Goal: Task Accomplishment & Management: Manage account settings

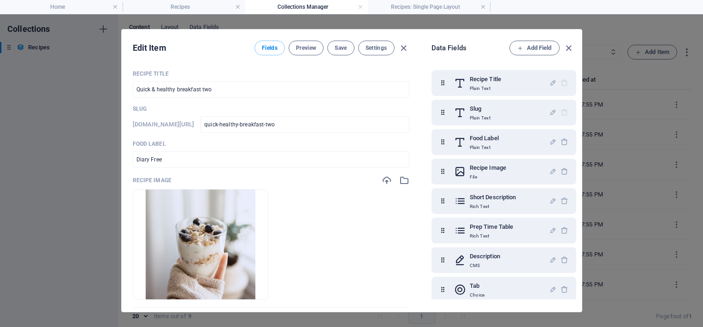
select select "Breakfast"
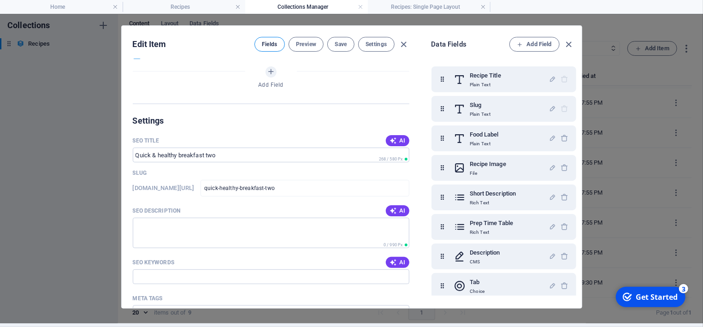
click at [268, 43] on span "Fields" at bounding box center [270, 44] width 16 height 7
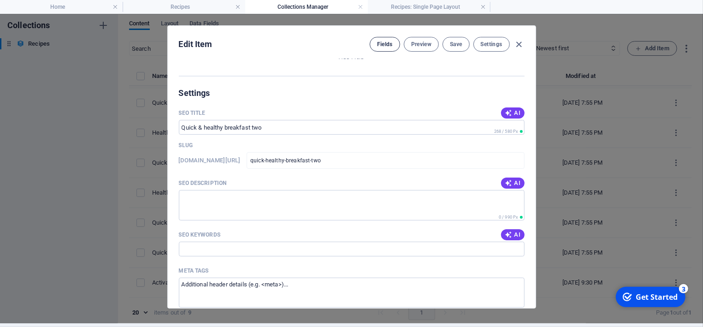
scroll to position [578, 0]
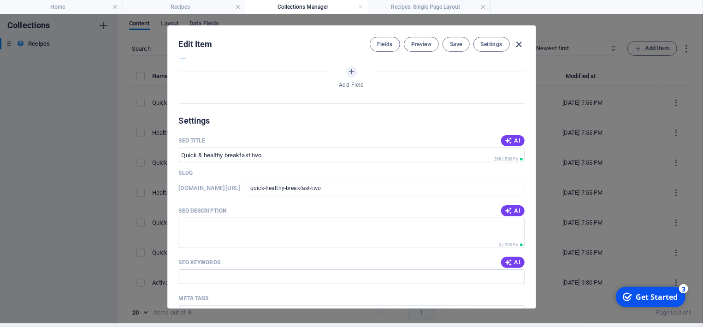
click at [520, 43] on icon "button" at bounding box center [519, 44] width 11 height 11
checkbox input "false"
type input "quick-healthy-breakfast-two"
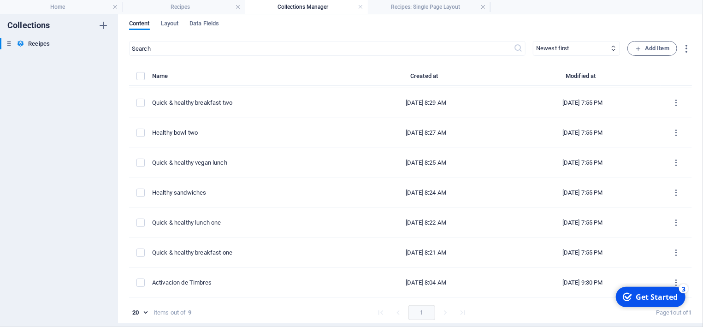
scroll to position [58, 0]
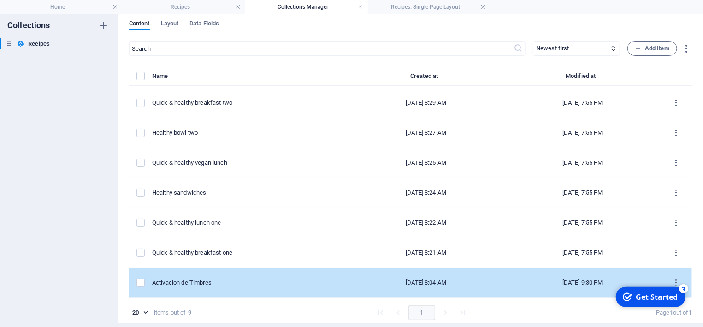
click at [176, 286] on div "Activacion de Timbres" at bounding box center [246, 282] width 189 height 8
select select "Breakfast"
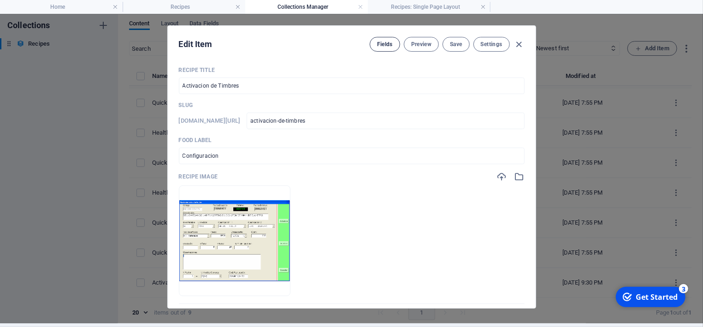
click at [378, 43] on span "Fields" at bounding box center [385, 44] width 16 height 7
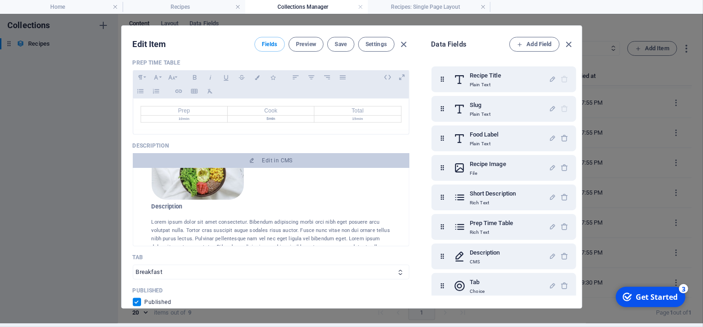
scroll to position [346, 0]
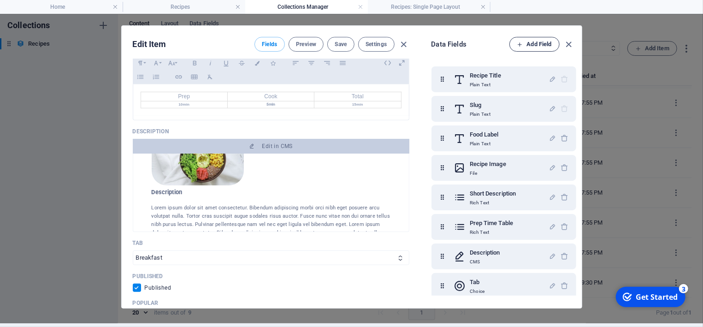
click at [535, 42] on span "Add Field" at bounding box center [534, 44] width 35 height 11
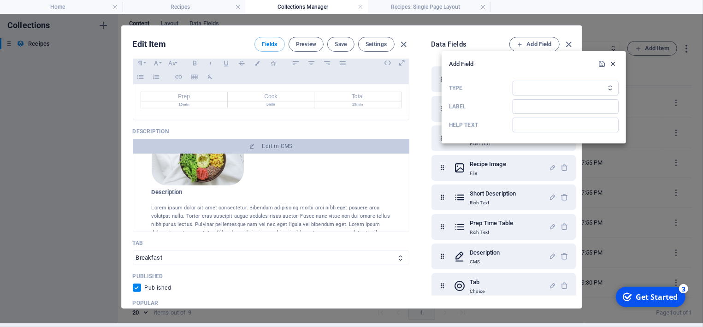
click at [614, 62] on icon "button" at bounding box center [613, 64] width 8 height 8
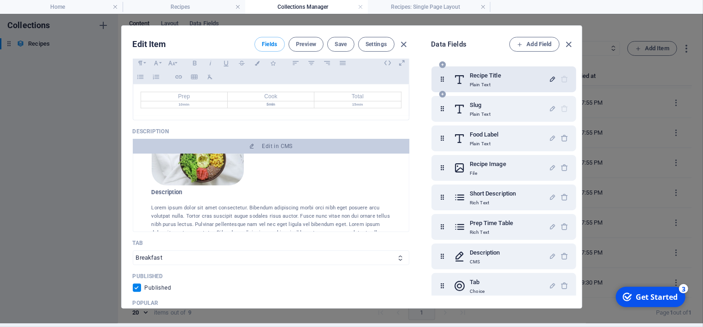
click at [549, 78] on icon "button" at bounding box center [553, 79] width 8 height 8
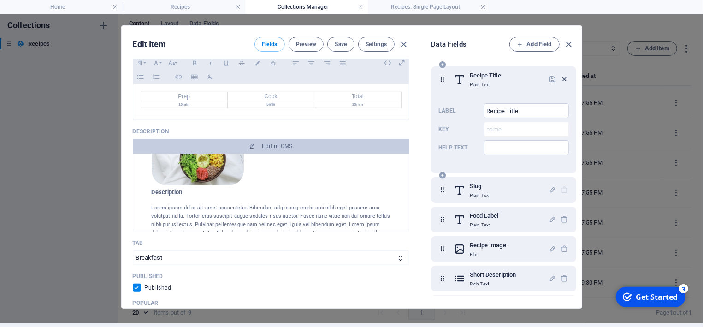
click at [564, 79] on icon "button" at bounding box center [565, 79] width 8 height 8
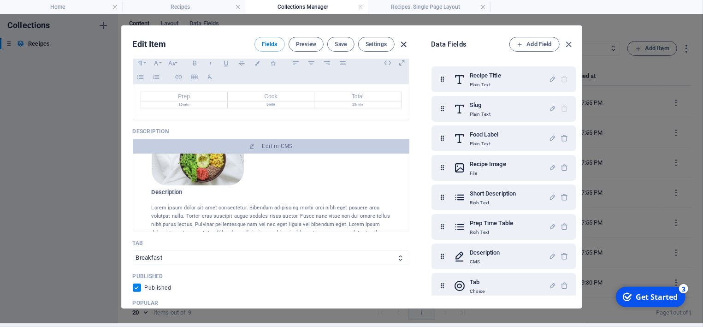
click at [405, 44] on icon "button" at bounding box center [403, 44] width 11 height 11
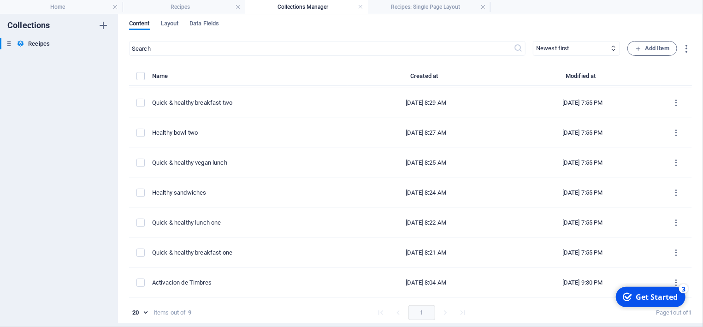
checkbox input "false"
type input "activacion-de-timbres"
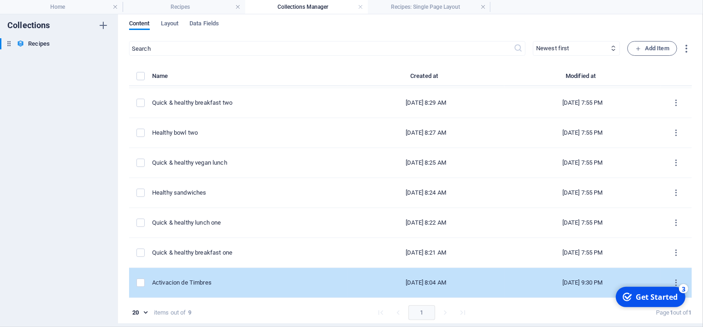
click at [178, 280] on div "Activacion de Timbres" at bounding box center [246, 282] width 189 height 8
select select "Breakfast"
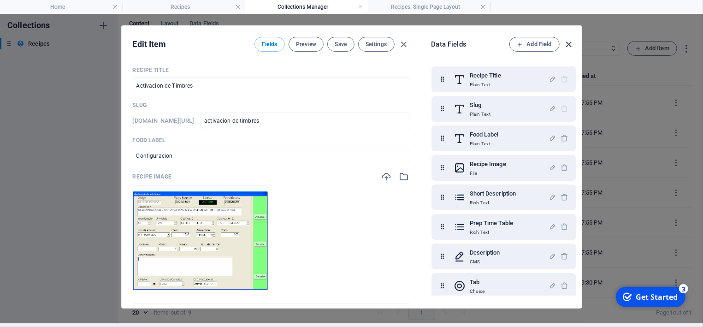
click at [567, 44] on icon "button" at bounding box center [568, 44] width 11 height 11
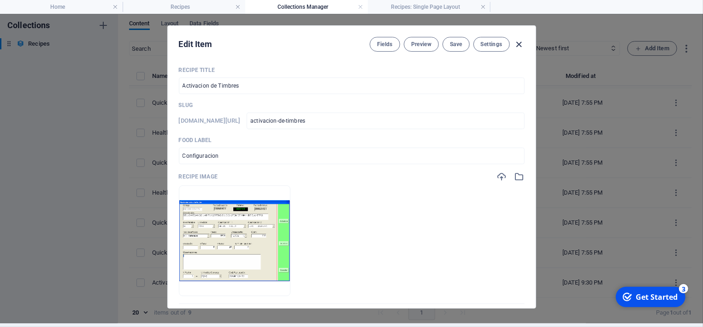
click at [520, 44] on icon "button" at bounding box center [519, 44] width 11 height 11
checkbox input "false"
type input "activacion-de-timbres"
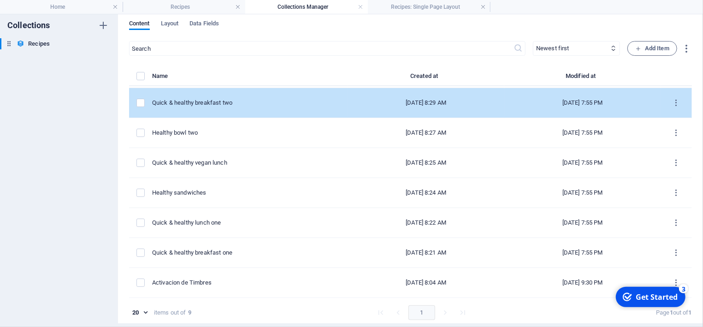
click at [203, 103] on div "Quick & healthy breakfast two" at bounding box center [246, 103] width 189 height 8
select select "Breakfast"
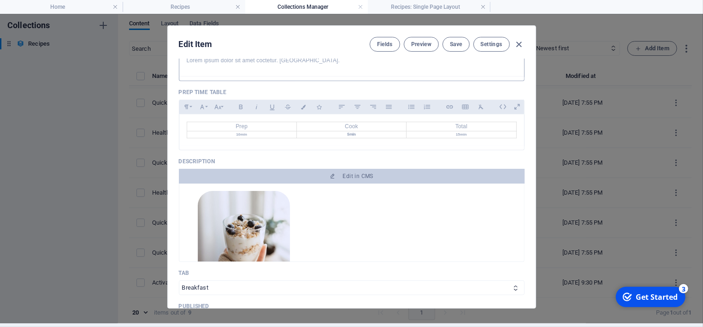
scroll to position [302, 0]
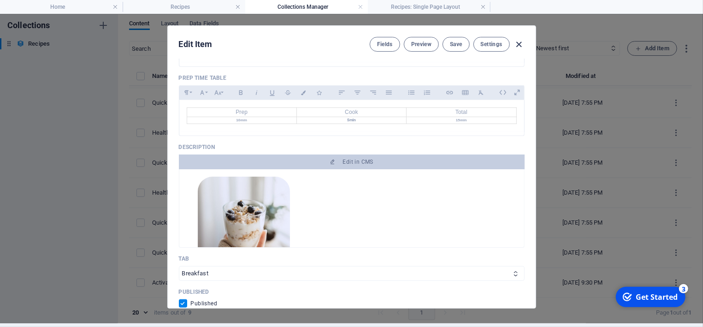
click at [517, 43] on icon "button" at bounding box center [519, 44] width 11 height 11
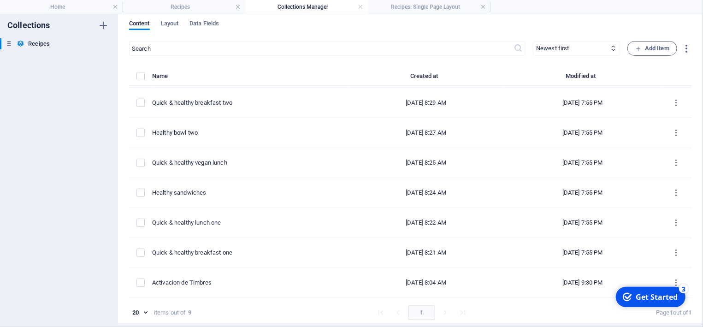
checkbox input "false"
type input "quick-healthy-breakfast-two"
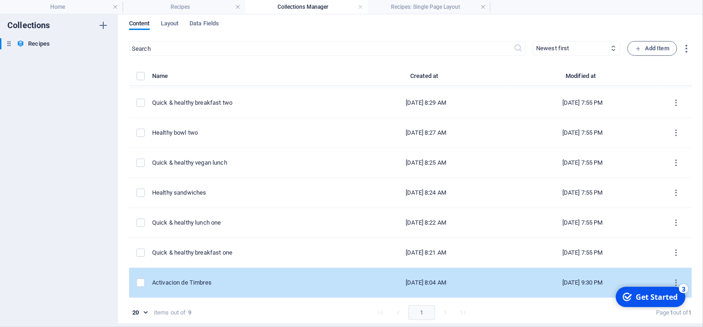
click at [193, 285] on div "Activacion de Timbres" at bounding box center [246, 282] width 189 height 8
select select "Breakfast"
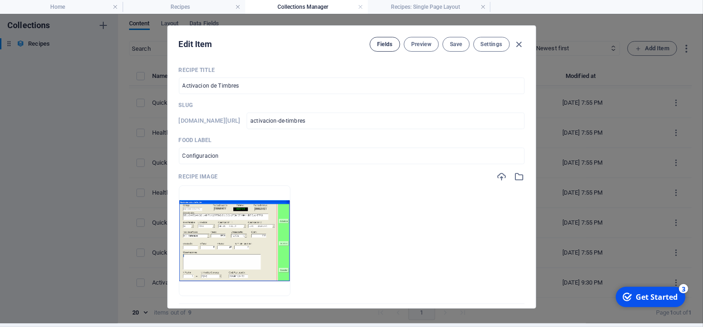
click at [381, 46] on span "Fields" at bounding box center [385, 44] width 16 height 7
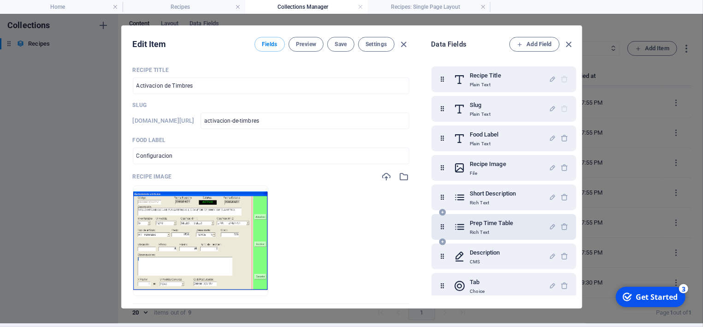
click at [514, 230] on div "Prep Time Table Rich Text" at bounding box center [501, 227] width 95 height 18
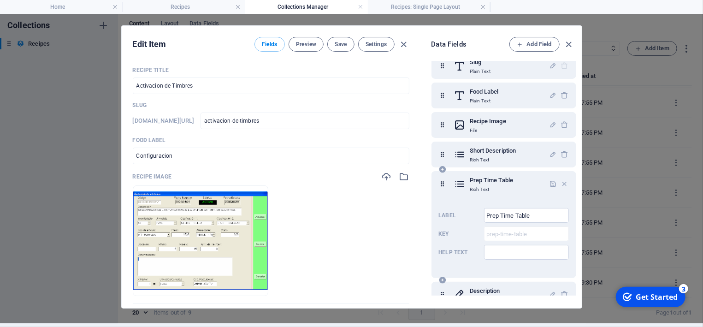
scroll to position [86, 0]
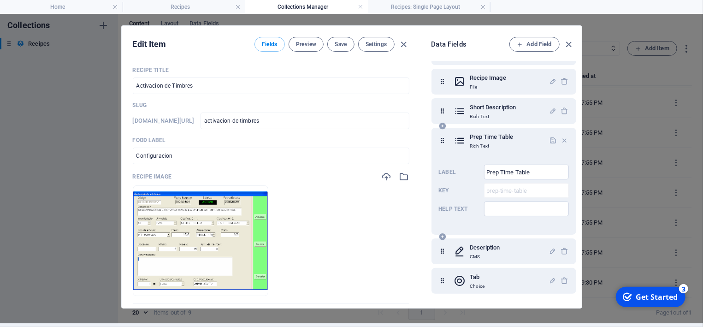
click at [444, 142] on icon at bounding box center [443, 140] width 8 height 18
click at [471, 142] on div "Prep Time Table Rich Text" at bounding box center [491, 140] width 43 height 18
click at [471, 142] on h6 "Prep Time Table" at bounding box center [491, 136] width 43 height 11
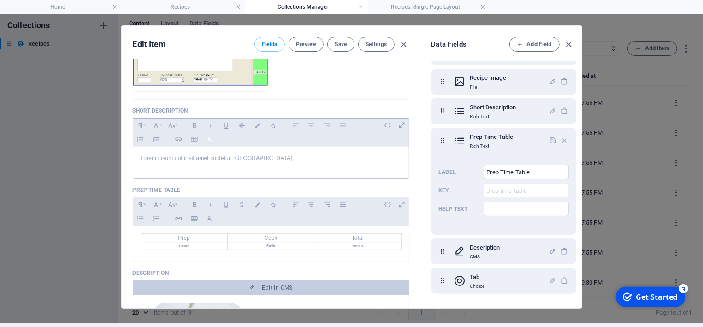
scroll to position [216, 0]
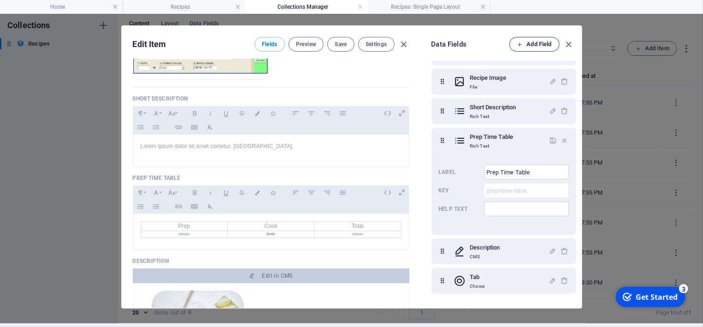
click at [536, 45] on span "Add Field" at bounding box center [534, 44] width 35 height 11
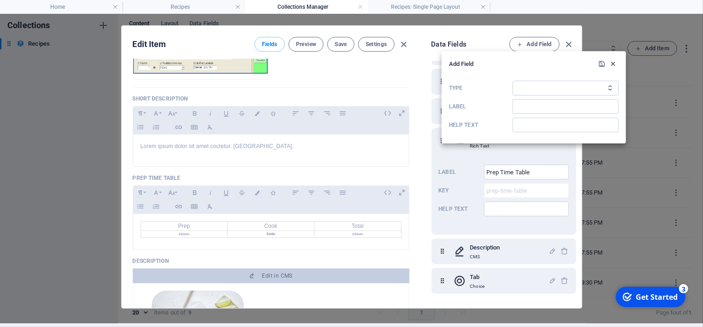
click at [614, 61] on icon "button" at bounding box center [613, 64] width 8 height 8
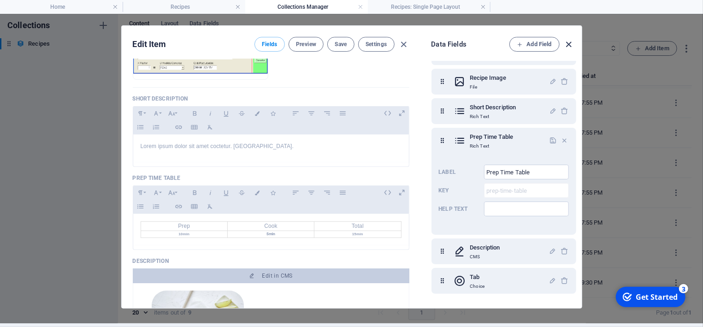
click at [569, 44] on icon "button" at bounding box center [568, 44] width 11 height 11
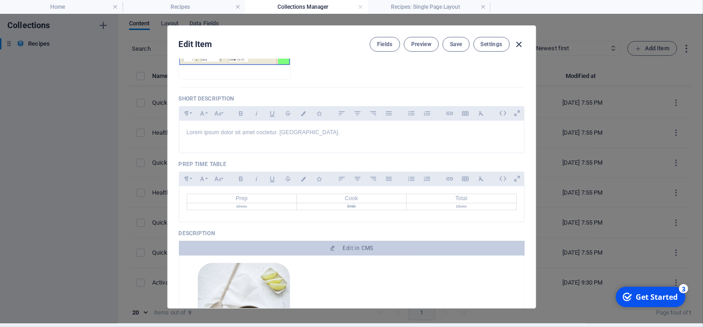
click at [520, 41] on icon "button" at bounding box center [519, 44] width 11 height 11
checkbox input "false"
type input "activacion-de-timbres"
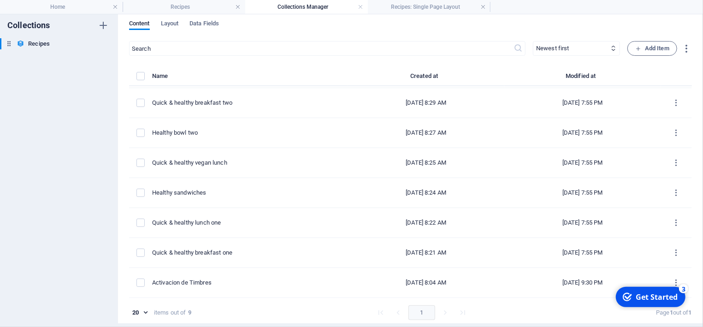
scroll to position [58, 0]
click at [32, 41] on h6 "Recipes" at bounding box center [39, 43] width 22 height 11
click at [103, 42] on icon "button" at bounding box center [103, 44] width 6 height 6
click at [38, 41] on div at bounding box center [351, 163] width 703 height 327
click at [202, 22] on span "Data Fields" at bounding box center [204, 24] width 30 height 13
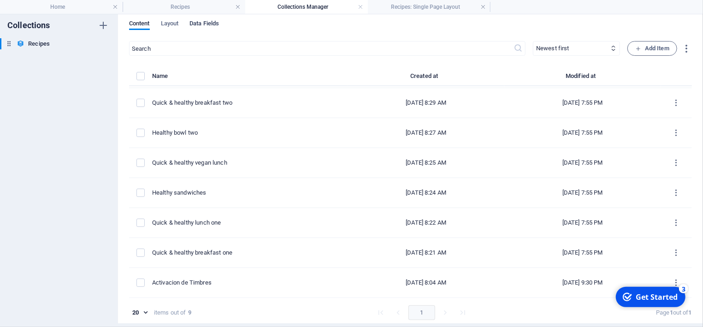
scroll to position [0, 0]
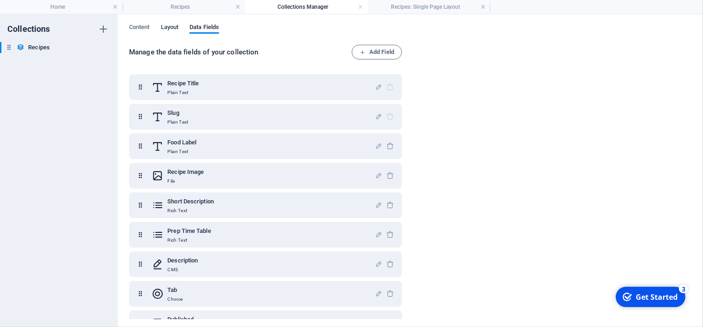
click at [173, 27] on span "Layout" at bounding box center [170, 28] width 18 height 13
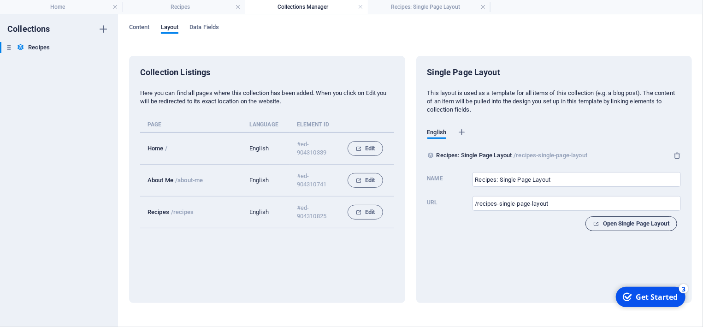
click at [625, 224] on span "Open Single Page Layout" at bounding box center [631, 223] width 76 height 11
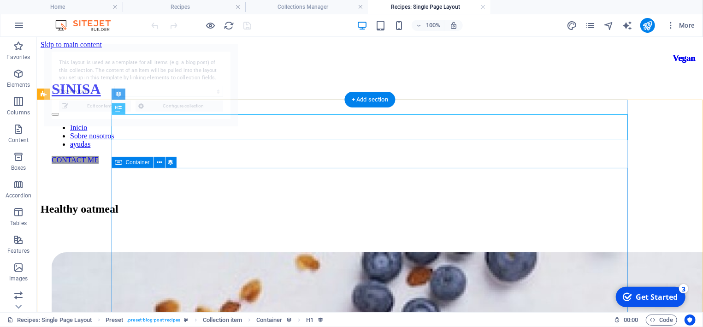
select select "68b8f1a839ff65c1210c3920"
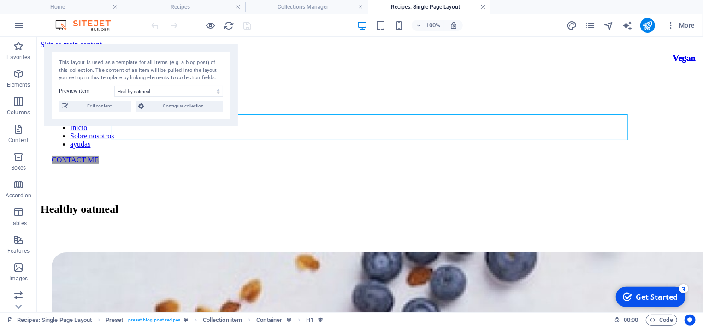
click at [482, 7] on link at bounding box center [483, 7] width 6 height 9
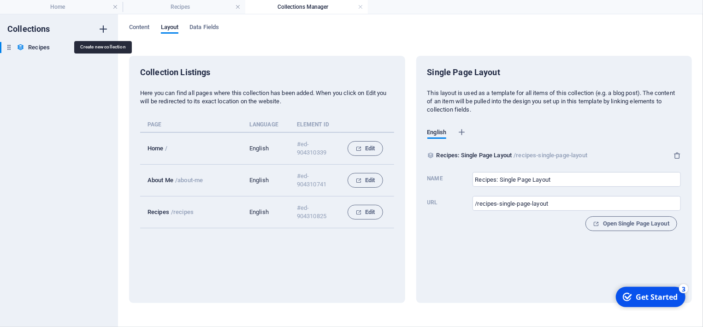
click at [101, 28] on icon "button" at bounding box center [103, 29] width 11 height 11
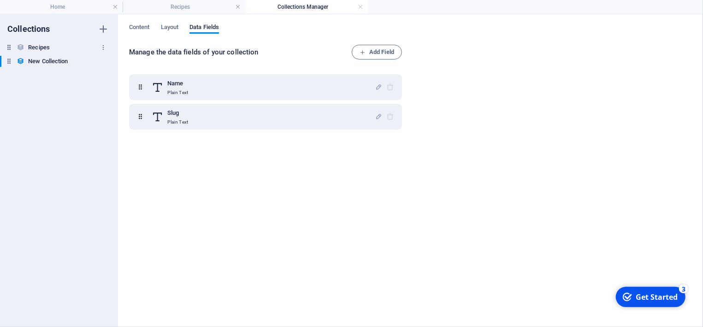
click at [37, 45] on h6 "Recipes" at bounding box center [39, 47] width 22 height 11
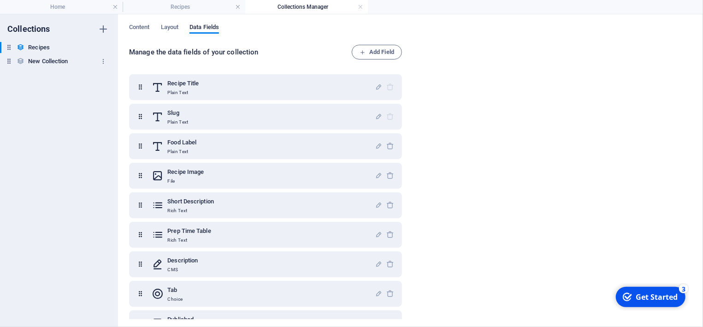
click at [45, 61] on h6 "New Collection" at bounding box center [48, 61] width 40 height 11
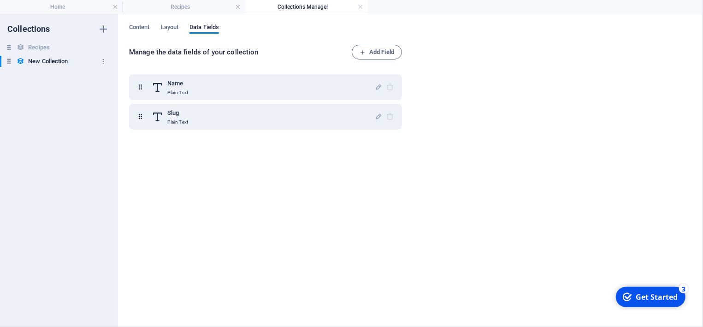
click at [9, 65] on icon at bounding box center [9, 61] width 8 height 8
click at [9, 65] on div "New Collection New Collection" at bounding box center [54, 61] width 109 height 11
click at [104, 62] on icon "button" at bounding box center [103, 61] width 6 height 6
click at [111, 122] on h6 "Delete" at bounding box center [111, 123] width 25 height 11
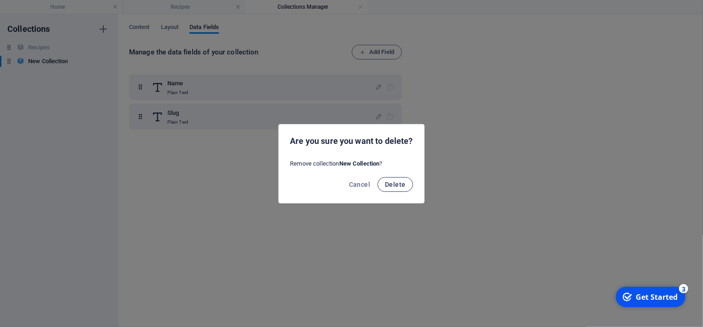
click at [393, 186] on span "Delete" at bounding box center [395, 184] width 20 height 7
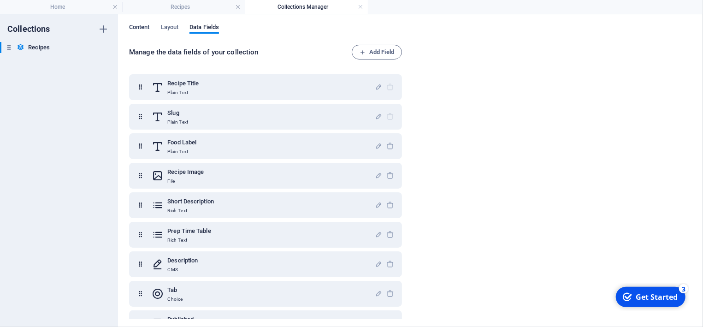
click at [141, 28] on span "Content" at bounding box center [139, 28] width 21 height 13
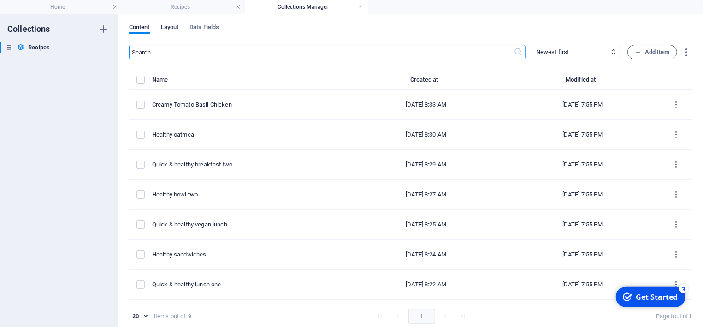
click at [171, 28] on span "Layout" at bounding box center [170, 28] width 18 height 13
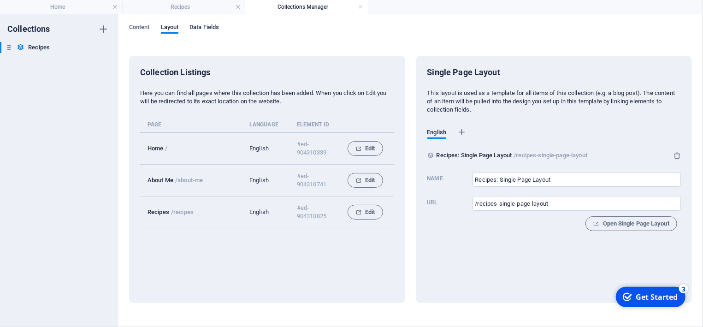
click at [216, 26] on span "Data Fields" at bounding box center [204, 28] width 30 height 13
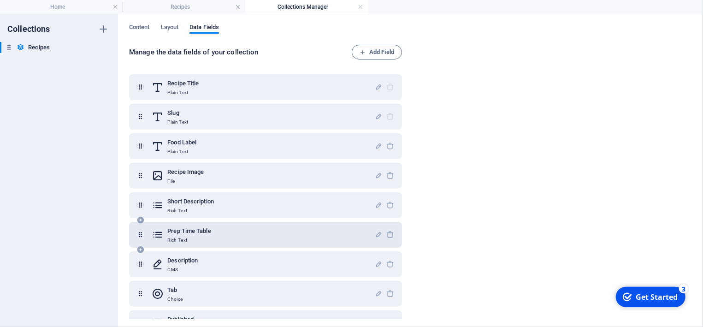
click at [273, 233] on div "Prep Time Table Rich Text" at bounding box center [263, 234] width 223 height 18
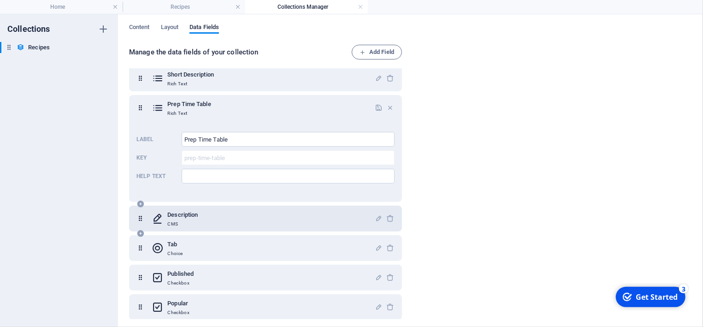
scroll to position [131, 0]
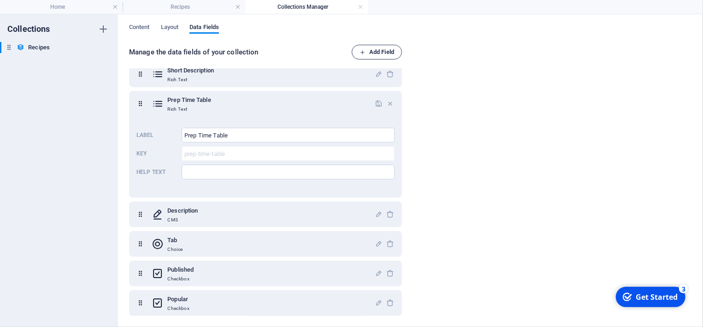
click at [388, 50] on span "Add Field" at bounding box center [377, 52] width 35 height 11
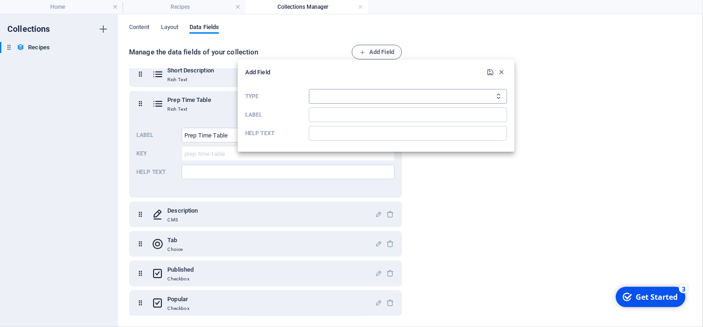
click at [309, 89] on select "Plain Text Link CMS Rich Text File Multiple Files Checkbox Choice Date Number" at bounding box center [408, 96] width 198 height 15
click at [456, 80] on form "Add Field Type Plain Text Link CMS Rich Text File Multiple Files Checkbox Choic…" at bounding box center [376, 105] width 262 height 77
click at [500, 72] on icon "button" at bounding box center [502, 72] width 8 height 8
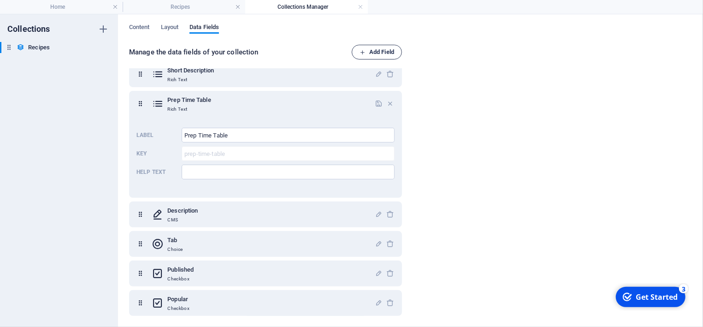
click at [381, 55] on span "Add Field" at bounding box center [377, 52] width 35 height 11
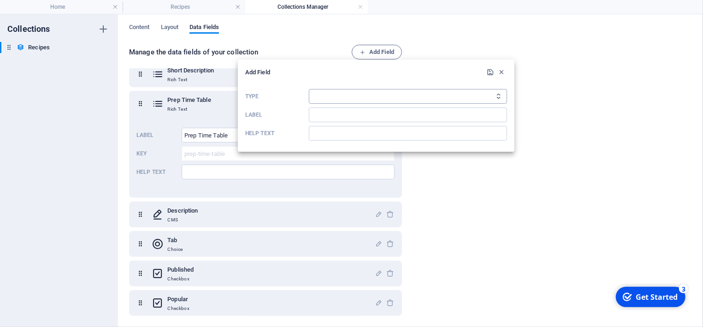
click at [309, 89] on select "Plain Text Link CMS Rich Text File Multiple Files Checkbox Choice Date Number" at bounding box center [408, 96] width 198 height 15
select select "editor"
click option "Rich Text" at bounding box center [0, 0] width 0 height 0
click at [343, 116] on input "Label" at bounding box center [408, 114] width 198 height 15
type input "tiempo horno tabla"
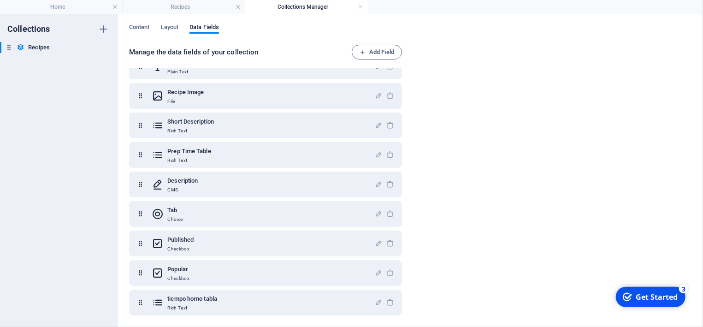
scroll to position [80, 0]
click at [190, 303] on h6 "tiempo horno tabla" at bounding box center [192, 298] width 50 height 11
click at [160, 304] on icon at bounding box center [158, 302] width 12 height 18
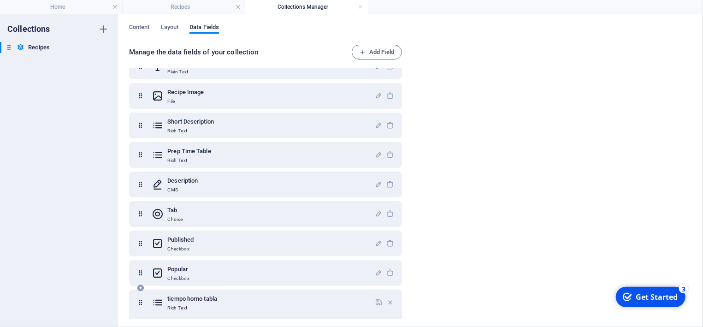
click at [140, 304] on icon at bounding box center [140, 302] width 8 height 18
click at [176, 28] on span "Layout" at bounding box center [170, 28] width 18 height 13
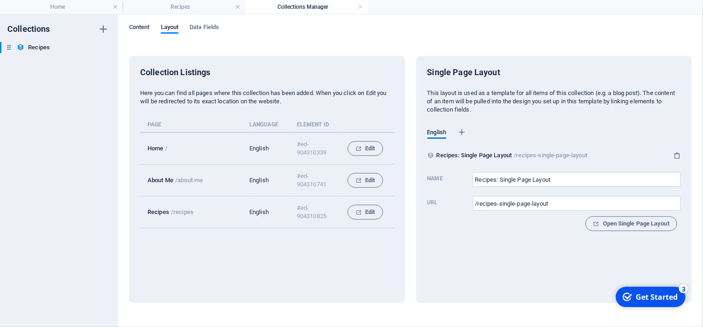
click at [139, 26] on span "Content" at bounding box center [139, 28] width 21 height 13
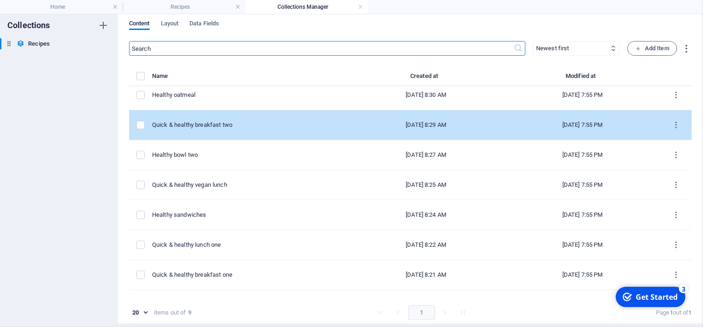
scroll to position [58, 0]
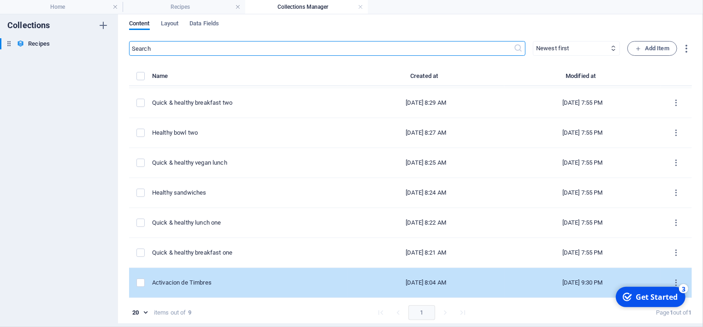
click at [180, 283] on div "Activacion de Timbres" at bounding box center [246, 282] width 189 height 8
select select "Breakfast"
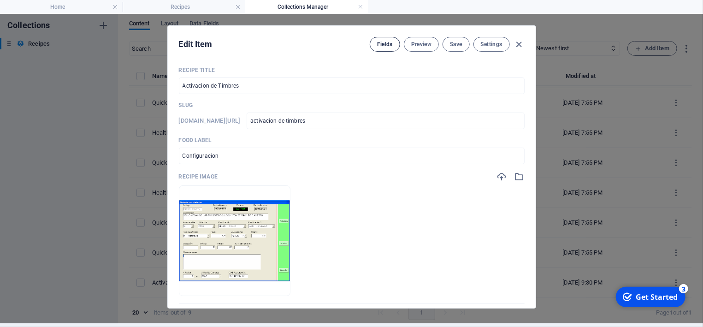
click at [380, 44] on span "Fields" at bounding box center [385, 44] width 16 height 7
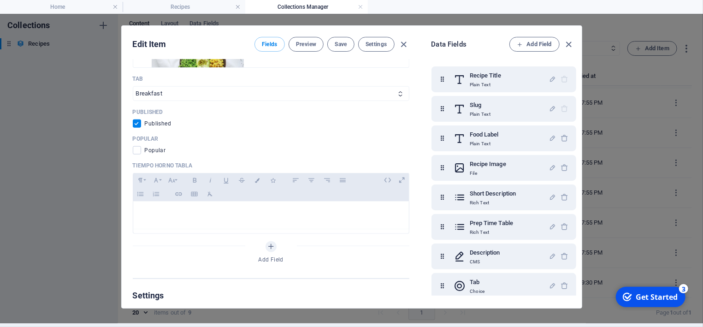
scroll to position [519, 0]
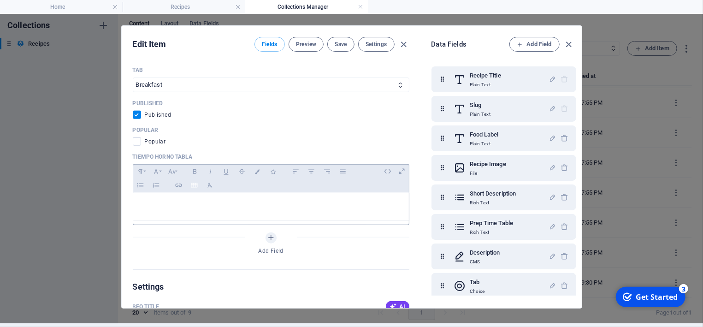
click at [195, 186] on icon "button" at bounding box center [194, 185] width 8 height 11
click at [342, 214] on span at bounding box center [341, 214] width 6 height 6
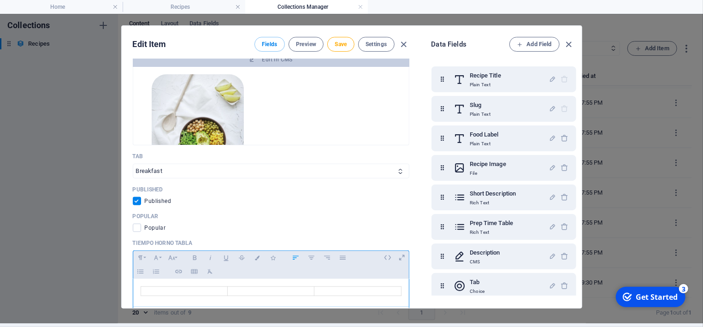
scroll to position [475, 0]
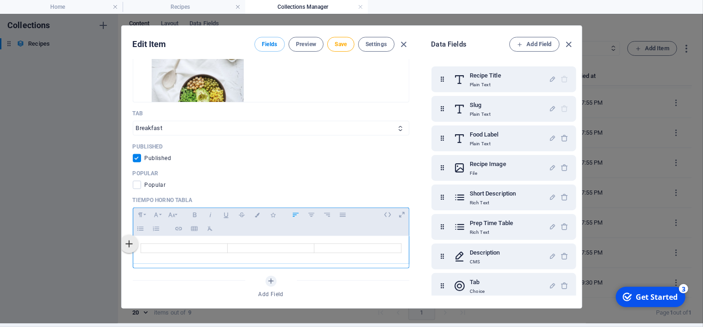
click at [135, 244] on icon at bounding box center [129, 244] width 18 height 18
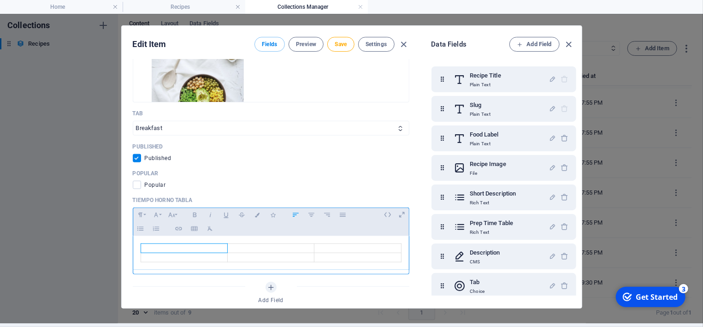
click at [169, 248] on td at bounding box center [184, 248] width 87 height 9
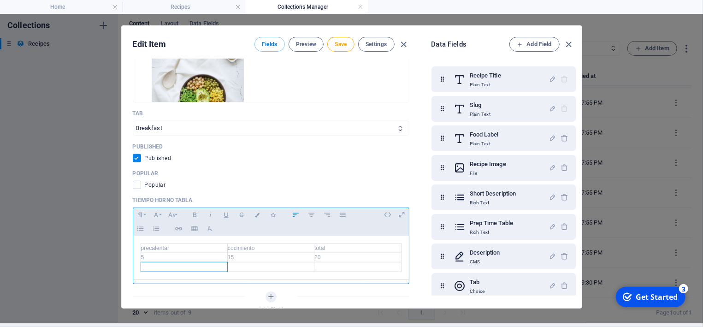
click at [148, 266] on td at bounding box center [184, 266] width 87 height 9
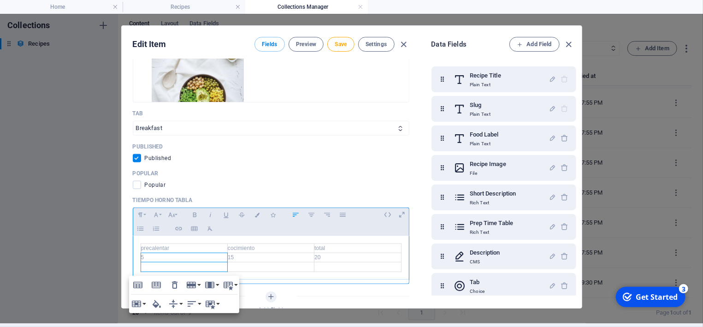
click at [148, 266] on td at bounding box center [184, 266] width 87 height 9
click at [226, 266] on div at bounding box center [227, 257] width 5 height 28
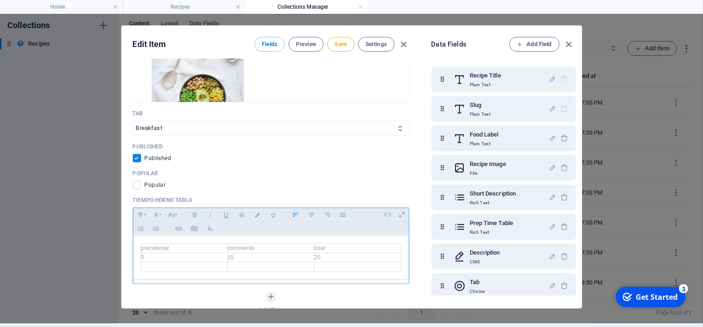
click at [154, 266] on td at bounding box center [184, 266] width 87 height 9
click at [155, 266] on td at bounding box center [184, 266] width 87 height 9
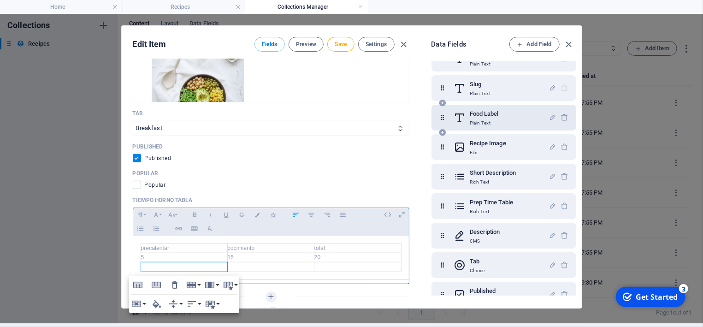
scroll to position [9, 0]
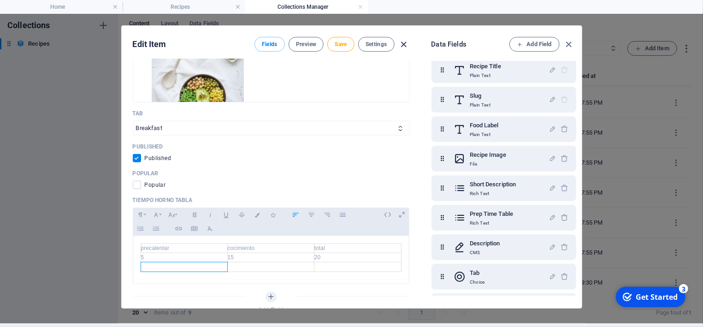
click at [405, 44] on icon "button" at bounding box center [403, 44] width 11 height 11
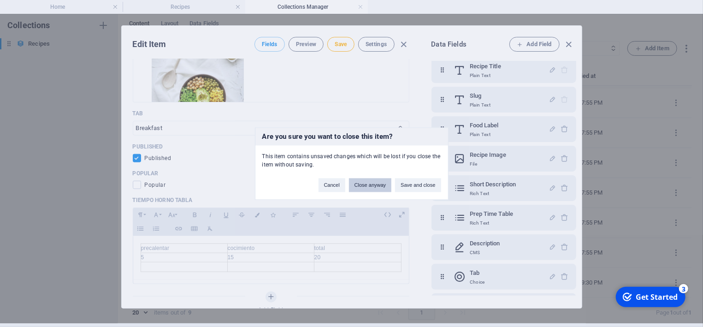
click at [376, 183] on button "Close anyway" at bounding box center [370, 185] width 42 height 14
checkbox input "false"
type input "activacion-de-timbres"
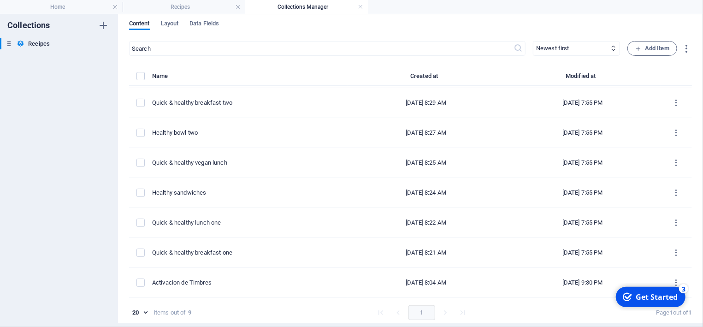
scroll to position [58, 0]
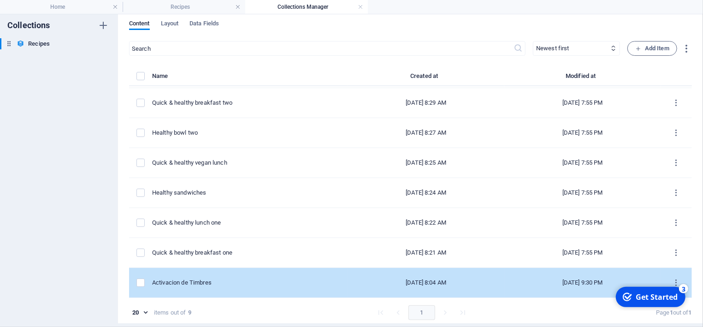
click at [224, 274] on td "Activacion de Timbres" at bounding box center [250, 283] width 196 height 30
select select "Breakfast"
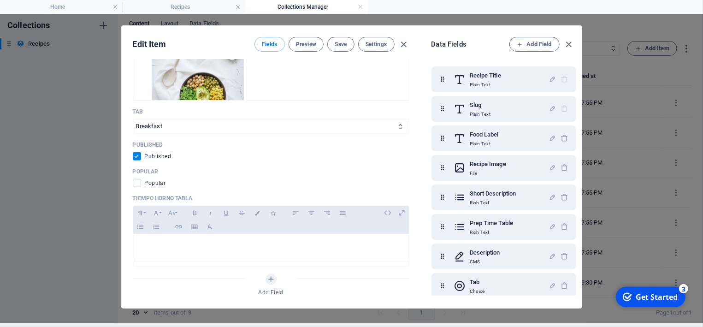
scroll to position [519, 0]
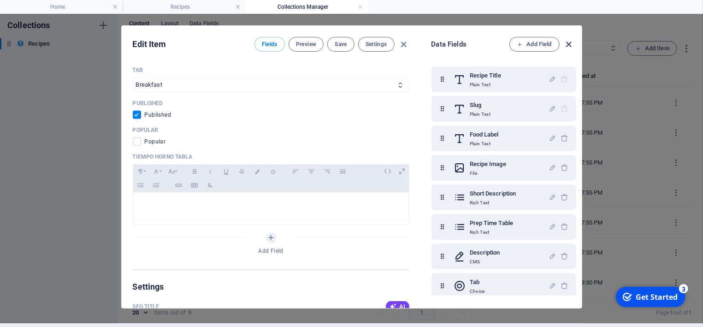
click at [571, 43] on icon "button" at bounding box center [568, 44] width 11 height 11
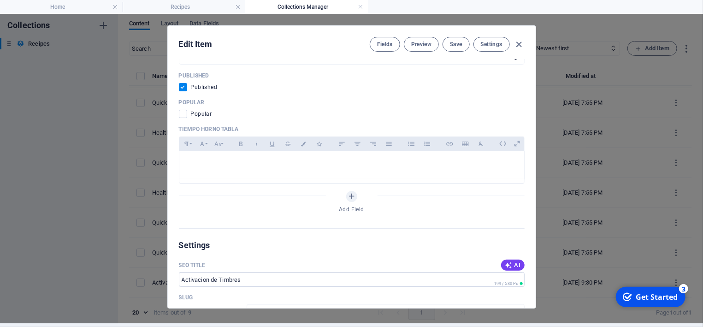
scroll to position [491, 0]
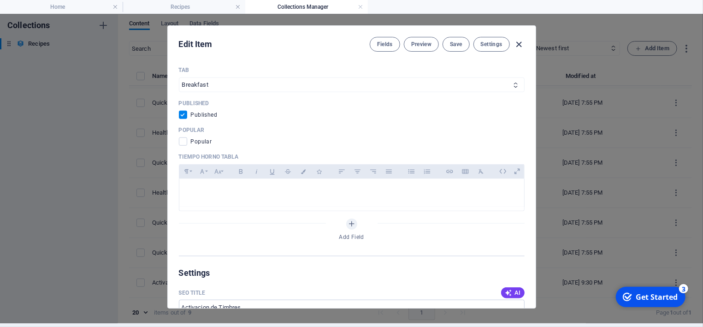
click at [521, 42] on icon "button" at bounding box center [519, 44] width 11 height 11
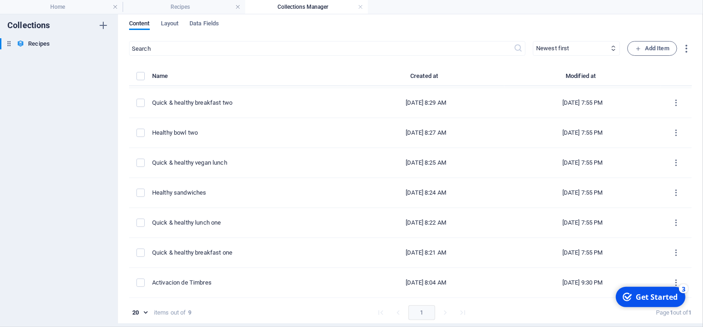
checkbox input "false"
type input "activacion-de-timbres"
click at [205, 22] on span "Data Fields" at bounding box center [204, 24] width 30 height 13
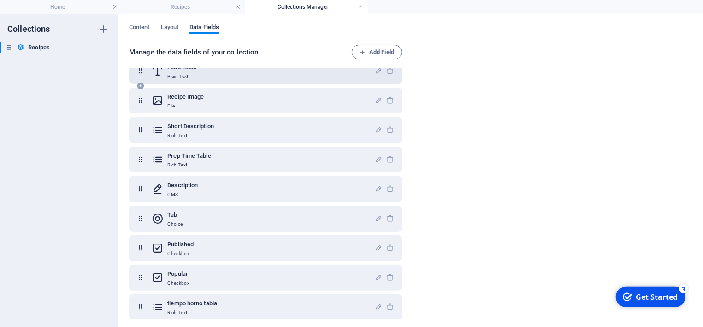
scroll to position [80, 0]
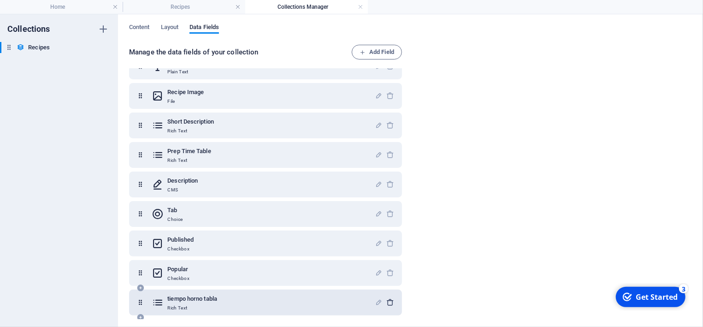
click at [391, 303] on icon "button" at bounding box center [391, 302] width 8 height 8
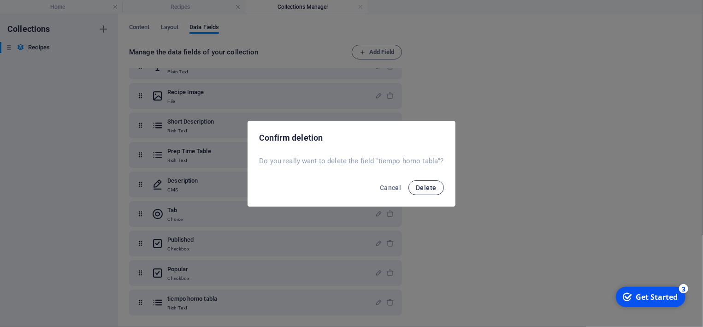
click at [425, 187] on span "Delete" at bounding box center [426, 187] width 20 height 7
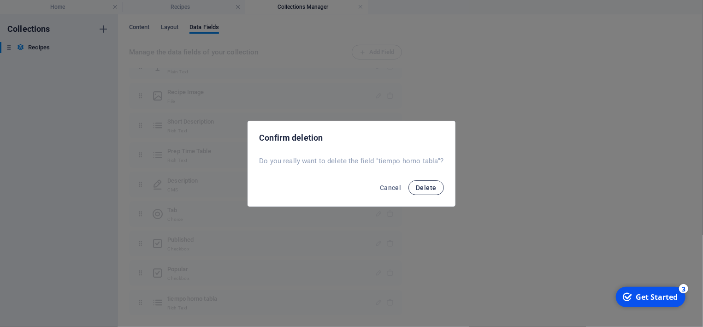
scroll to position [50, 0]
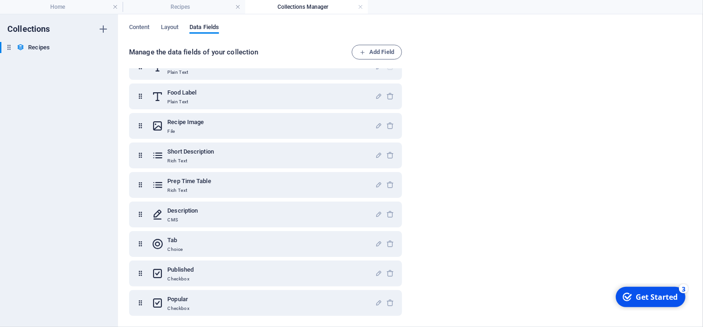
click at [425, 187] on div "Manage the data fields of your collection Add Field Recipe Title Plain Text Slu…" at bounding box center [410, 183] width 563 height 276
click at [147, 25] on span "Content" at bounding box center [139, 28] width 21 height 13
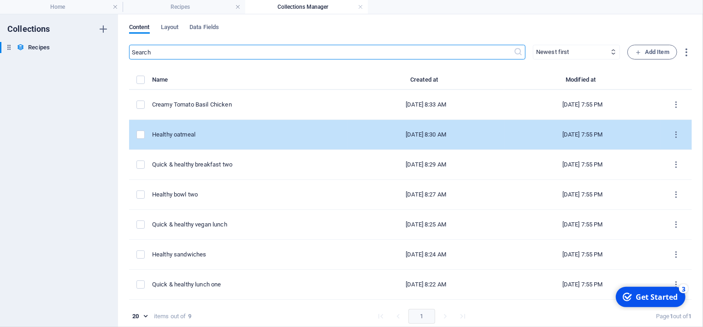
click at [181, 134] on div "Healthy oatmeal" at bounding box center [246, 134] width 189 height 8
select select "Vegans"
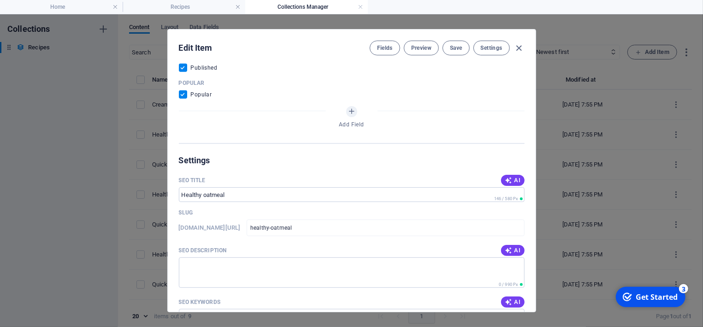
scroll to position [605, 0]
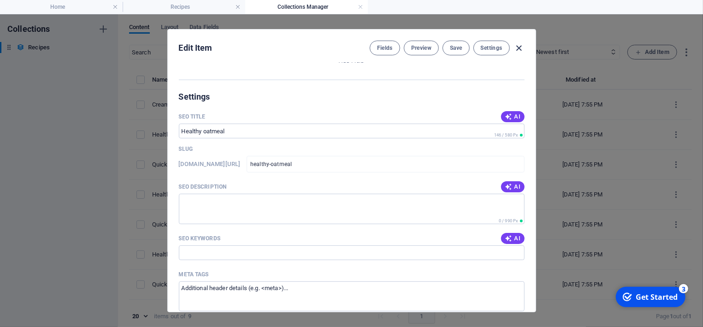
click at [518, 47] on icon "button" at bounding box center [519, 48] width 11 height 11
checkbox input "false"
type input "healthy-oatmeal"
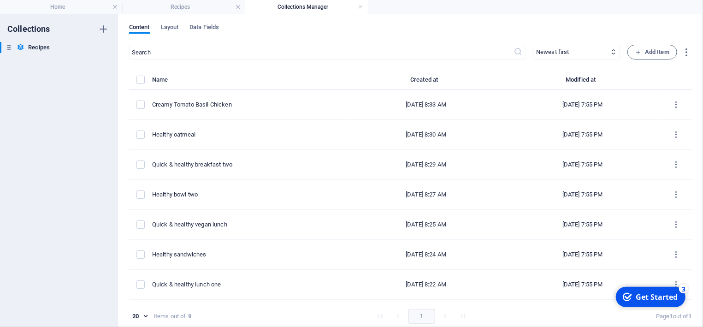
scroll to position [514, 0]
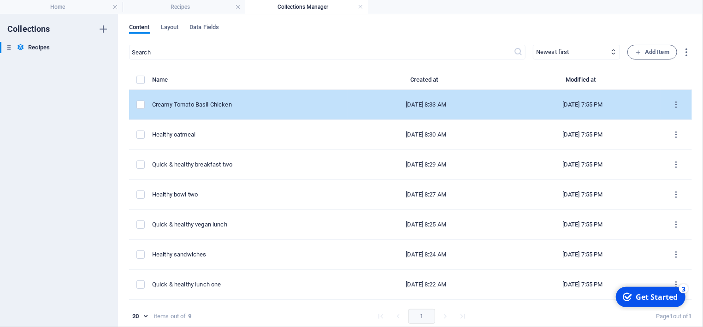
click at [193, 102] on div "Creamy Tomato Basil Chicken" at bounding box center [246, 104] width 189 height 8
select select "Lunch"
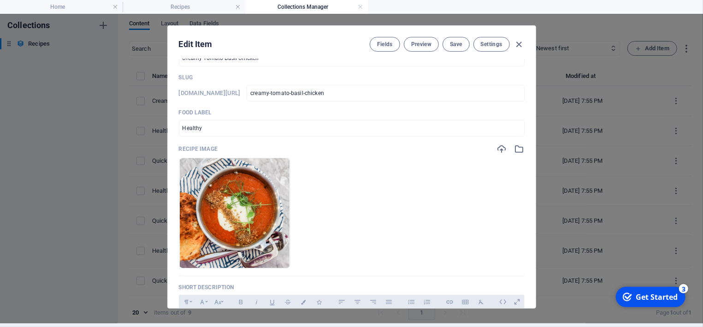
scroll to position [0, 0]
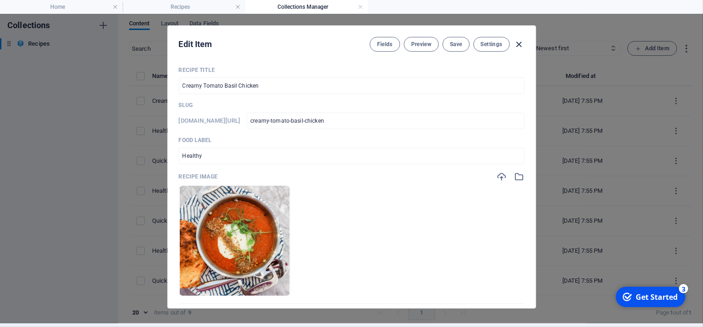
click at [517, 43] on icon "button" at bounding box center [519, 44] width 11 height 11
checkbox input "false"
type input "creamy-tomato-basil-chicken"
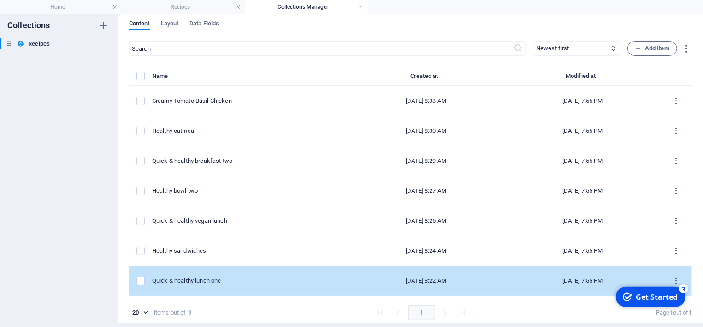
click at [203, 278] on div "Quick & healthy lunch one" at bounding box center [246, 281] width 189 height 8
select select "Lunch"
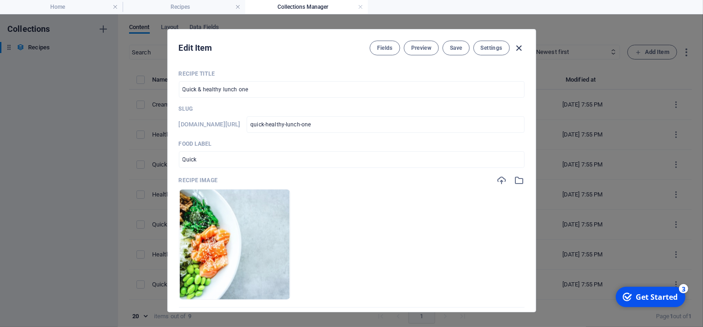
click at [518, 48] on icon "button" at bounding box center [519, 48] width 11 height 11
checkbox input "false"
type input "quick-healthy-lunch-one"
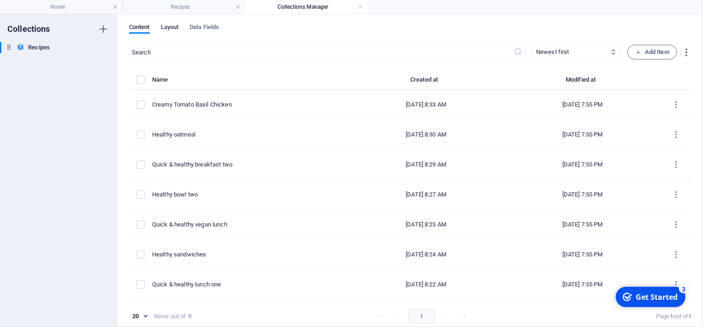
click at [177, 26] on span "Layout" at bounding box center [170, 28] width 18 height 13
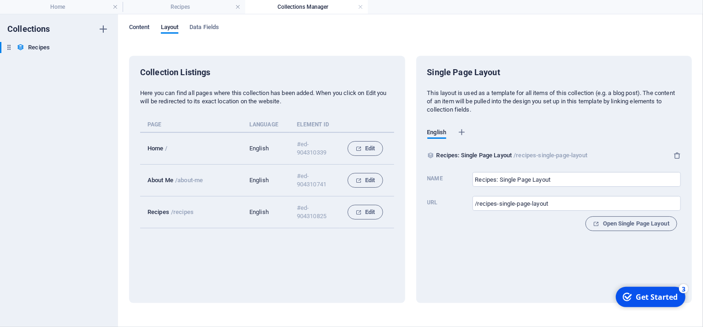
click at [147, 26] on span "Content" at bounding box center [139, 28] width 21 height 13
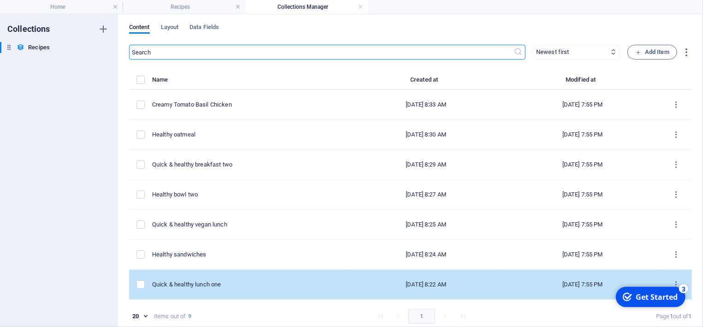
click at [191, 279] on td "Quick & healthy lunch one" at bounding box center [250, 285] width 196 height 30
select select "Lunch"
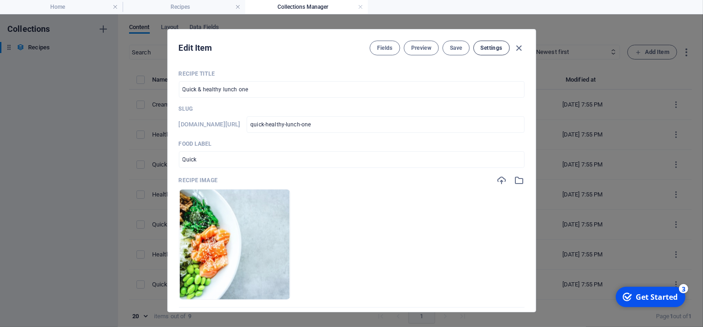
click at [497, 45] on span "Settings" at bounding box center [492, 47] width 22 height 7
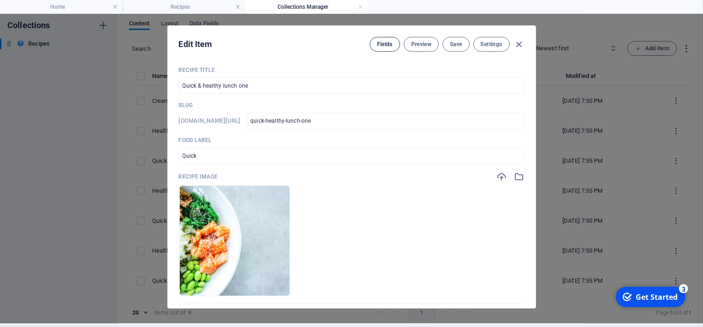
click at [377, 43] on span "Fields" at bounding box center [385, 44] width 16 height 7
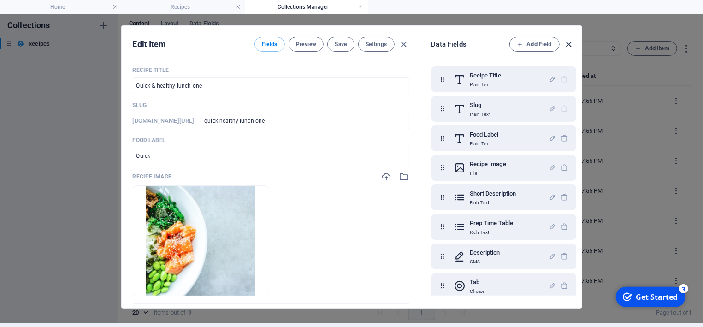
click at [570, 43] on icon "button" at bounding box center [568, 44] width 11 height 11
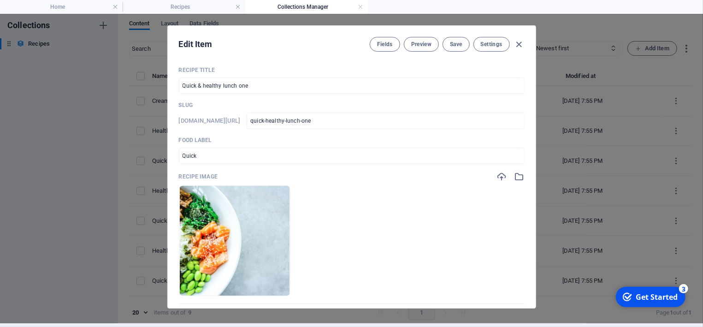
click at [525, 45] on div "Edit Item Fields Preview Save Settings" at bounding box center [352, 42] width 368 height 33
click at [520, 45] on icon "button" at bounding box center [519, 44] width 11 height 11
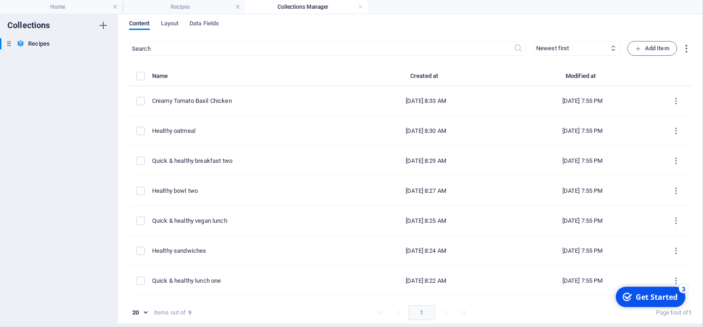
checkbox input "false"
type input "quick-healthy-lunch-one"
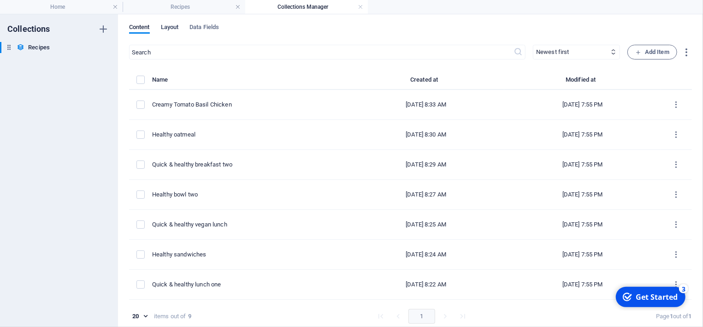
click at [166, 26] on span "Layout" at bounding box center [170, 28] width 18 height 13
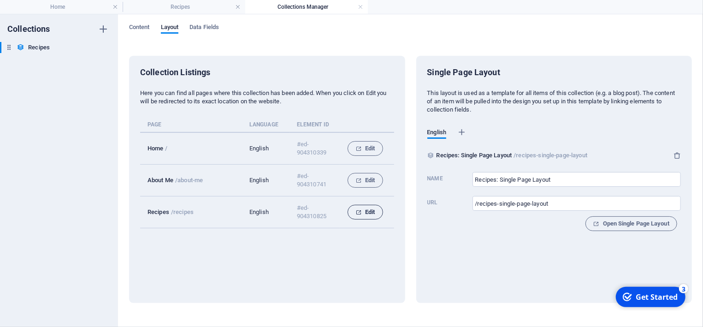
click at [367, 207] on span "Edit" at bounding box center [364, 212] width 19 height 11
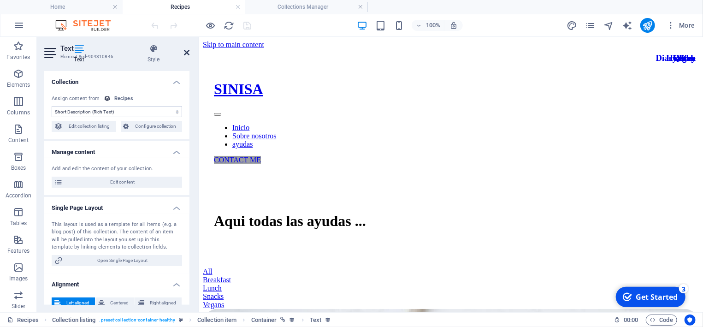
click at [185, 52] on icon at bounding box center [187, 52] width 6 height 7
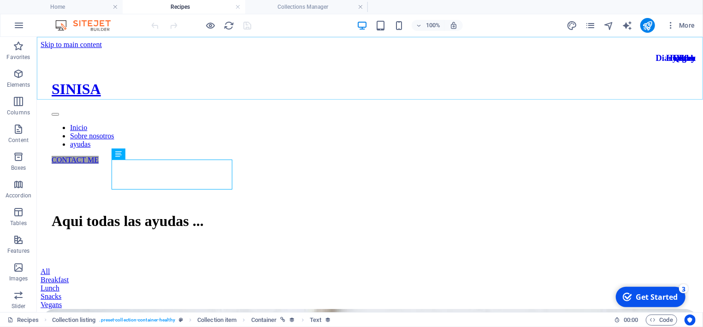
scroll to position [237, 0]
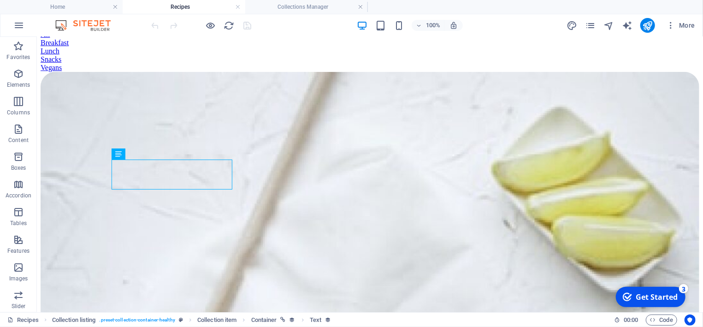
click at [197, 6] on h4 "Recipes" at bounding box center [184, 7] width 123 height 10
click at [310, 5] on h4 "Collections Manager" at bounding box center [306, 7] width 123 height 10
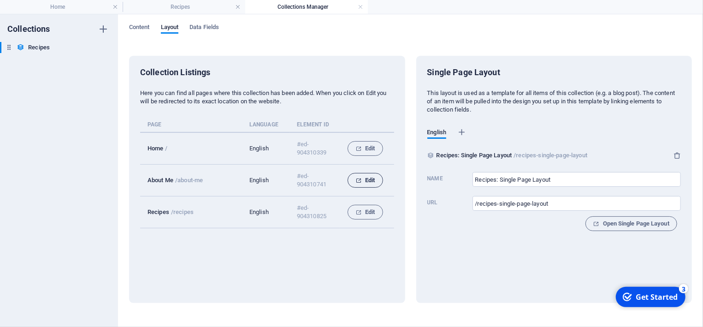
click at [368, 177] on span "Edit" at bounding box center [364, 180] width 19 height 11
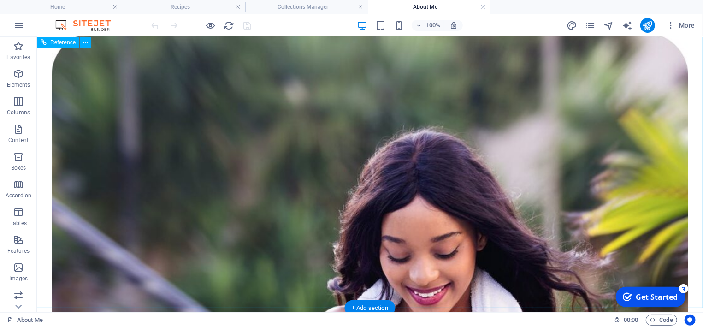
scroll to position [1042, 0]
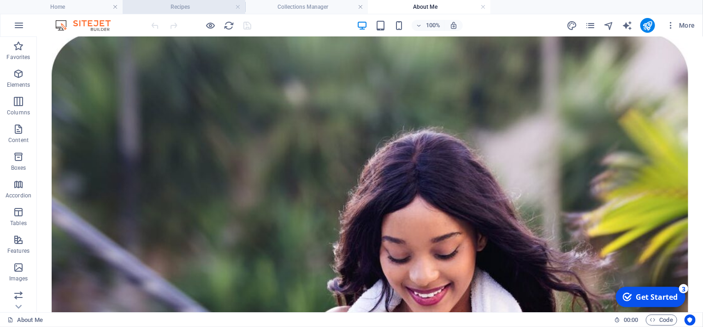
click at [185, 5] on h4 "Recipes" at bounding box center [184, 7] width 123 height 10
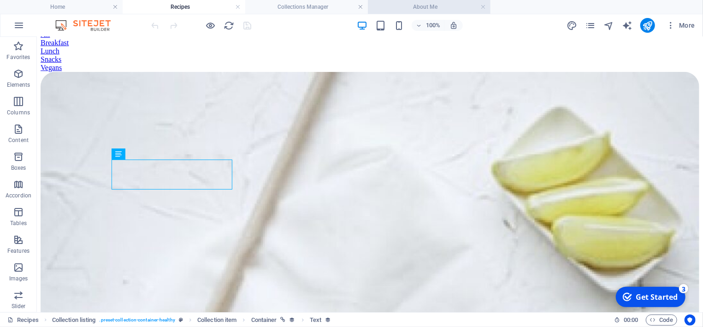
click at [486, 6] on h4 "About Me" at bounding box center [429, 7] width 123 height 10
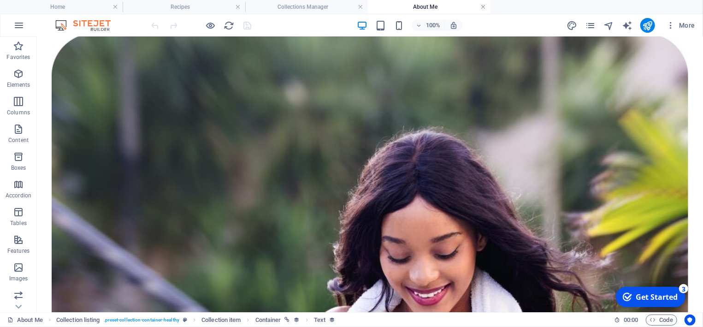
click at [482, 6] on link at bounding box center [483, 7] width 6 height 9
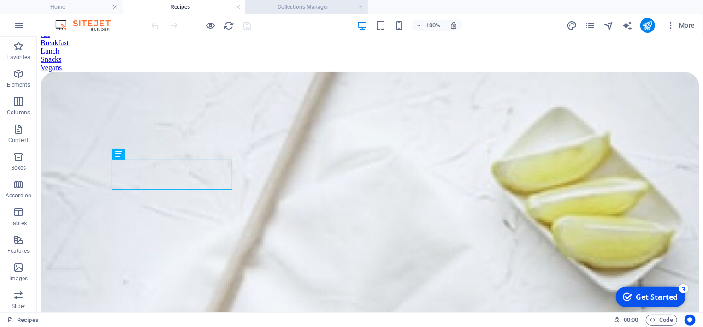
click at [318, 7] on h4 "Collections Manager" at bounding box center [306, 7] width 123 height 10
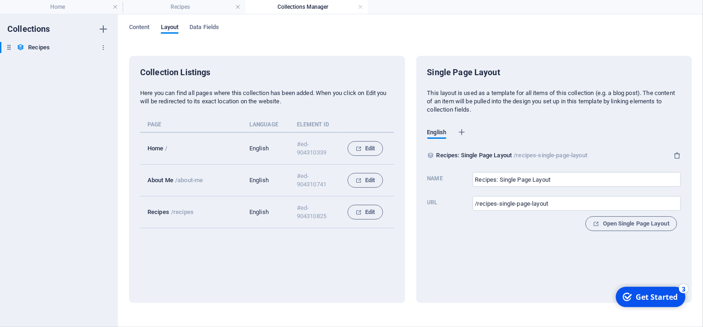
click at [43, 47] on h6 "Recipes" at bounding box center [39, 47] width 22 height 11
click at [144, 28] on span "Content" at bounding box center [139, 28] width 21 height 13
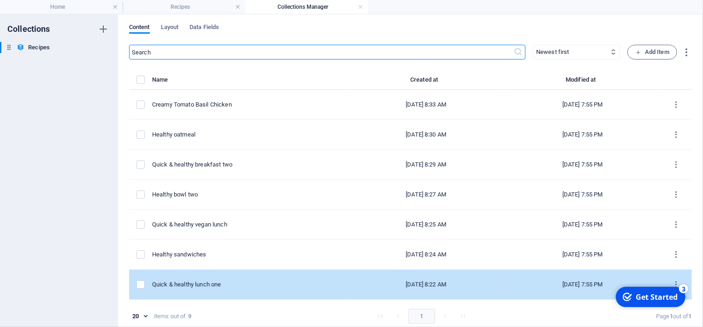
click at [177, 285] on div "Quick & healthy lunch one" at bounding box center [246, 284] width 189 height 8
select select "Lunch"
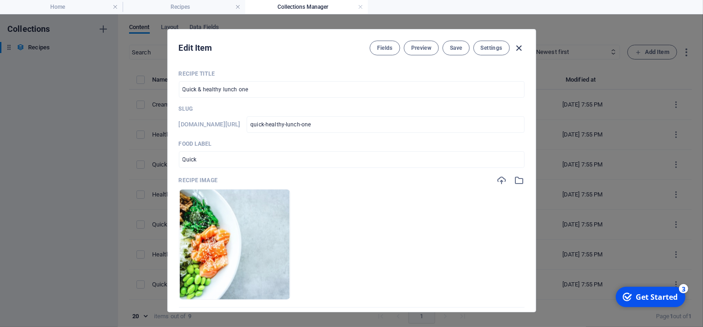
click at [520, 47] on icon "button" at bounding box center [519, 48] width 11 height 11
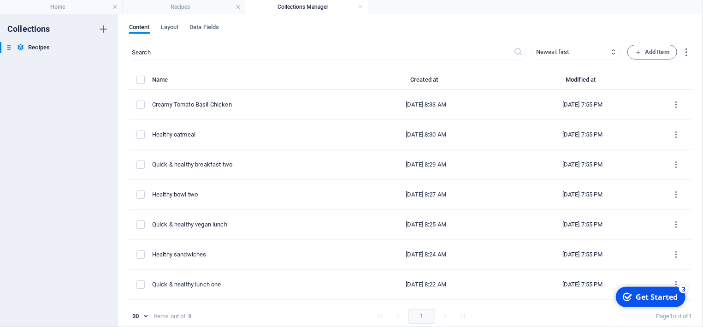
checkbox input "false"
type input "quick-healthy-lunch-one"
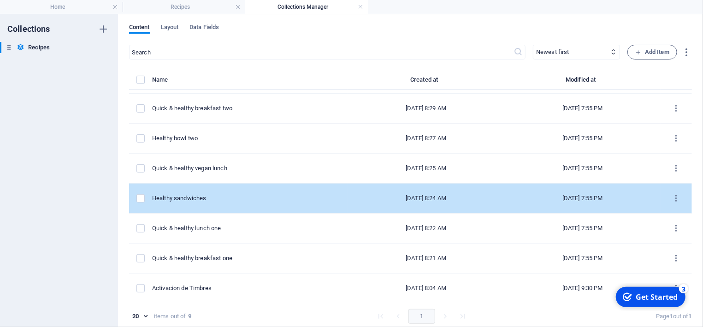
scroll to position [58, 0]
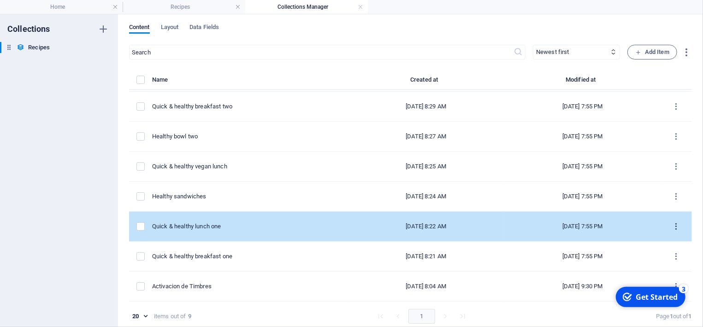
click at [678, 225] on icon "items list" at bounding box center [676, 226] width 9 height 9
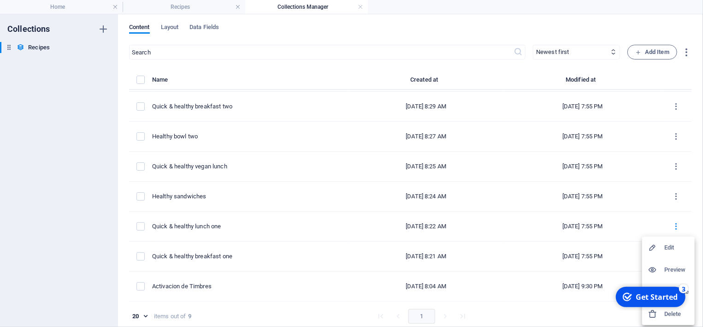
click at [665, 269] on h6 "Preview" at bounding box center [676, 269] width 25 height 11
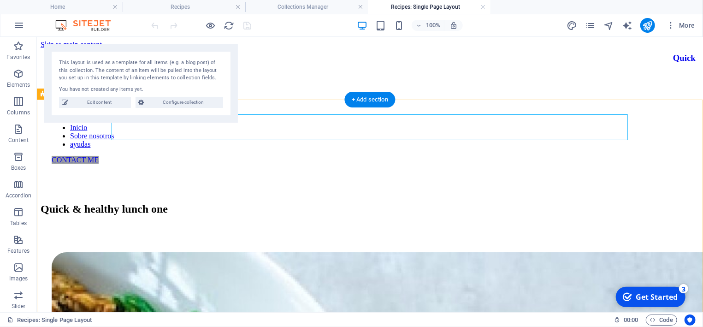
scroll to position [0, 0]
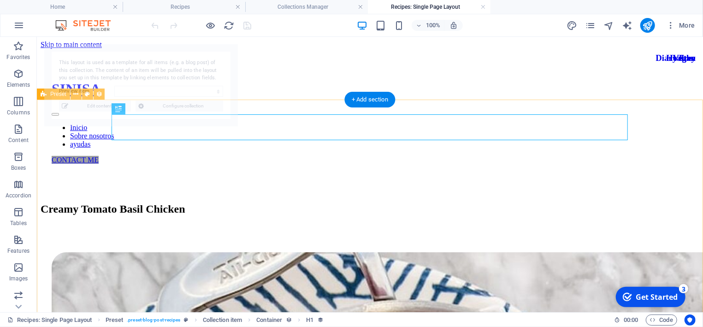
select select "68b8f1a839ff65c1210c3924"
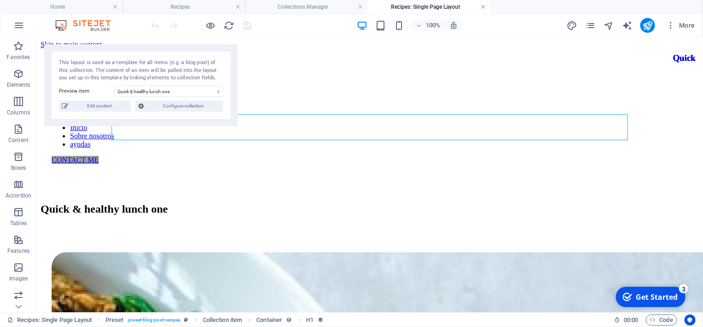
click at [482, 7] on link at bounding box center [483, 7] width 6 height 9
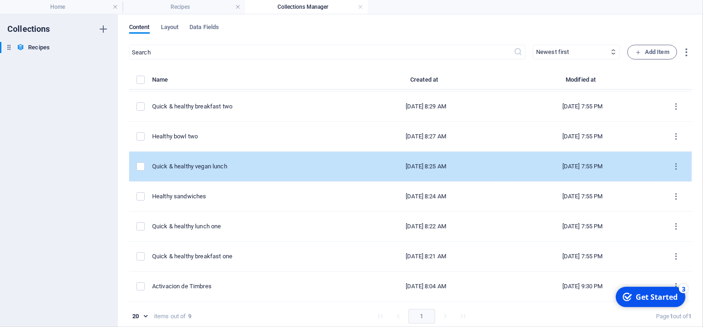
scroll to position [4, 0]
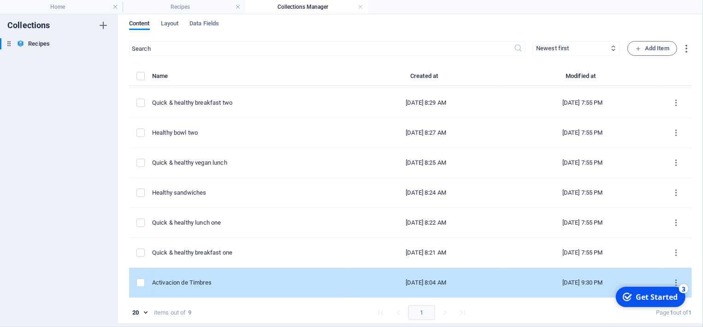
click at [189, 284] on div "Activacion de Timbres" at bounding box center [246, 282] width 189 height 8
select select "Breakfast"
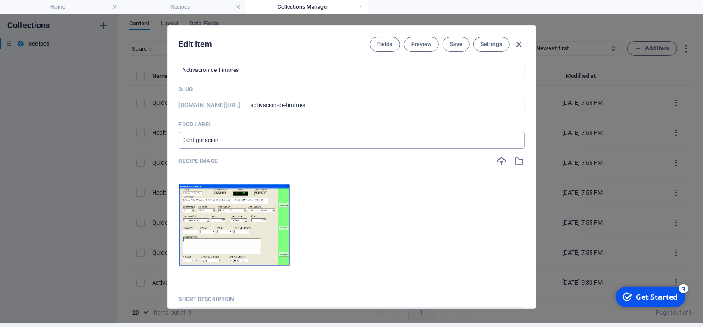
scroll to position [0, 0]
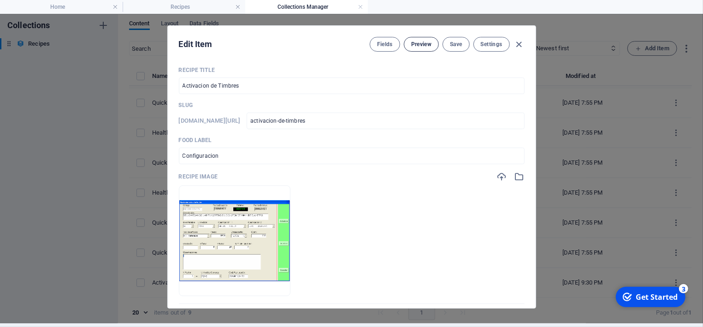
click at [422, 45] on span "Preview" at bounding box center [421, 44] width 20 height 7
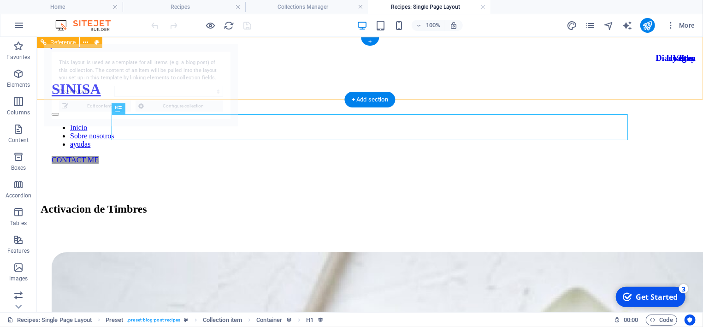
select select "68b8f1a839ff65c1210c391e"
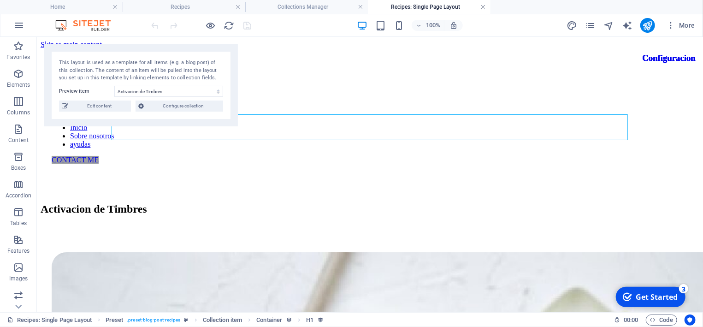
click at [483, 7] on link at bounding box center [483, 7] width 6 height 9
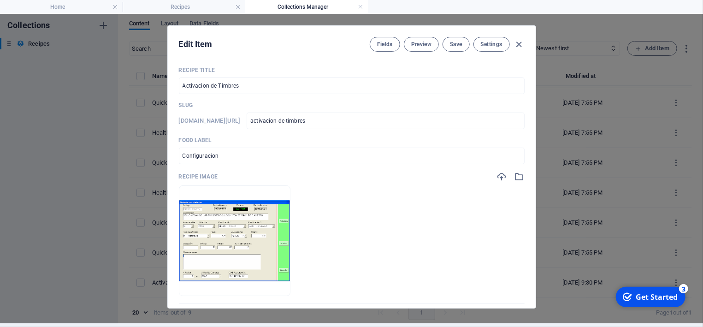
scroll to position [4, 0]
click at [519, 45] on icon "button" at bounding box center [519, 44] width 11 height 11
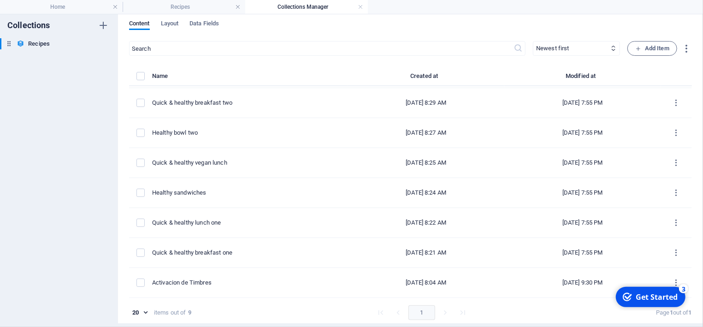
checkbox input "false"
type input "activacion-de-timbres"
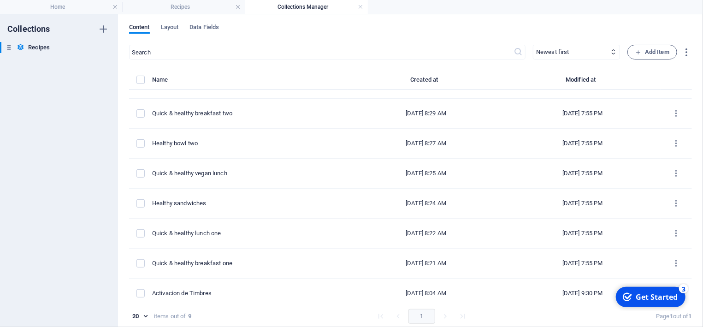
scroll to position [58, 0]
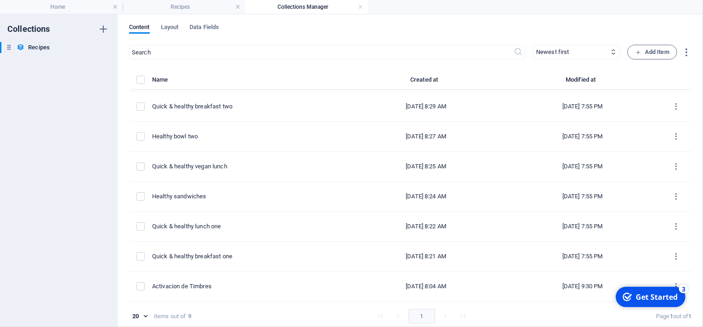
click at [676, 284] on div "checkmark Get Started 3 First Steps in the Editor Let's guide you through the t…" at bounding box center [649, 297] width 78 height 28
click at [675, 283] on div "checkmark Get Started 3 First Steps in the Editor Let's guide you through the t…" at bounding box center [649, 297] width 78 height 28
drag, startPoint x: 658, startPoint y: 294, endPoint x: 1267, endPoint y: 475, distance: 635.2
click at [657, 283] on html "checkmark Get Started 3 First Steps in the Editor Let's guide you through the t…" at bounding box center [649, 297] width 78 height 28
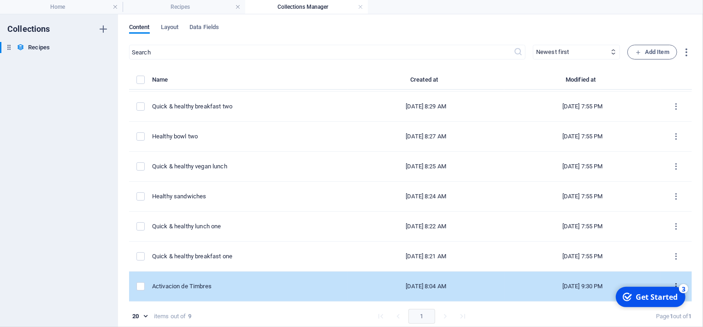
click at [675, 283] on icon "items list" at bounding box center [676, 286] width 9 height 9
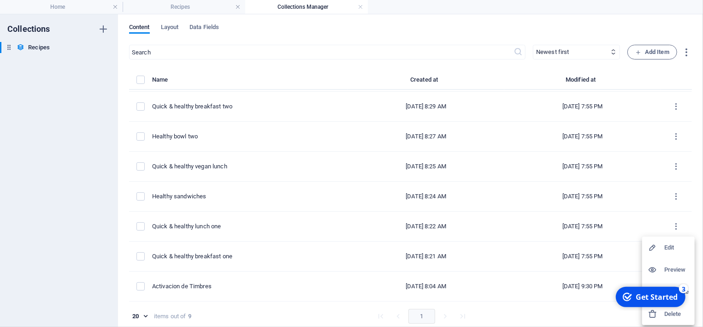
click at [673, 249] on h6 "Edit" at bounding box center [676, 247] width 25 height 11
select select "Breakfast"
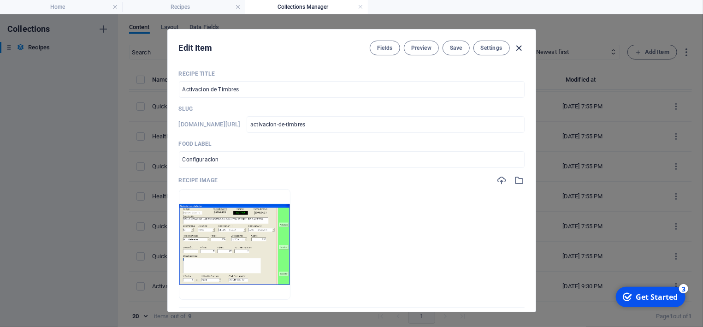
click at [521, 47] on icon "button" at bounding box center [519, 48] width 11 height 11
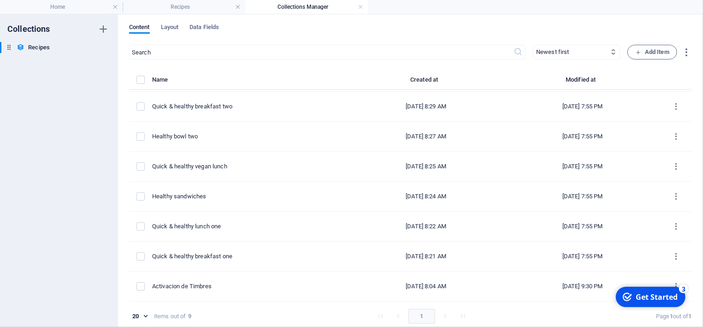
checkbox input "false"
type input "activacion-de-timbres"
click at [61, 4] on h4 "Home" at bounding box center [61, 7] width 123 height 10
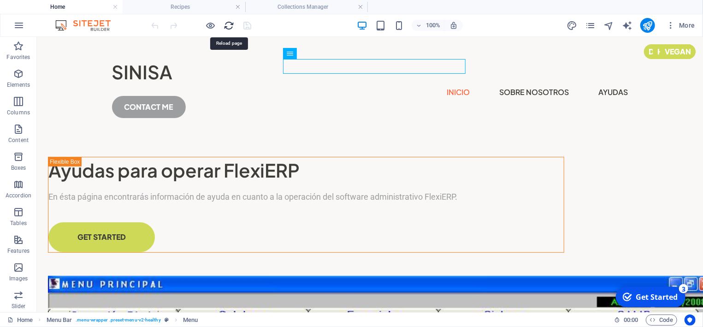
click at [230, 26] on icon "reload" at bounding box center [229, 25] width 11 height 11
click at [230, 24] on icon "reload" at bounding box center [229, 25] width 11 height 11
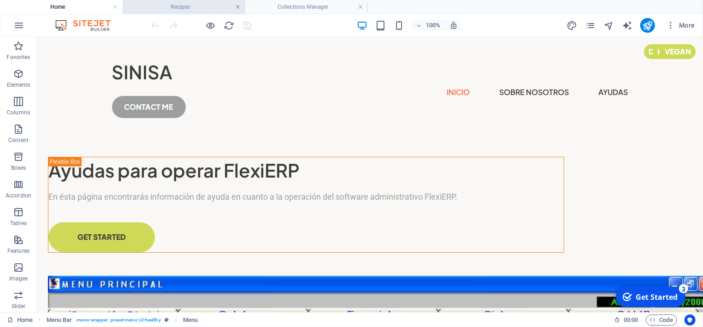
click at [238, 6] on link at bounding box center [238, 7] width 6 height 9
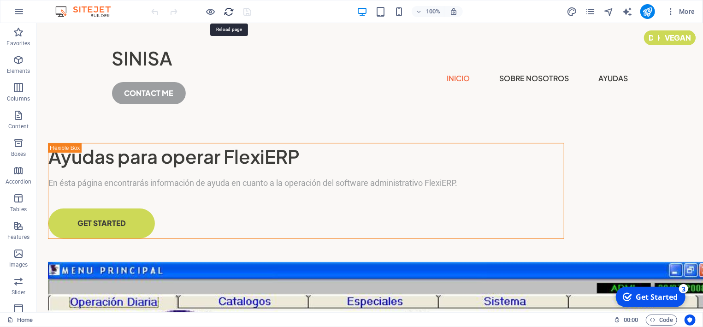
click at [229, 14] on icon "reload" at bounding box center [229, 11] width 11 height 11
click at [229, 12] on icon "reload" at bounding box center [229, 11] width 11 height 11
click at [22, 12] on icon "button" at bounding box center [18, 11] width 11 height 11
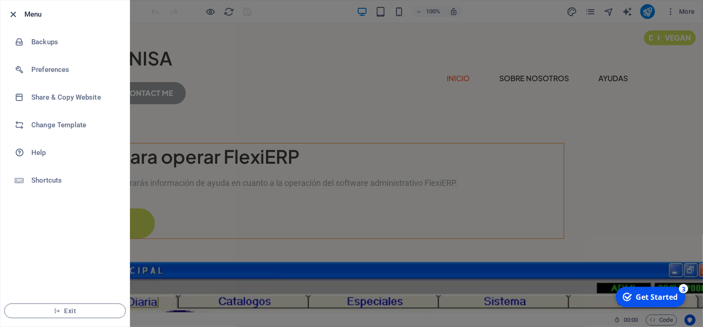
click at [14, 12] on icon "button" at bounding box center [13, 14] width 11 height 11
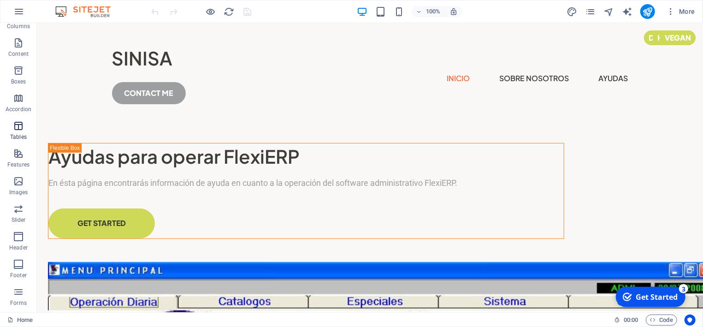
scroll to position [126, 0]
click at [13, 294] on icon "button" at bounding box center [18, 293] width 11 height 11
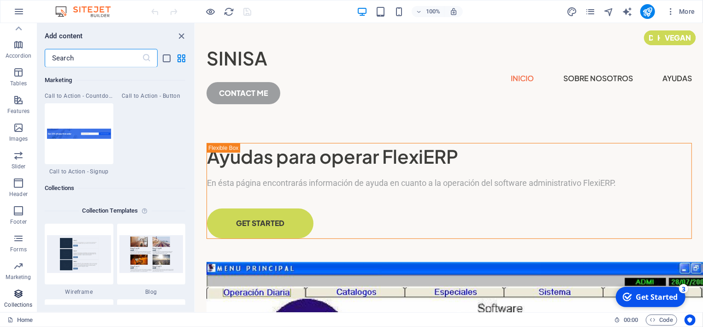
scroll to position [8439, 0]
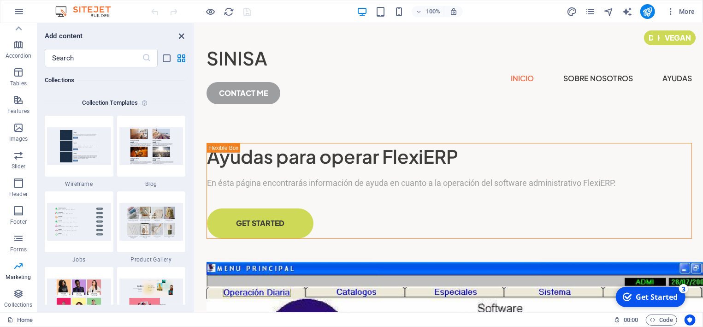
click at [179, 35] on icon "close panel" at bounding box center [182, 36] width 11 height 11
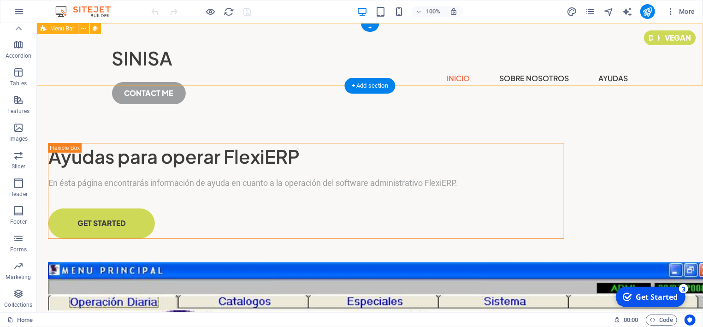
scroll to position [126, 0]
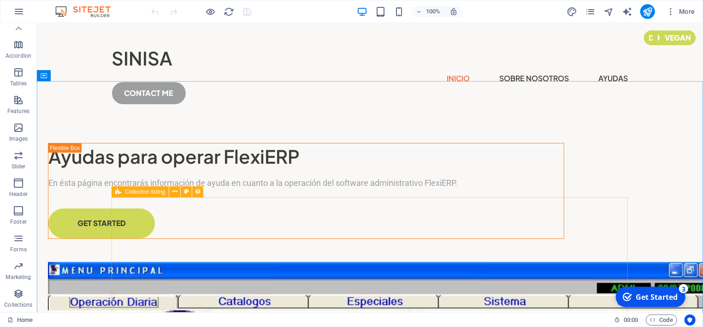
click at [119, 191] on icon at bounding box center [118, 191] width 6 height 11
select select "createdAt_DESC"
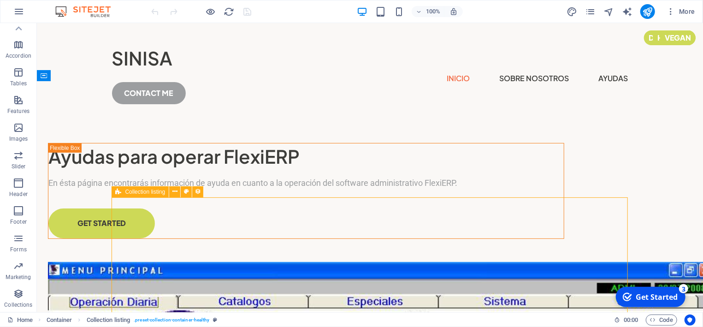
select select "columns.popular"
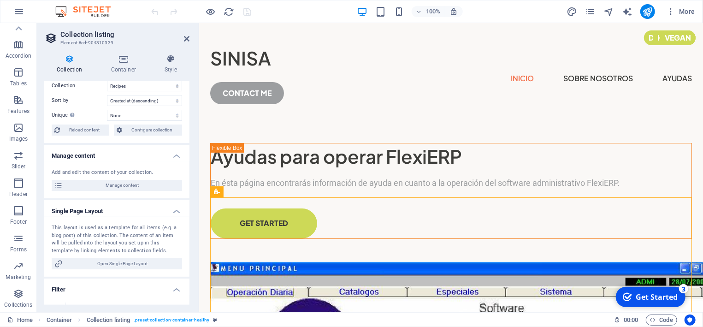
scroll to position [0, 0]
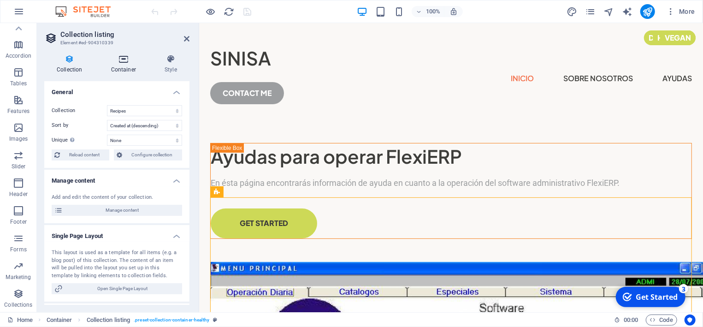
click at [118, 59] on icon at bounding box center [124, 58] width 50 height 9
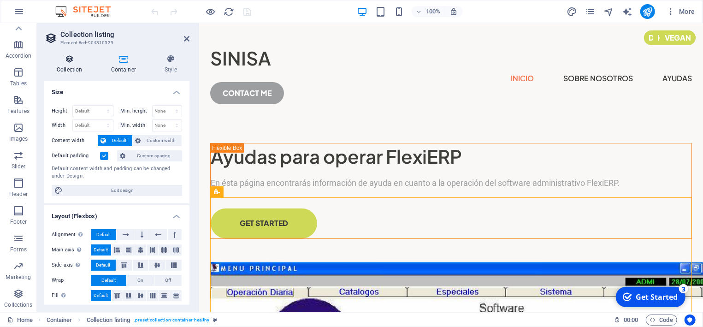
click at [74, 65] on h4 "Collection" at bounding box center [71, 63] width 54 height 19
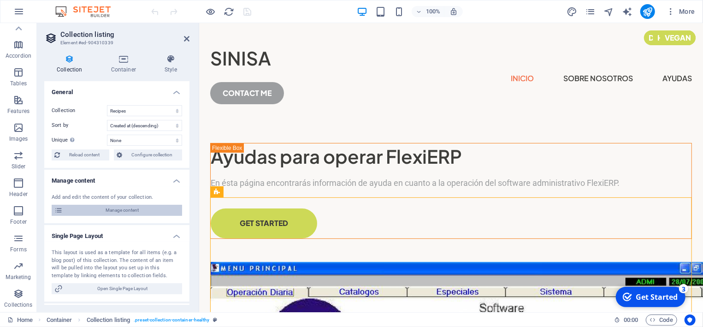
click at [142, 212] on span "Manage content" at bounding box center [122, 210] width 114 height 11
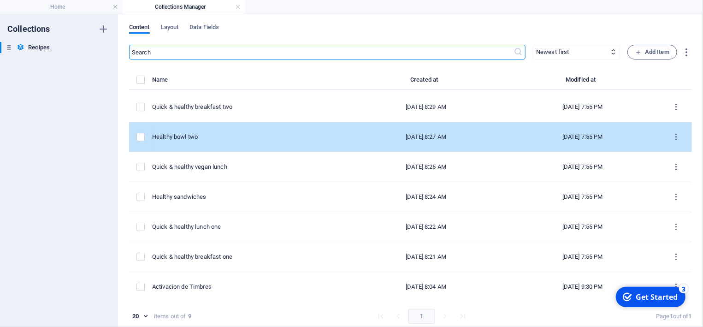
scroll to position [58, 0]
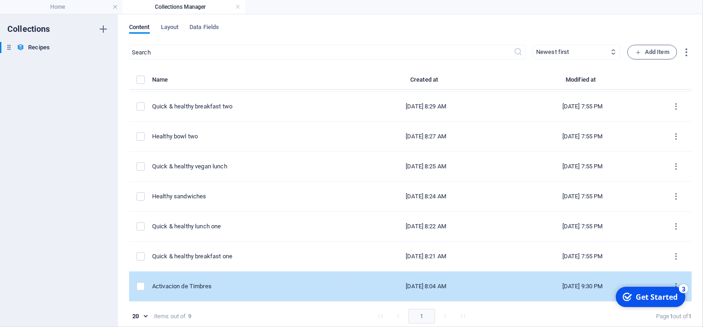
click at [173, 283] on div "Activacion de Timbres" at bounding box center [246, 286] width 189 height 8
select select "Breakfast"
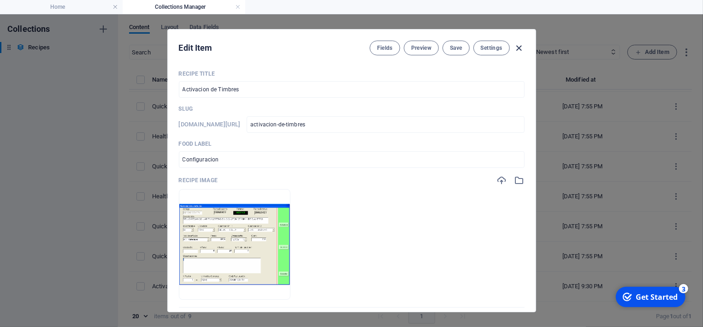
click at [520, 49] on icon "button" at bounding box center [519, 48] width 11 height 11
checkbox input "false"
type input "activacion-de-timbres"
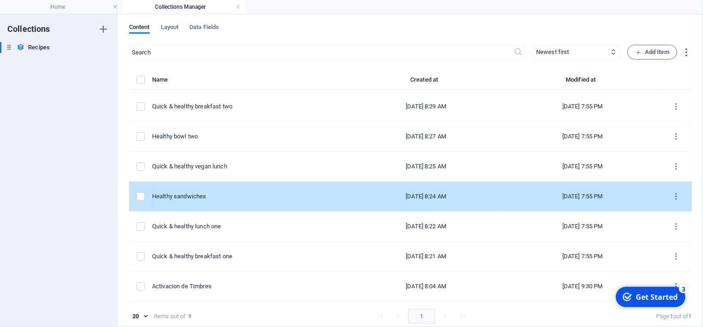
click at [195, 198] on div "Healthy sandwiches" at bounding box center [246, 196] width 189 height 8
select select "Snacks"
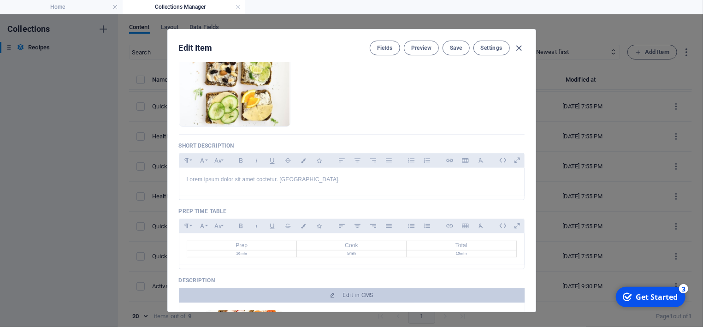
scroll to position [0, 0]
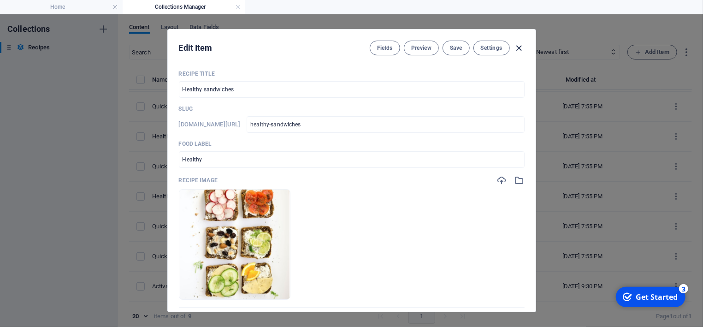
click at [520, 48] on icon "button" at bounding box center [519, 48] width 11 height 11
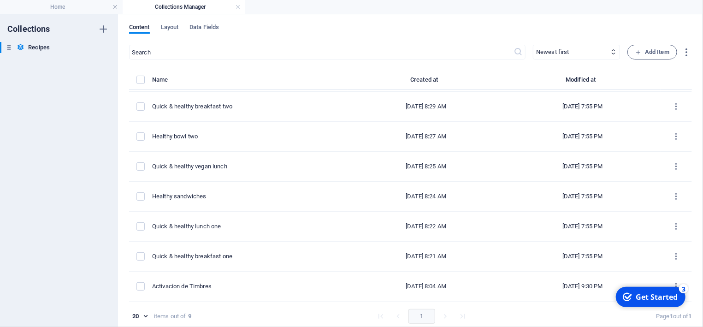
checkbox input "false"
type input "healthy-sandwiches"
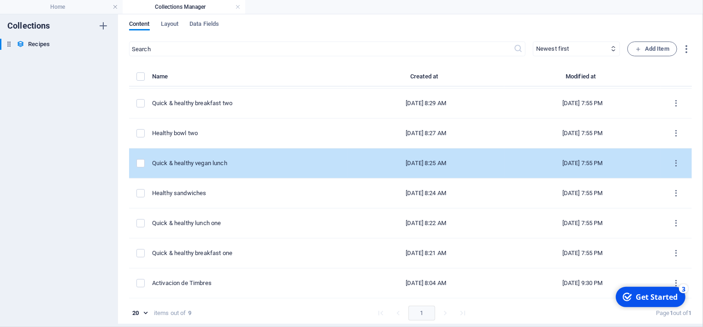
scroll to position [4, 0]
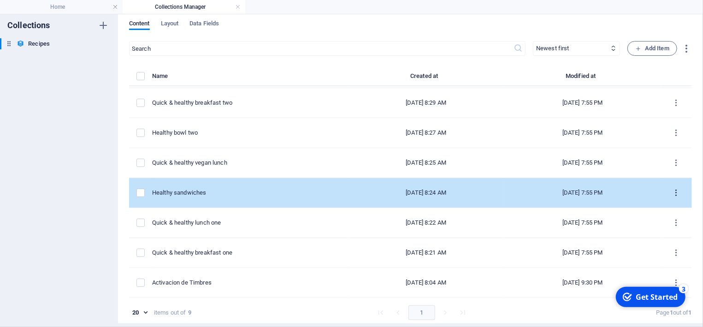
click at [677, 193] on icon "items list" at bounding box center [676, 193] width 9 height 9
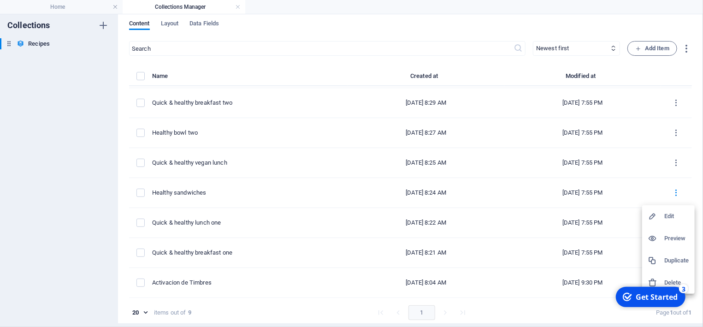
click at [673, 217] on h6 "Edit" at bounding box center [676, 216] width 25 height 11
select select "Snacks"
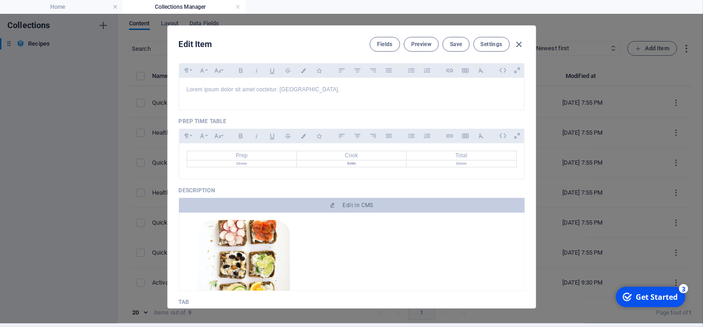
scroll to position [432, 0]
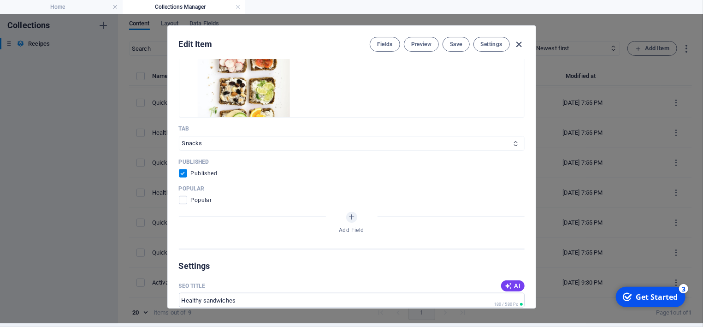
click at [522, 41] on icon "button" at bounding box center [519, 44] width 11 height 11
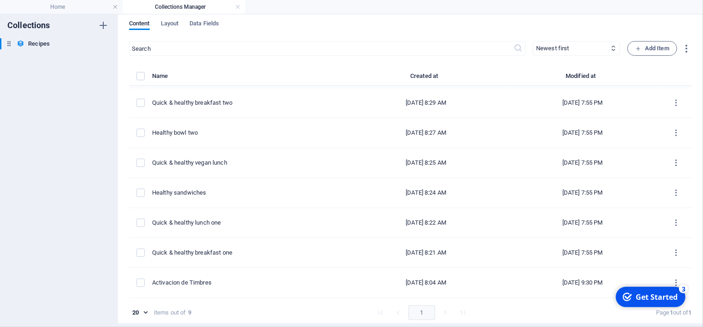
checkbox input "false"
type input "healthy-sandwiches"
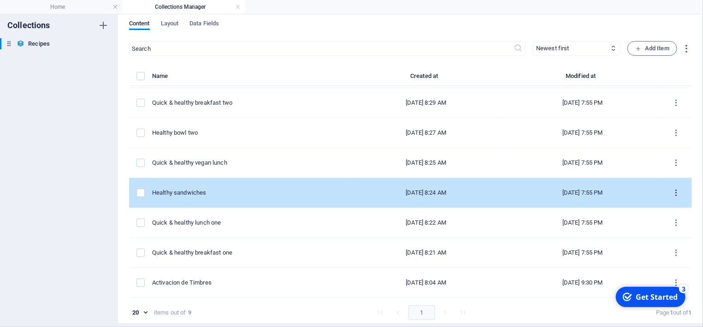
click at [676, 193] on icon "items list" at bounding box center [676, 193] width 9 height 9
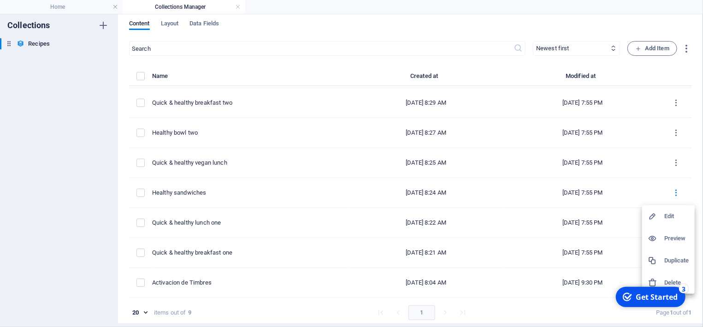
click at [673, 215] on h6 "Edit" at bounding box center [676, 216] width 25 height 11
select select "Snacks"
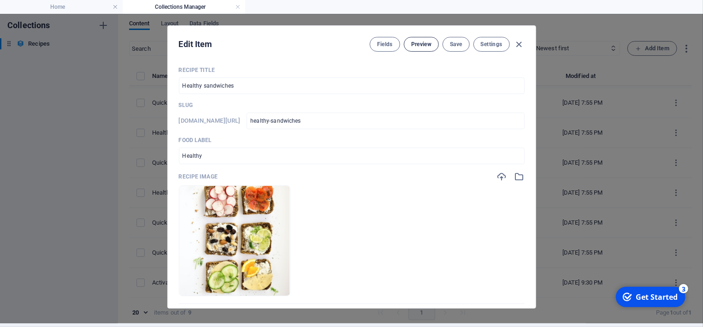
click at [423, 44] on span "Preview" at bounding box center [421, 44] width 20 height 7
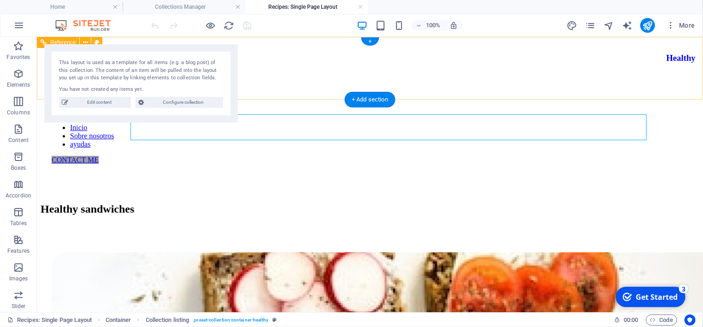
scroll to position [0, 0]
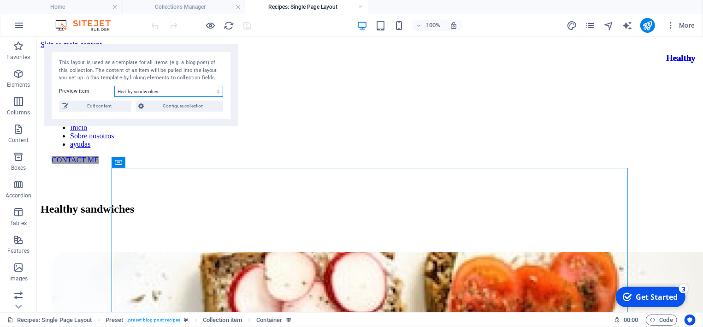
click at [114, 86] on select "Creamy Tomato Basil Chicken Healthy oatmeal Quick & healthy breakfast two Healt…" at bounding box center [168, 91] width 109 height 11
select select "68b8f1a839ff65c1210c391e"
click option "Activacion de Timbres" at bounding box center [0, 0] width 0 height 0
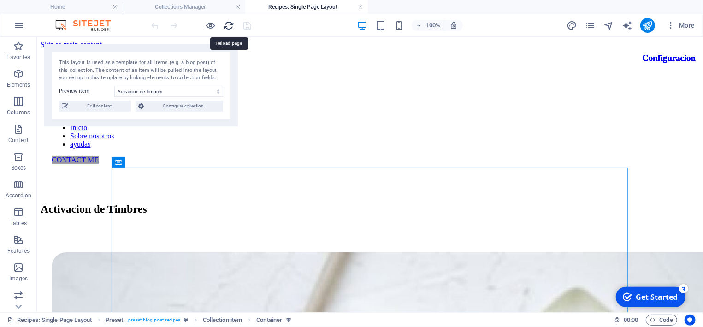
click at [228, 25] on icon "reload" at bounding box center [229, 25] width 11 height 11
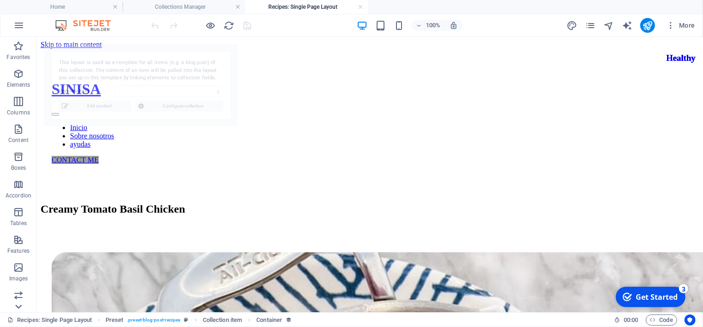
select select "68b8f1a839ff65c1210c3920"
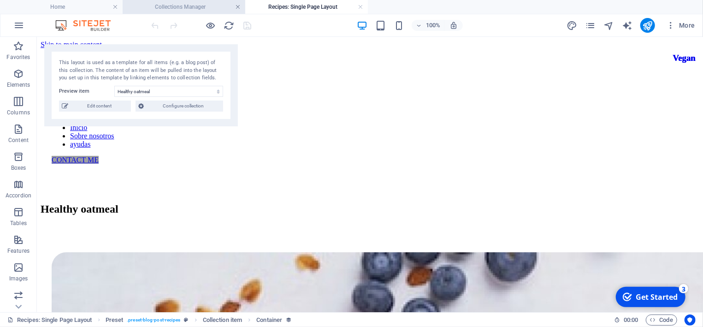
click at [236, 6] on link at bounding box center [238, 7] width 6 height 9
click at [237, 7] on link at bounding box center [238, 7] width 6 height 9
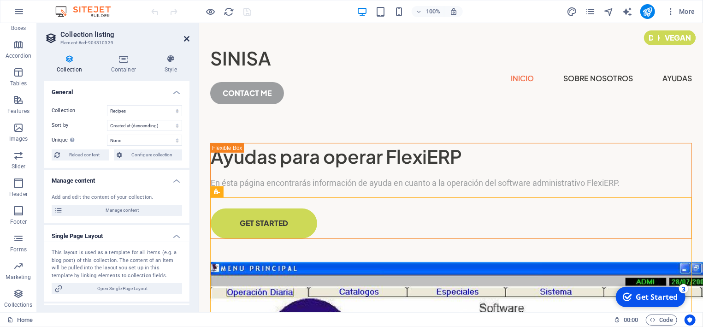
click at [187, 39] on icon at bounding box center [187, 38] width 6 height 7
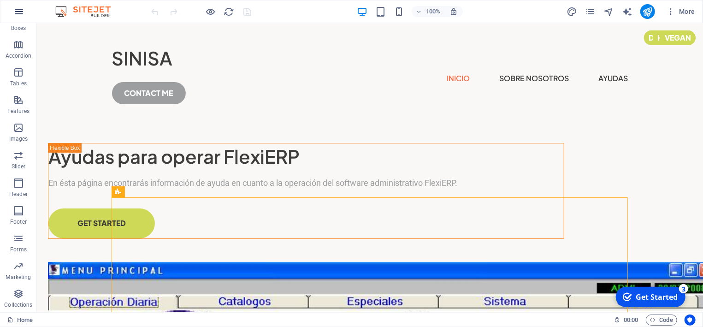
click at [19, 12] on icon "button" at bounding box center [18, 11] width 11 height 11
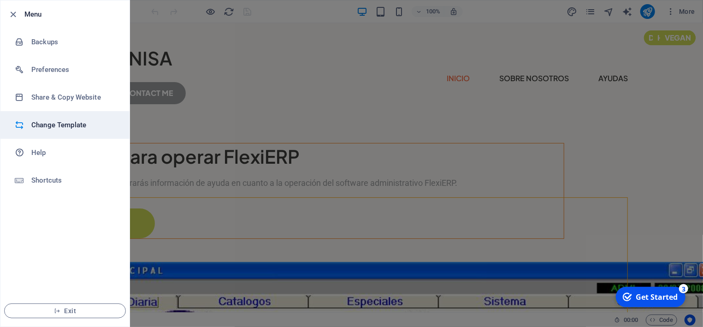
click at [53, 123] on h6 "Change Template" at bounding box center [73, 124] width 85 height 11
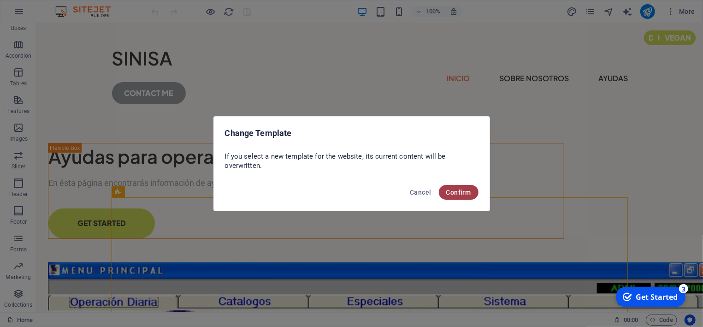
click at [448, 193] on span "Confirm" at bounding box center [458, 192] width 25 height 7
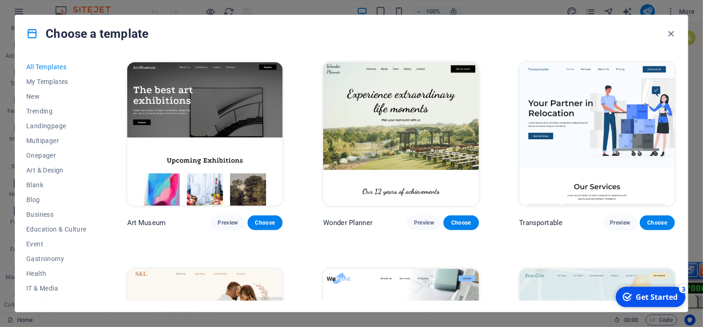
scroll to position [302, 0]
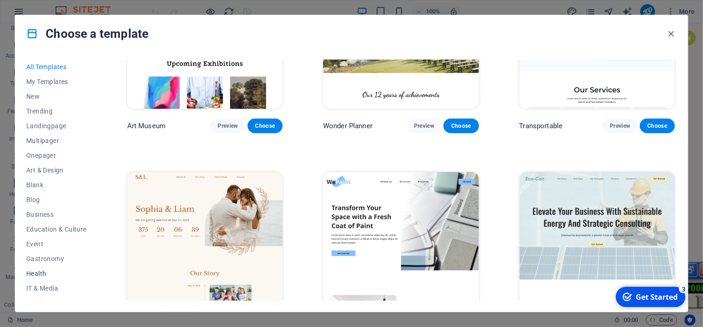
click at [40, 272] on span "Health" at bounding box center [56, 273] width 60 height 7
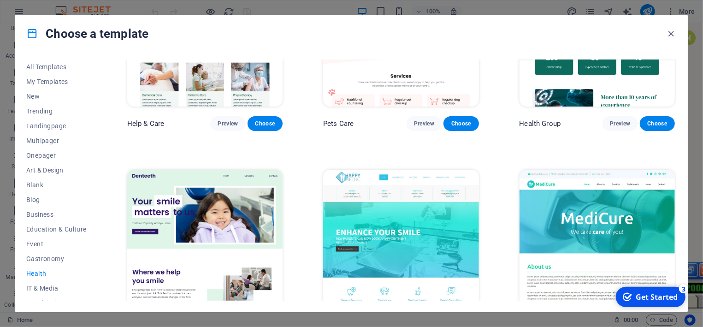
scroll to position [86, 0]
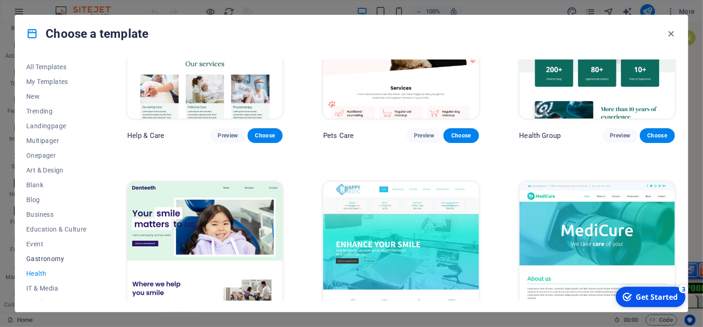
click at [41, 256] on span "Gastronomy" at bounding box center [56, 258] width 60 height 7
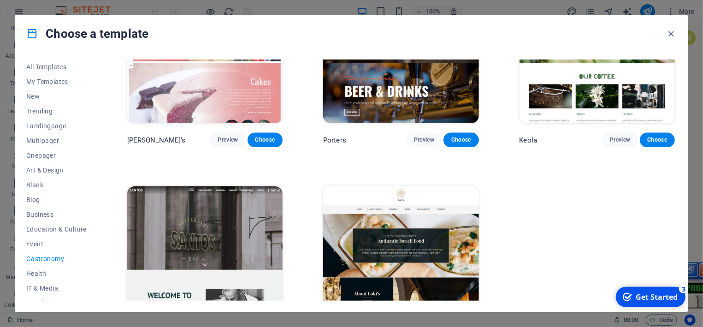
scroll to position [962, 0]
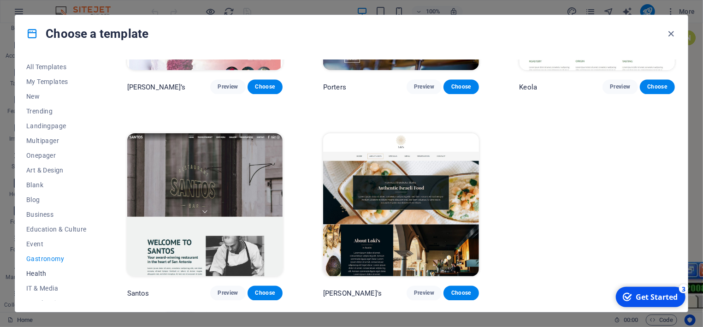
click at [34, 273] on span "Health" at bounding box center [56, 273] width 60 height 7
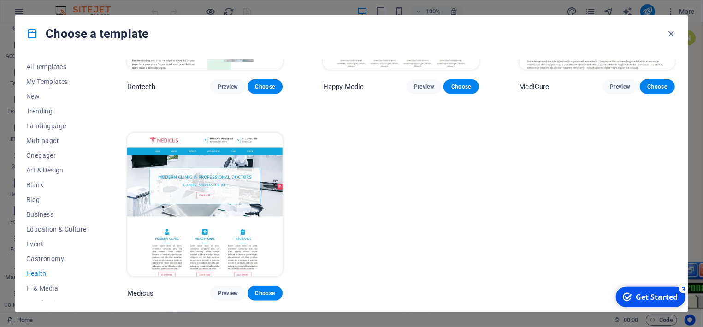
scroll to position [125, 0]
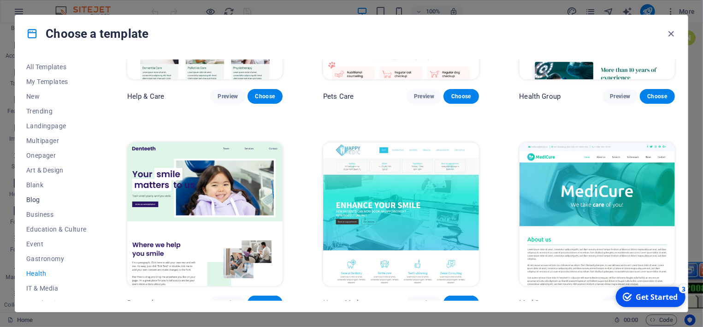
click at [35, 200] on span "Blog" at bounding box center [56, 199] width 60 height 7
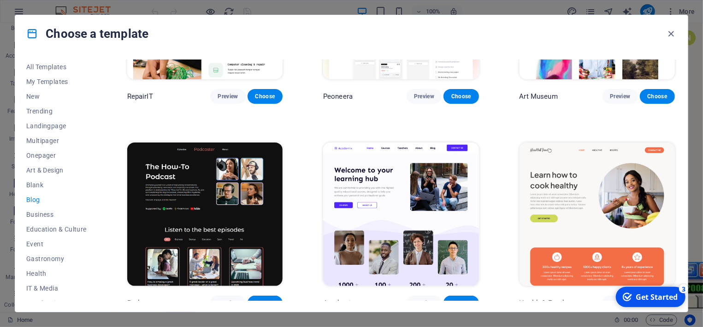
click at [601, 231] on img at bounding box center [597, 213] width 155 height 143
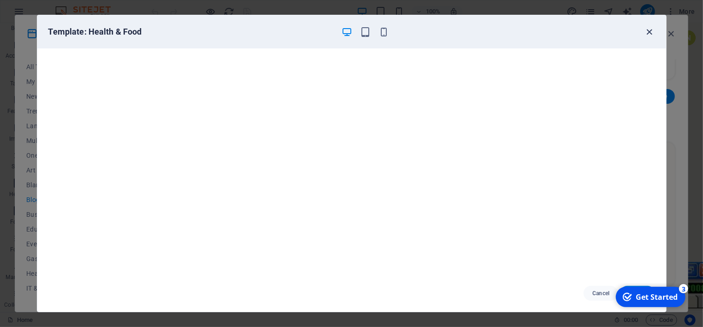
click at [650, 31] on icon "button" at bounding box center [649, 32] width 11 height 11
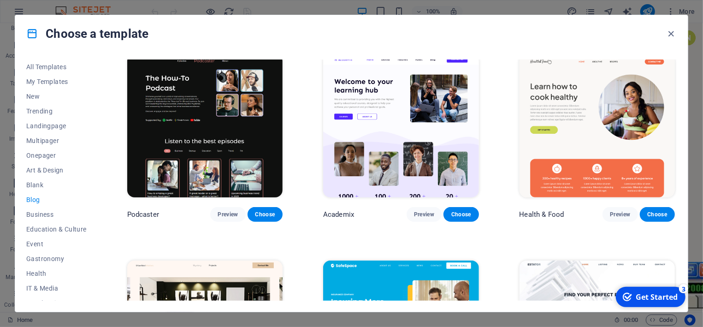
scroll to position [255, 0]
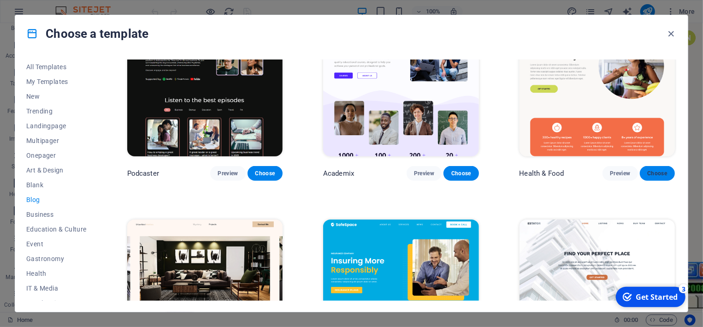
click at [655, 172] on span "Choose" at bounding box center [657, 173] width 20 height 7
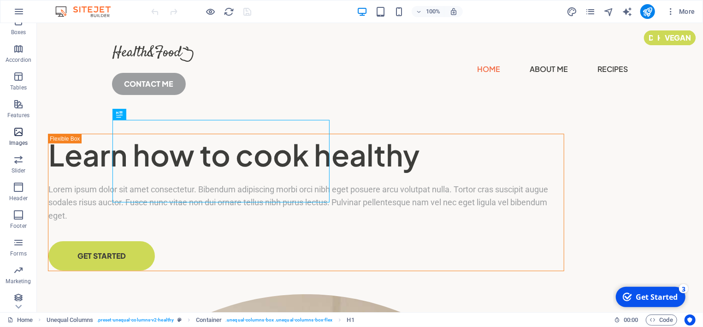
scroll to position [126, 0]
click at [14, 293] on icon "button" at bounding box center [18, 293] width 11 height 11
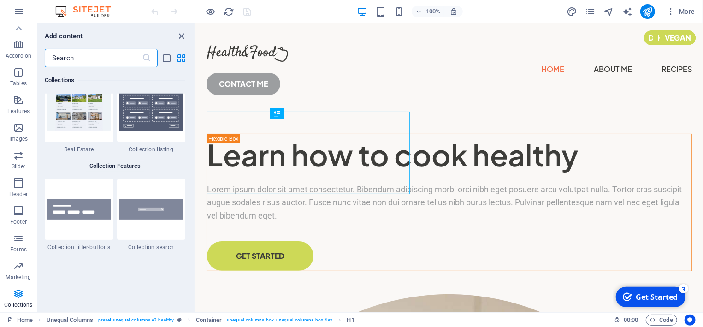
scroll to position [8689, 0]
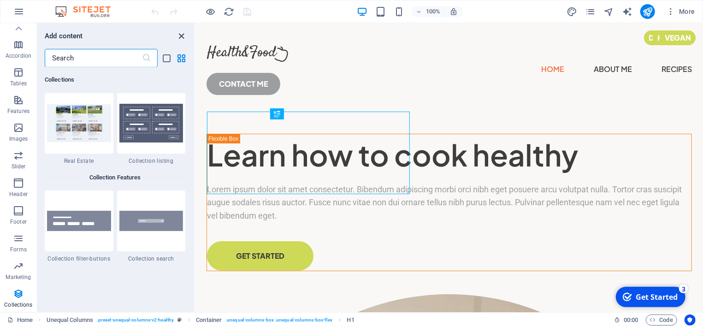
click at [182, 35] on icon "close panel" at bounding box center [182, 36] width 11 height 11
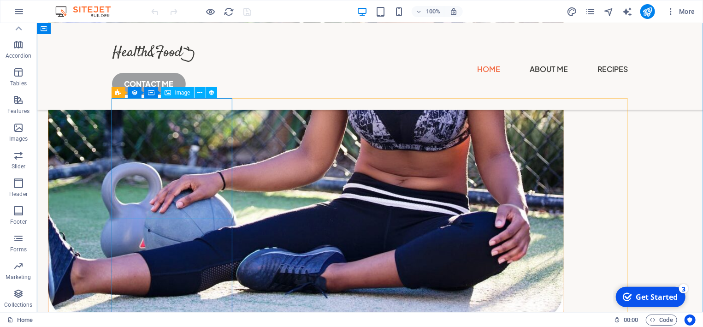
scroll to position [1433, 0]
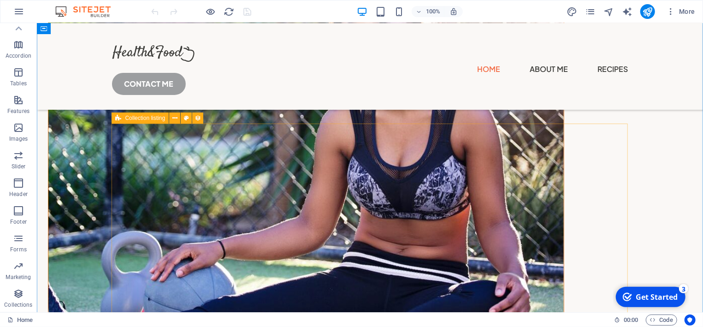
click at [118, 119] on icon at bounding box center [118, 117] width 6 height 11
click at [122, 119] on div "Collection listing" at bounding box center [140, 117] width 57 height 11
select select "createdAt_DESC"
select select "columns.popular"
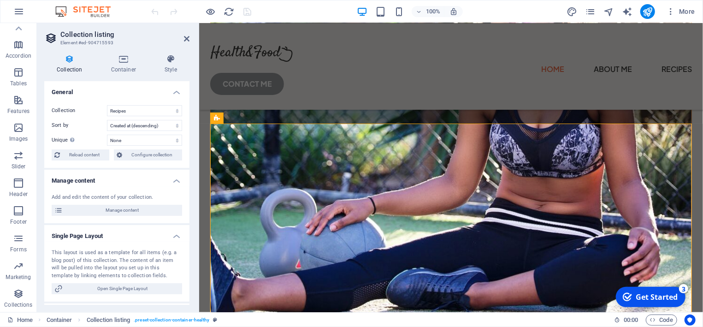
scroll to position [1415, 0]
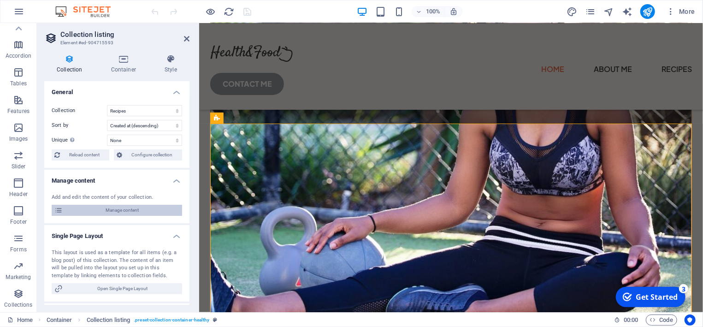
click at [151, 210] on span "Manage content" at bounding box center [122, 210] width 114 height 11
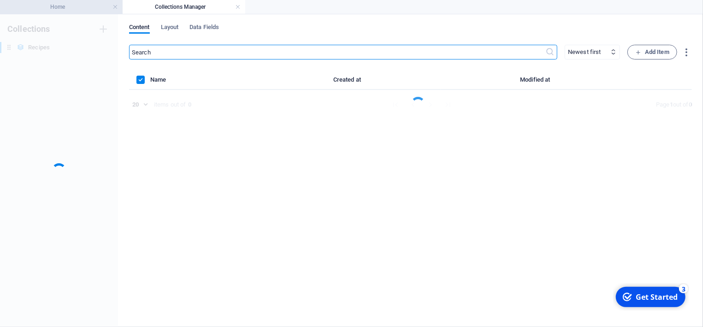
click at [93, 6] on h4 "Home" at bounding box center [61, 7] width 123 height 10
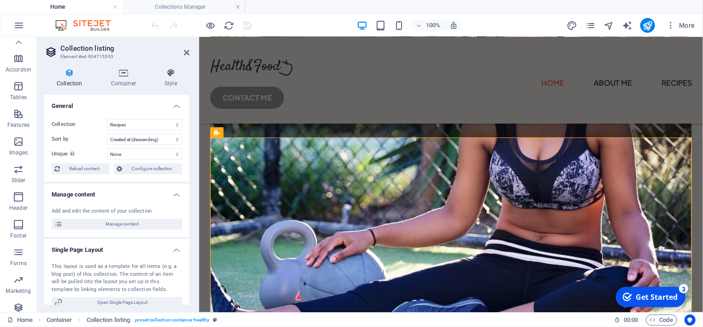
scroll to position [102, 0]
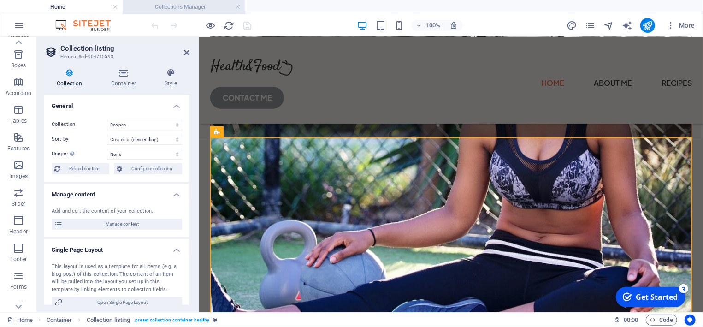
click at [174, 7] on h4 "Collections Manager" at bounding box center [184, 7] width 123 height 10
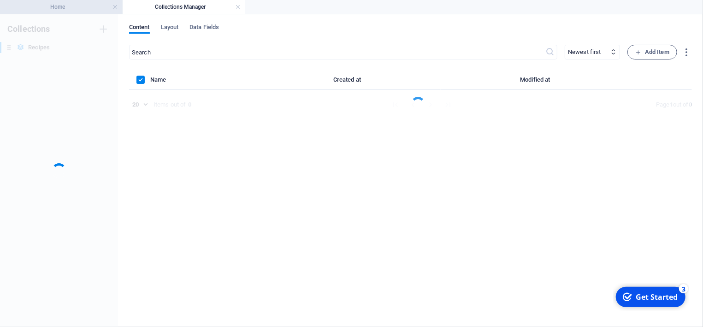
click at [59, 10] on h4 "Home" at bounding box center [61, 7] width 123 height 10
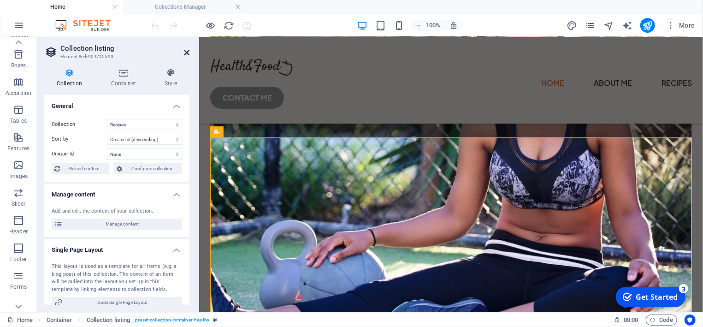
click at [188, 51] on icon at bounding box center [187, 52] width 6 height 7
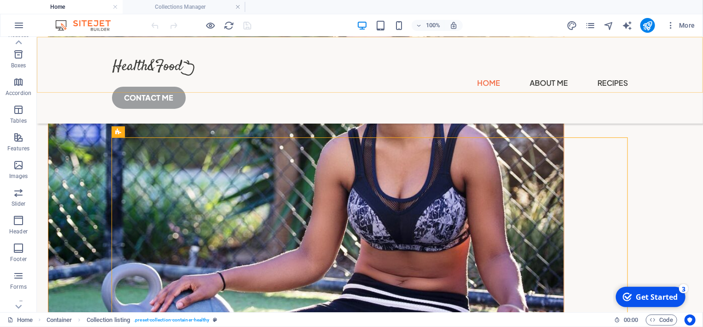
scroll to position [1433, 0]
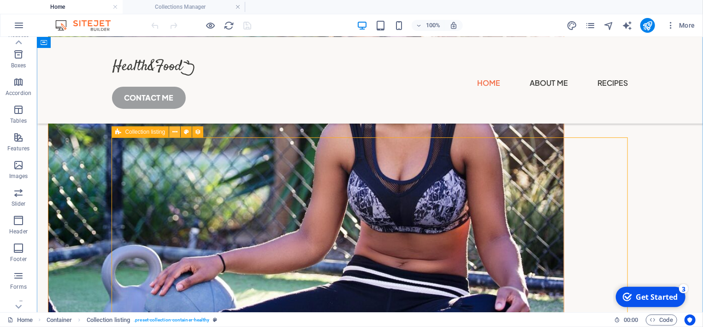
click at [177, 133] on icon at bounding box center [174, 132] width 5 height 10
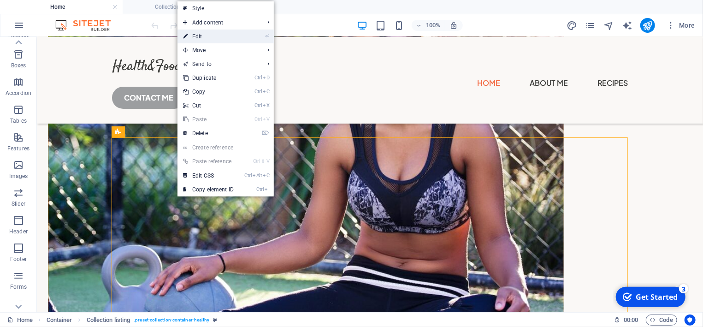
click at [221, 35] on link "⏎ Edit" at bounding box center [208, 37] width 62 height 14
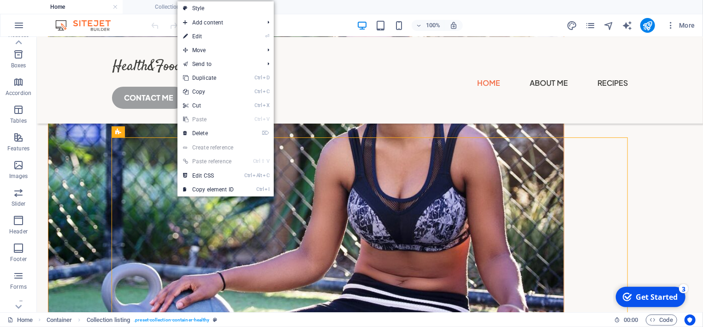
select select "createdAt_DESC"
select select "columns.popular"
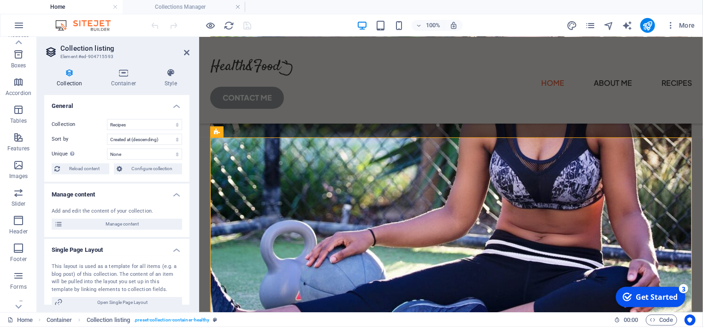
scroll to position [43, 0]
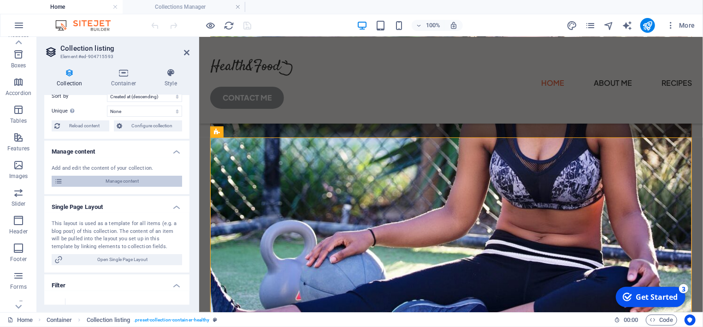
click at [128, 182] on span "Manage content" at bounding box center [122, 181] width 114 height 11
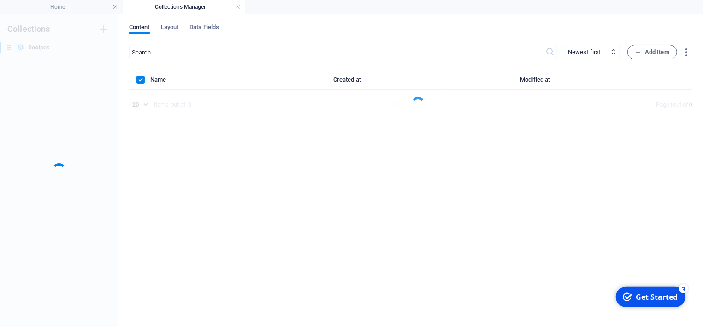
click at [176, 23] on div "Content Layout Data Fields ​ Newest first Oldest first Last modified Add Item N…" at bounding box center [410, 170] width 585 height 313
click at [176, 30] on span "Layout" at bounding box center [170, 28] width 18 height 13
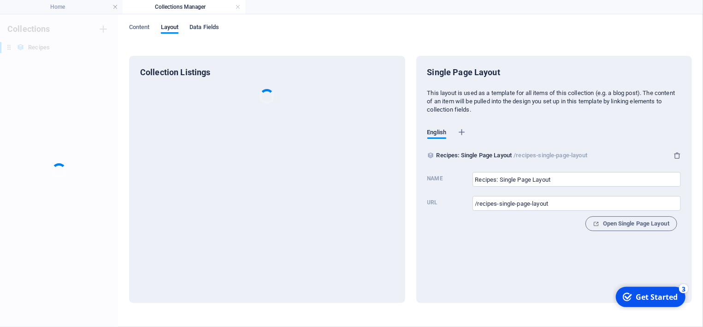
click at [200, 27] on span "Data Fields" at bounding box center [204, 28] width 30 height 13
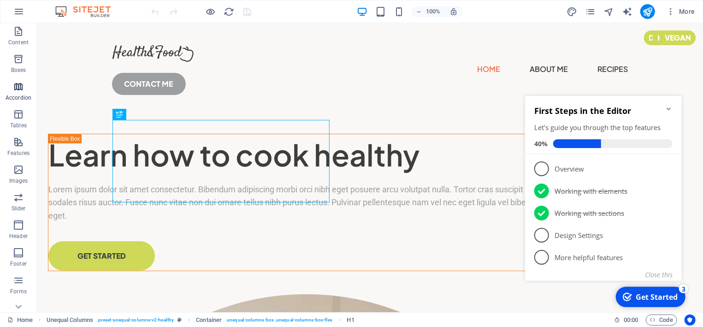
scroll to position [126, 0]
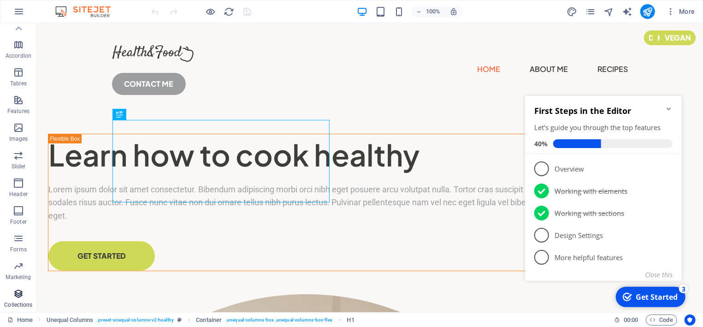
click at [14, 299] on icon "button" at bounding box center [18, 293] width 11 height 11
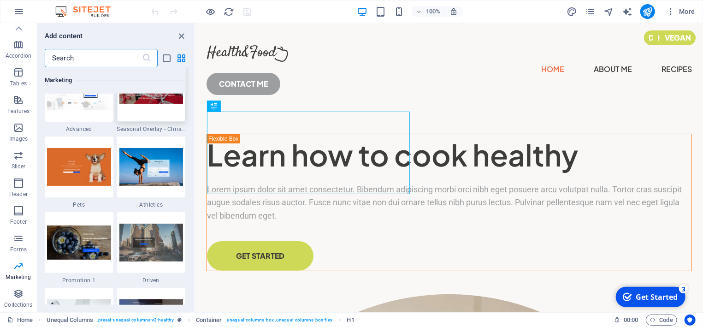
scroll to position [7747, 0]
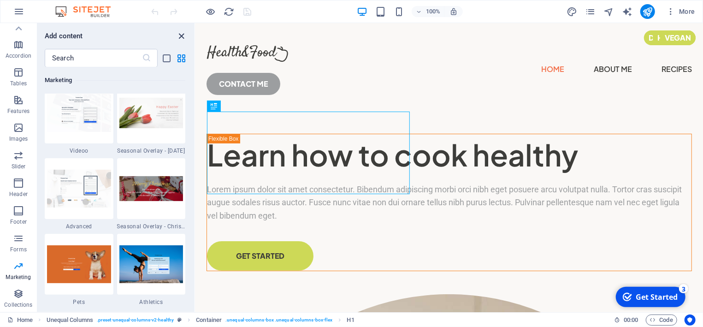
click at [183, 33] on icon "close panel" at bounding box center [182, 36] width 11 height 11
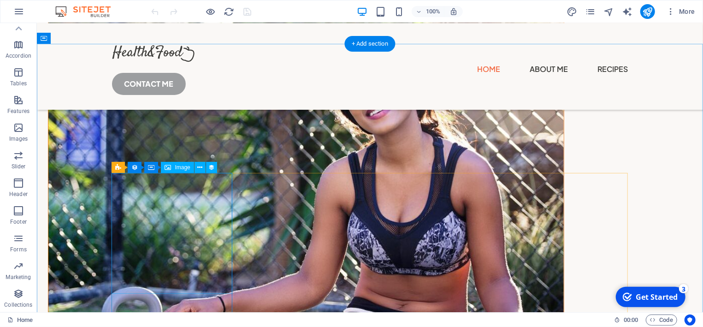
scroll to position [1383, 0]
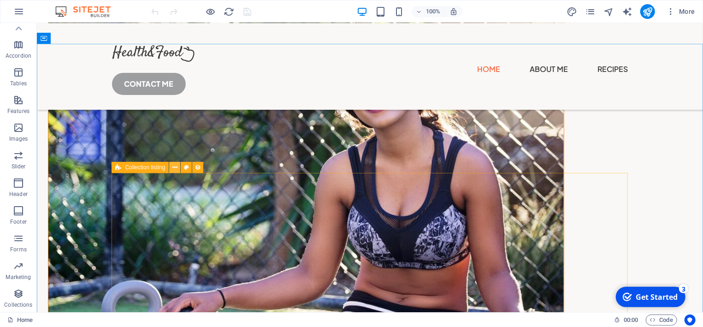
click at [177, 168] on button at bounding box center [174, 167] width 11 height 11
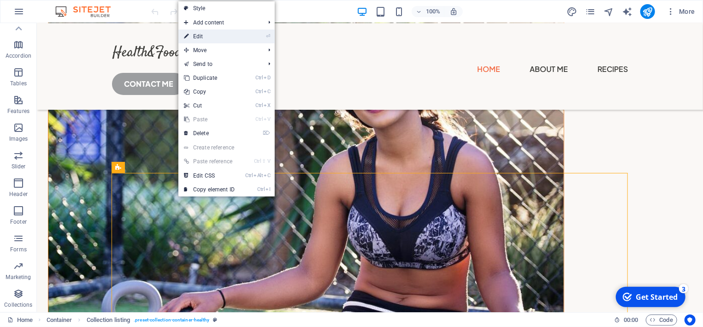
drag, startPoint x: 200, startPoint y: 32, endPoint x: 0, endPoint y: 10, distance: 200.4
click at [200, 32] on link "⏎ Edit" at bounding box center [209, 37] width 62 height 14
select select "createdAt_DESC"
select select "columns.popular"
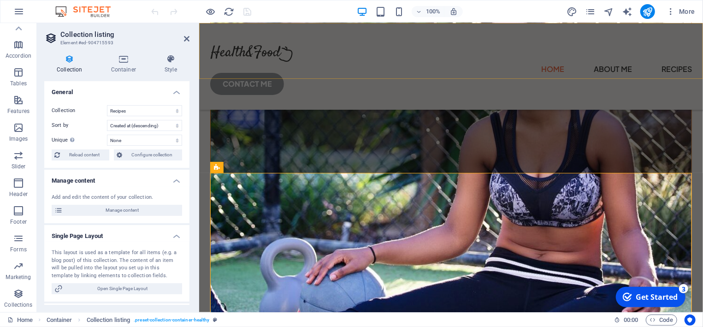
scroll to position [1365, 0]
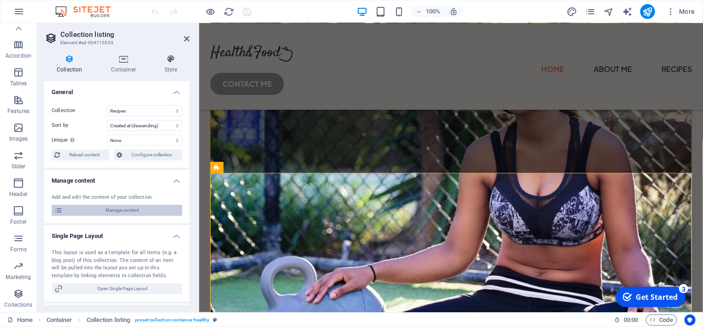
click at [131, 211] on span "Manage content" at bounding box center [122, 210] width 114 height 11
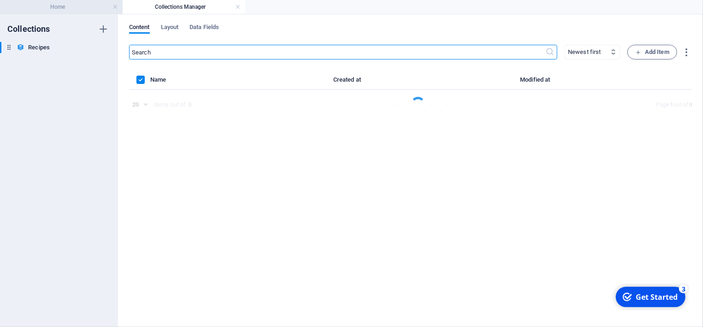
click at [50, 5] on h4 "Home" at bounding box center [61, 7] width 123 height 10
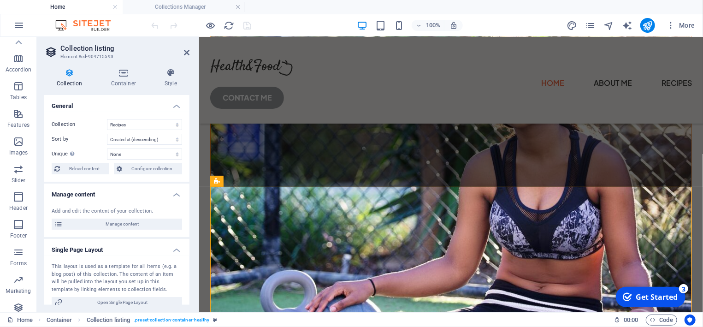
scroll to position [102, 0]
click at [186, 53] on icon at bounding box center [187, 52] width 6 height 7
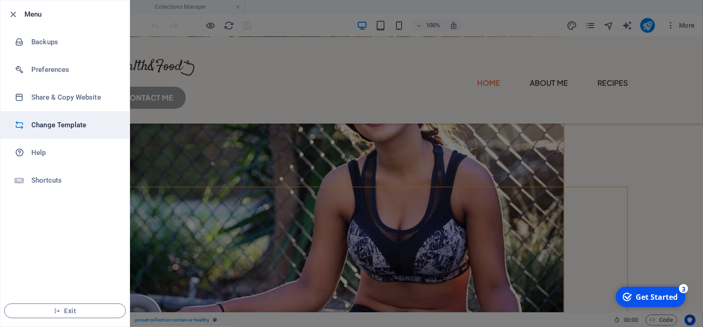
click at [62, 125] on h6 "Change Template" at bounding box center [73, 124] width 85 height 11
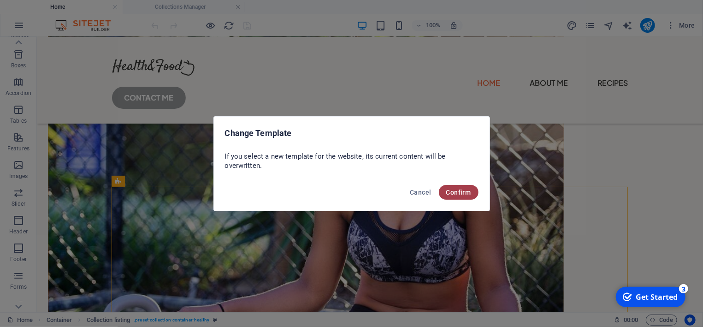
click at [455, 191] on span "Confirm" at bounding box center [458, 192] width 25 height 7
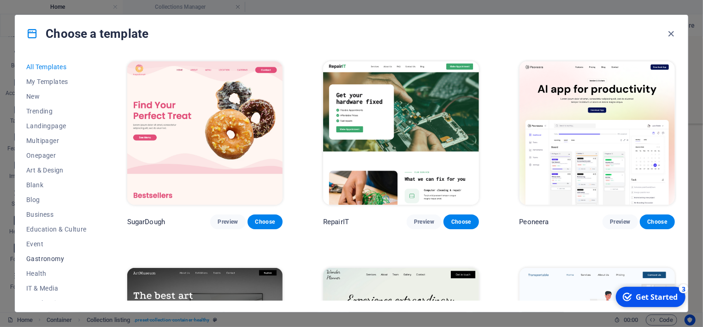
click at [60, 260] on span "Gastronomy" at bounding box center [56, 258] width 60 height 7
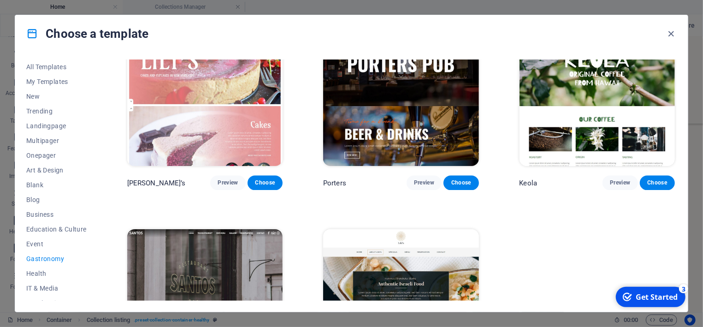
scroll to position [962, 0]
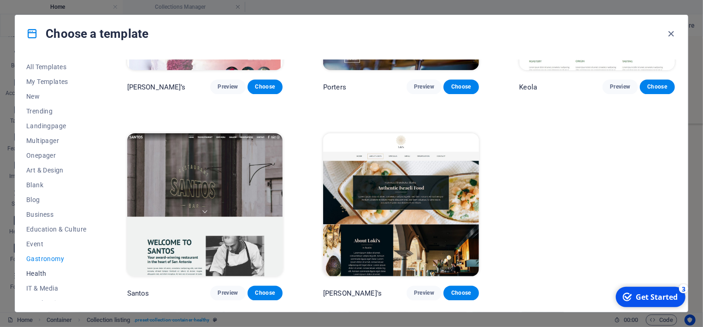
click at [45, 273] on span "Health" at bounding box center [56, 273] width 60 height 7
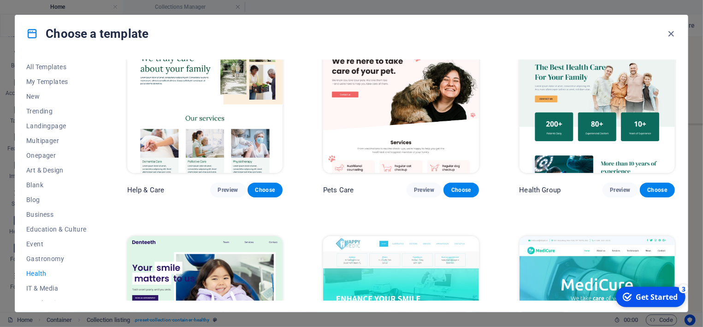
scroll to position [0, 0]
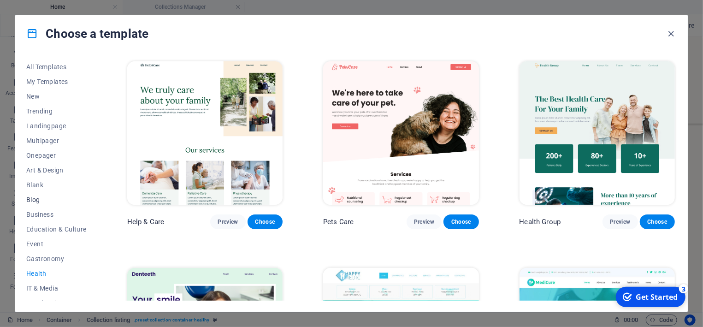
click at [41, 198] on span "Blog" at bounding box center [56, 199] width 60 height 7
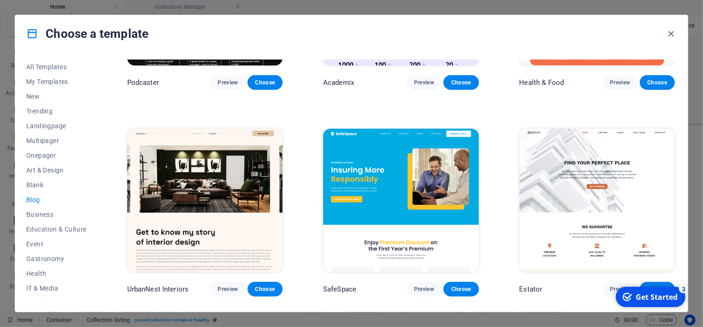
scroll to position [173, 0]
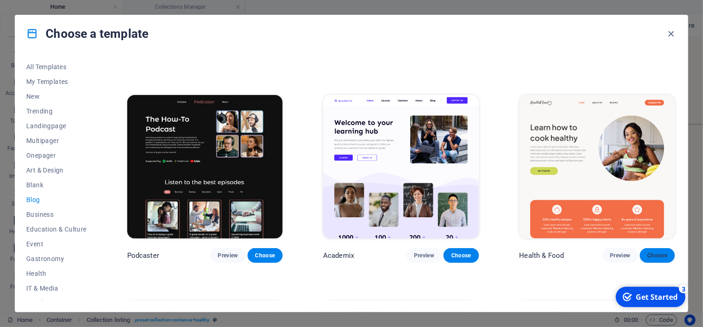
click at [653, 254] on span "Choose" at bounding box center [657, 255] width 20 height 7
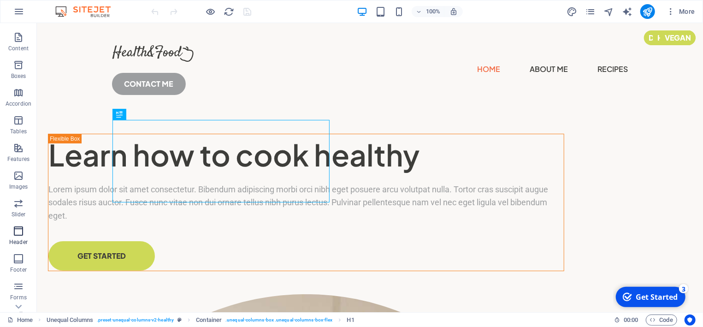
scroll to position [126, 0]
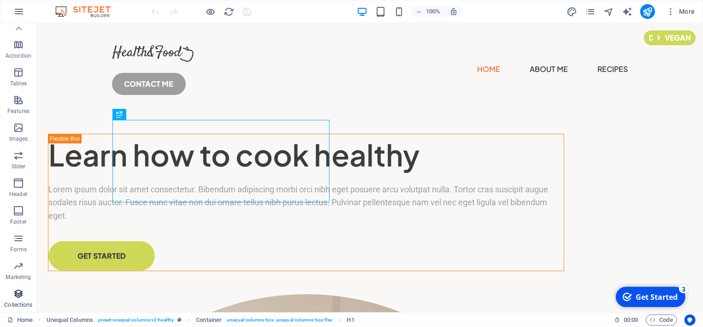
click at [19, 300] on span "Collections" at bounding box center [18, 299] width 37 height 22
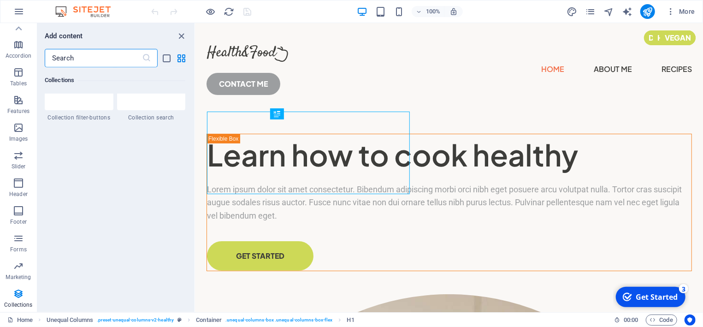
scroll to position [8785, 0]
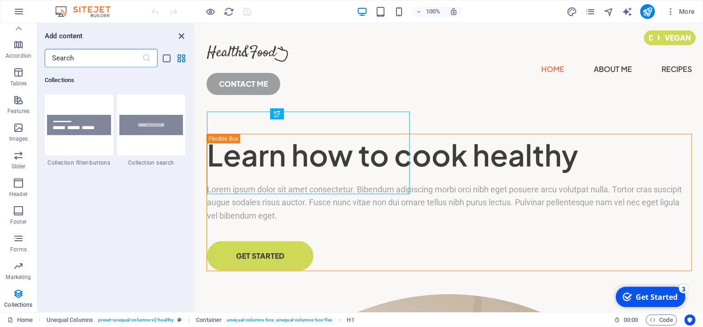
click at [182, 36] on icon "close panel" at bounding box center [182, 36] width 11 height 11
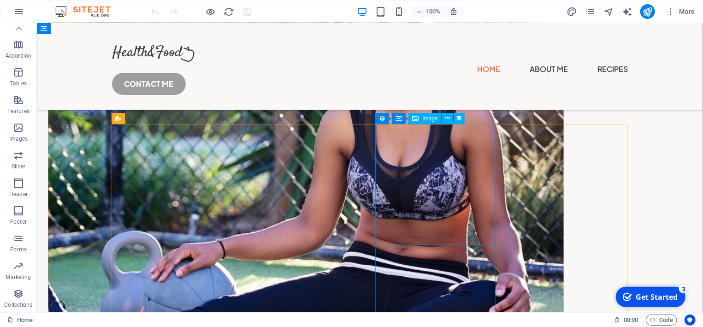
scroll to position [1383, 0]
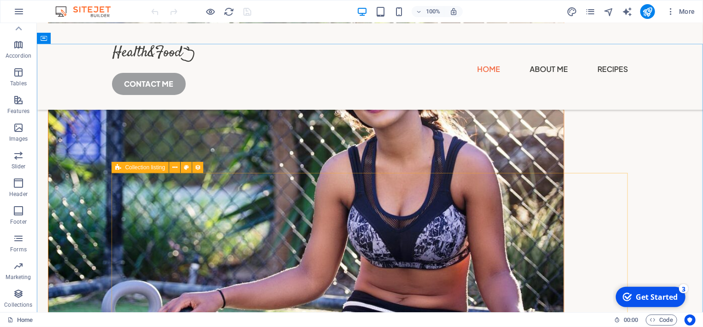
click at [128, 169] on span "Collection listing" at bounding box center [145, 168] width 40 height 6
click at [176, 169] on icon at bounding box center [174, 168] width 5 height 10
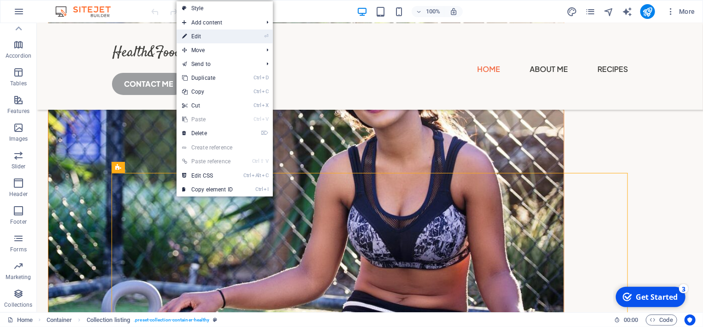
click at [209, 35] on link "⏎ Edit" at bounding box center [208, 37] width 62 height 14
select select "createdAt_DESC"
select select "columns.popular"
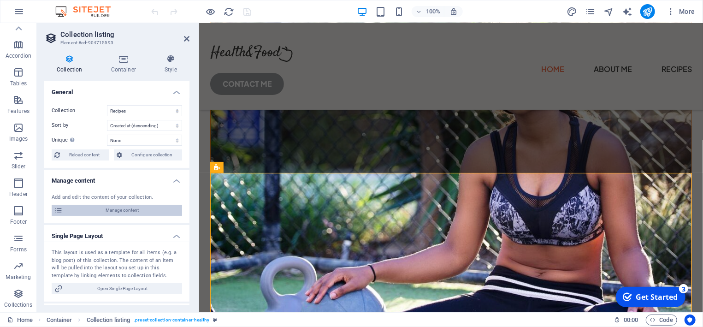
click at [123, 208] on span "Manage content" at bounding box center [122, 210] width 114 height 11
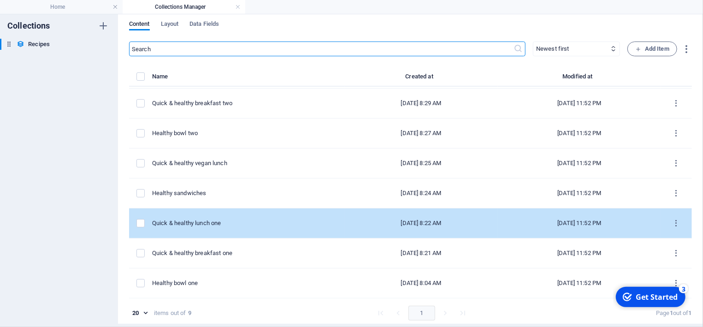
scroll to position [4, 0]
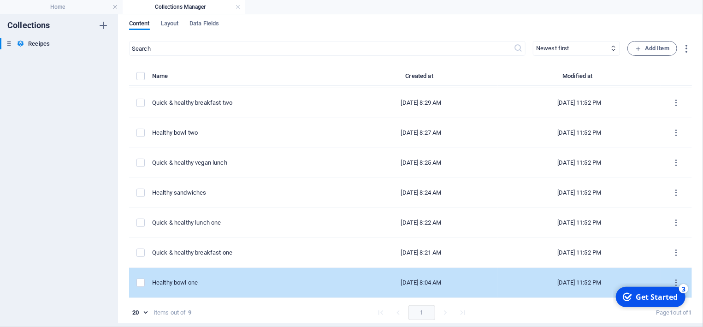
click at [179, 278] on div "Healthy bowl one" at bounding box center [244, 282] width 185 height 8
select select "Breakfast"
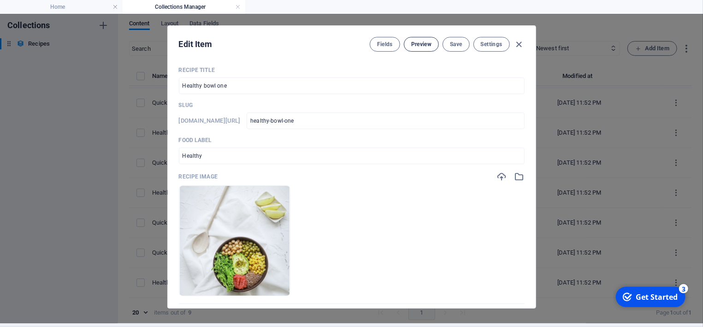
click at [422, 45] on span "Preview" at bounding box center [421, 44] width 20 height 7
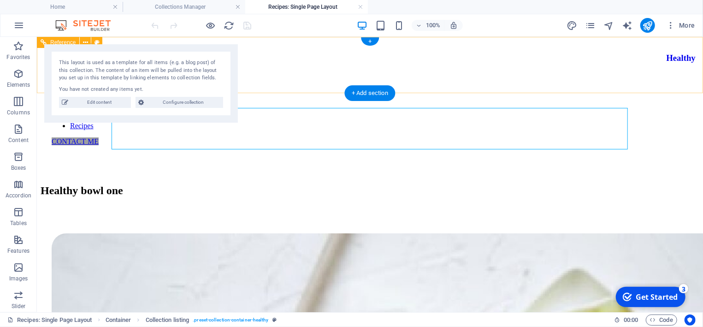
scroll to position [0, 0]
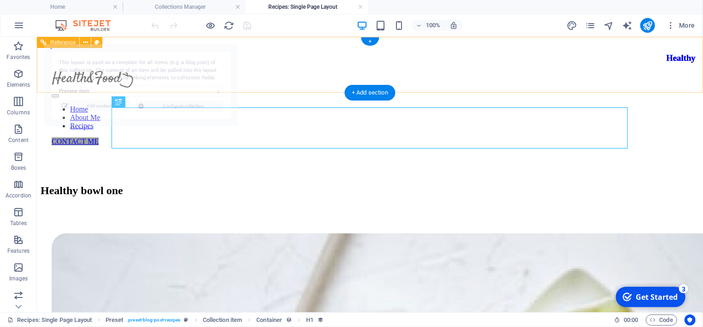
select select "68b92931c70688e51a0dc00a"
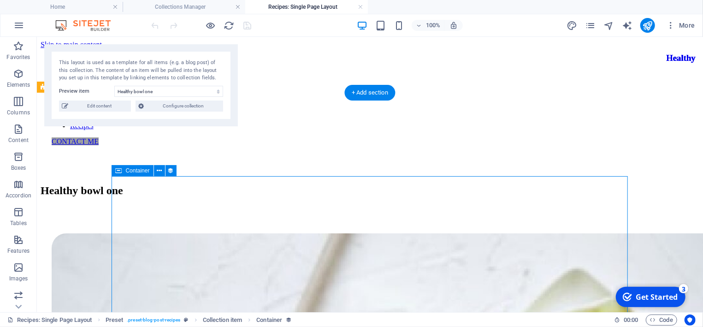
select select "description"
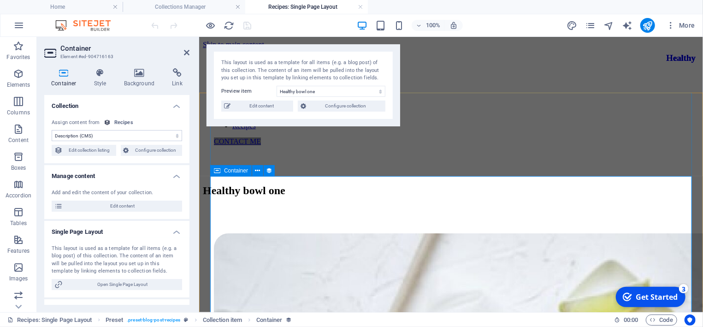
click at [187, 53] on icon at bounding box center [187, 52] width 6 height 7
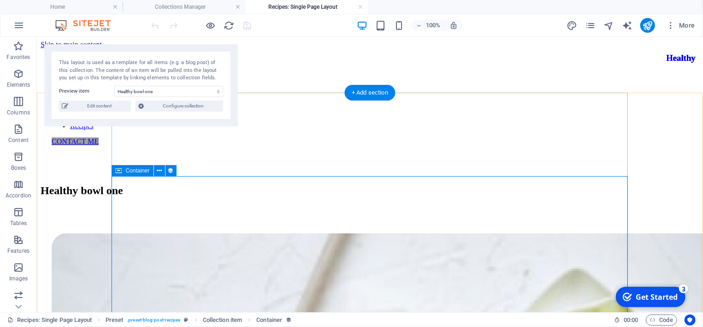
click at [163, 170] on button at bounding box center [159, 170] width 11 height 11
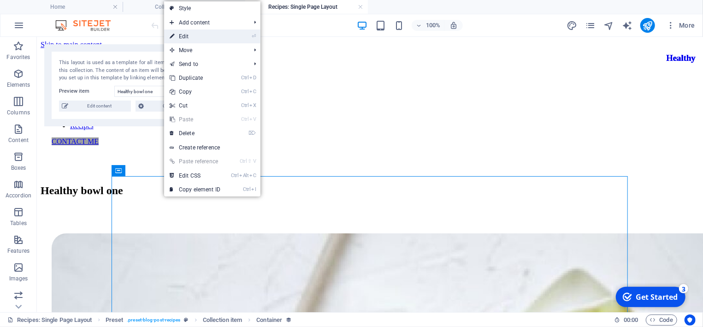
click at [204, 37] on link "⏎ Edit" at bounding box center [195, 37] width 62 height 14
select select "description"
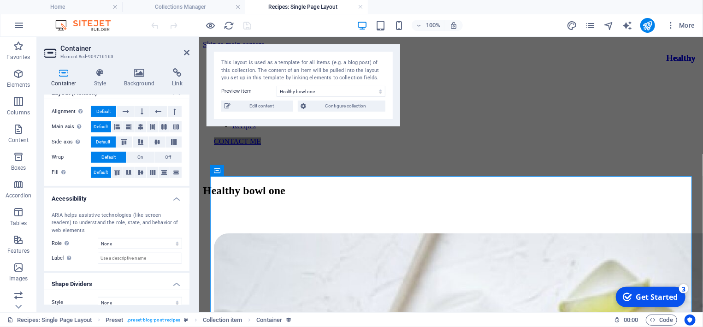
scroll to position [352, 0]
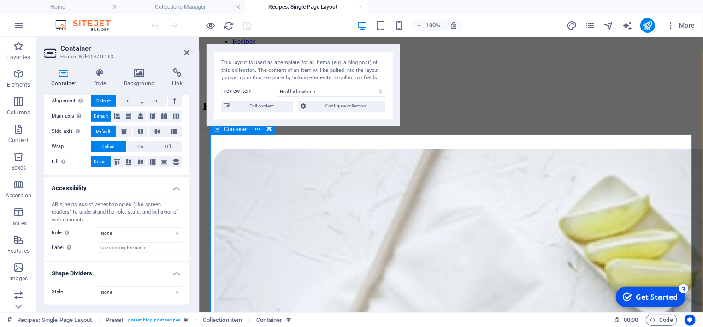
scroll to position [99, 0]
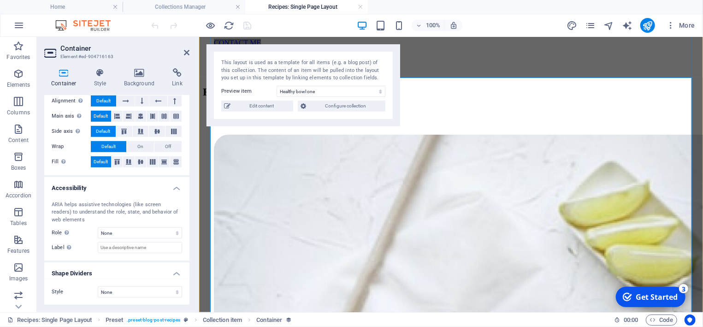
click at [275, 106] on span "Edit content" at bounding box center [261, 105] width 57 height 11
checkbox input "false"
type input "healthy-bowl-one"
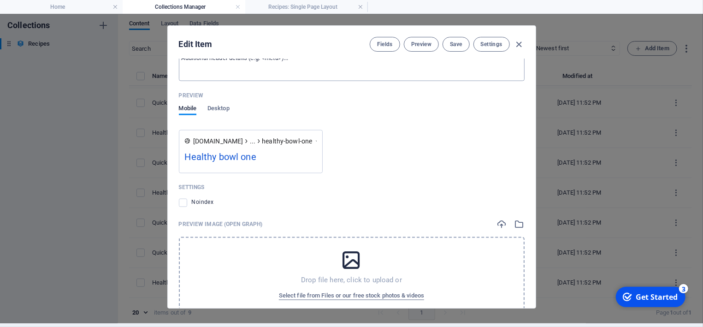
scroll to position [893, 0]
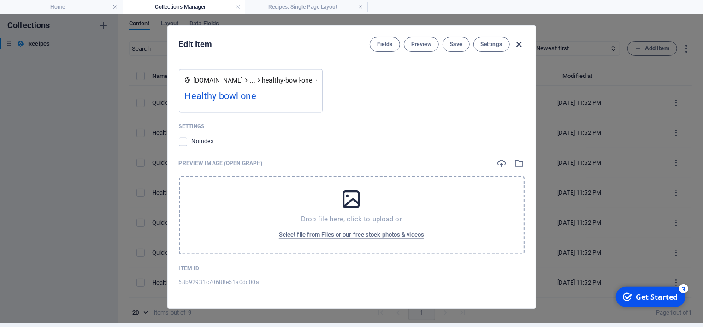
click at [518, 41] on icon "button" at bounding box center [519, 44] width 11 height 11
checkbox input "false"
type input "healthy-bowl-one"
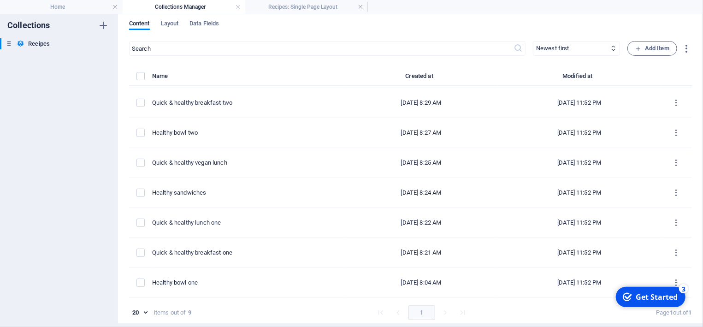
scroll to position [58, 0]
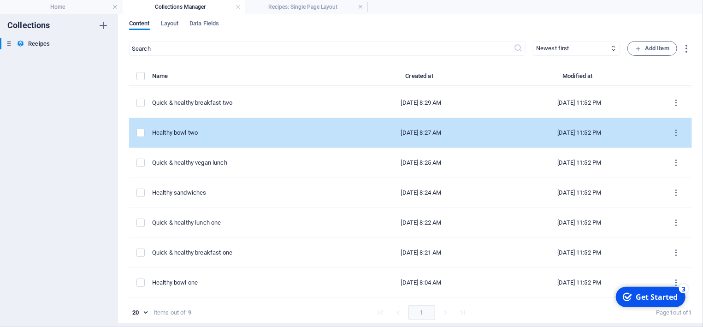
click at [193, 132] on div "Healthy bowl two" at bounding box center [244, 133] width 185 height 8
select select "Lunch"
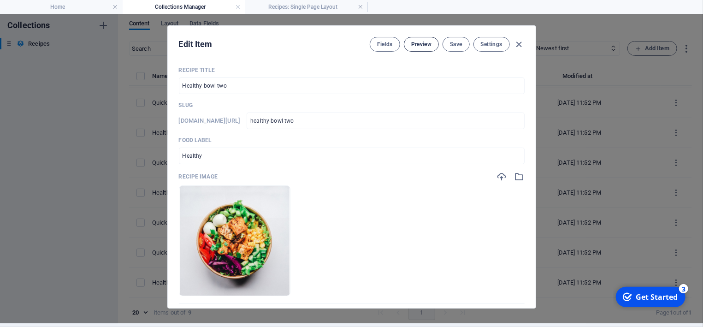
click at [426, 46] on span "Preview" at bounding box center [421, 44] width 20 height 7
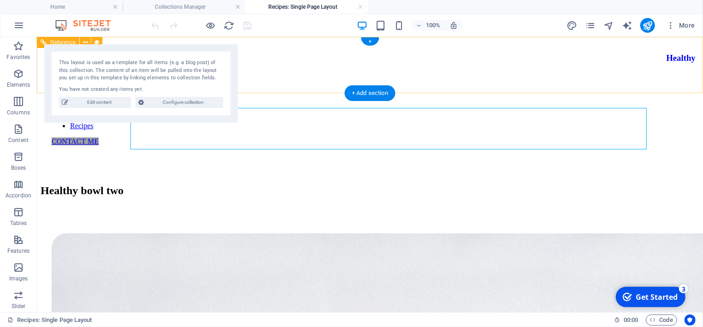
scroll to position [0, 0]
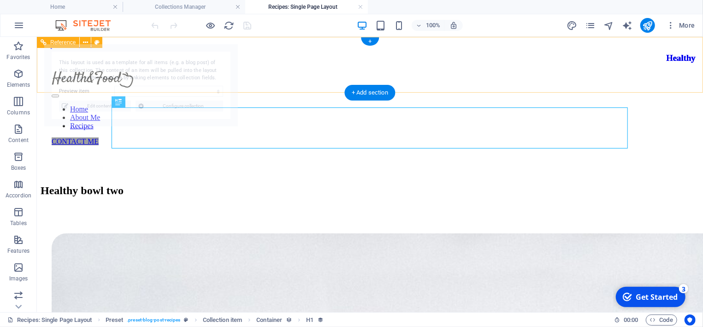
select select "68b92931c70688e51a0dc00b"
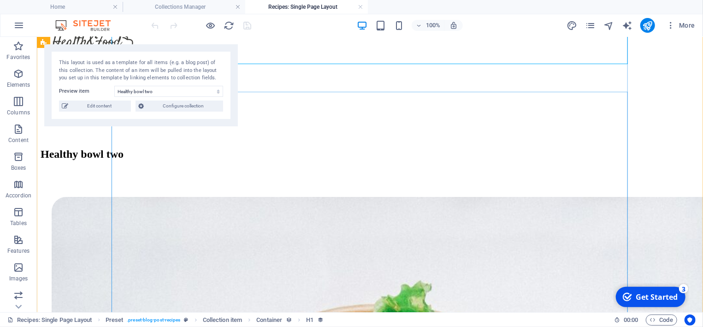
scroll to position [99, 0]
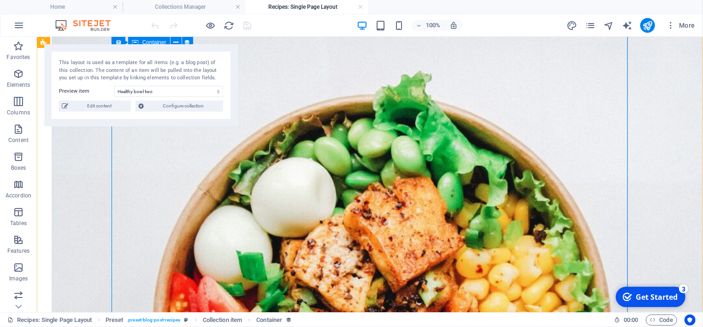
scroll to position [247, 0]
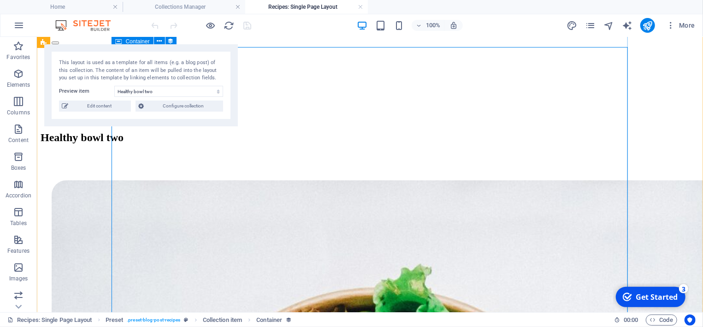
scroll to position [49, 0]
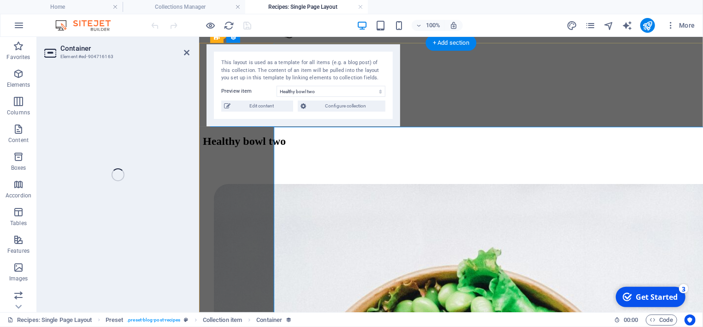
select select "description"
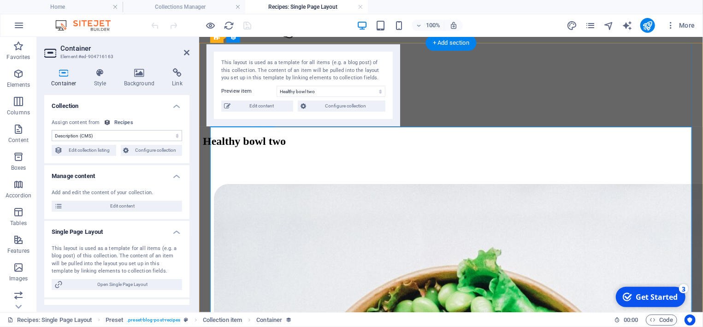
scroll to position [307, 0]
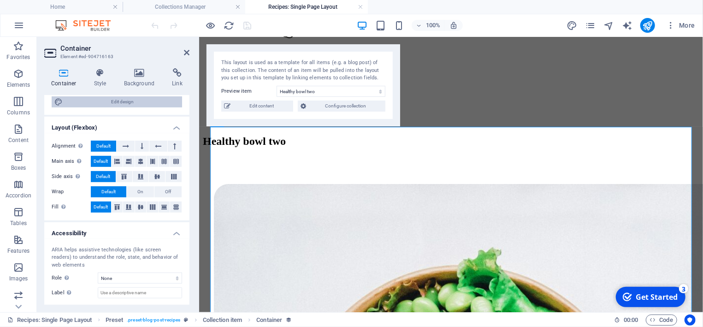
click at [139, 101] on span "Edit design" at bounding box center [122, 101] width 114 height 11
select select "px"
select select "400"
select select "px"
select select "rem"
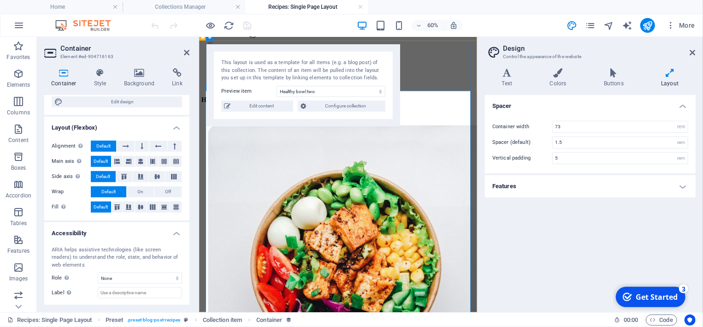
click at [250, 106] on span "Edit content" at bounding box center [261, 105] width 57 height 11
checkbox input "false"
type input "healthy-bowl-two"
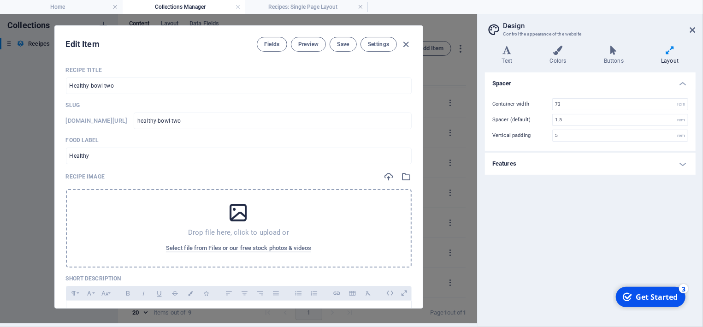
checkbox input "true"
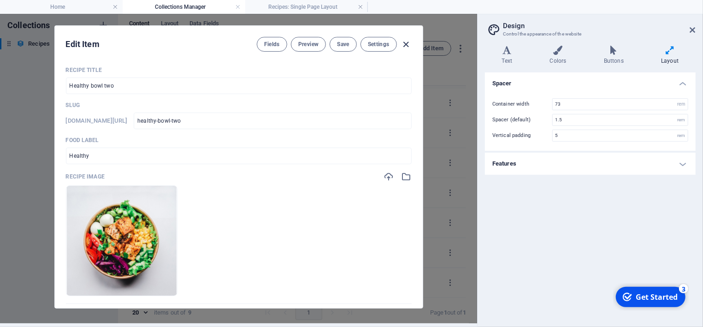
click at [406, 43] on icon "button" at bounding box center [406, 44] width 11 height 11
checkbox input "false"
type input "healthy-bowl-two"
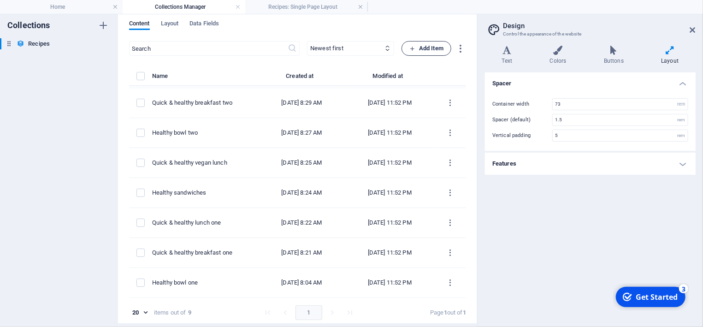
scroll to position [58, 0]
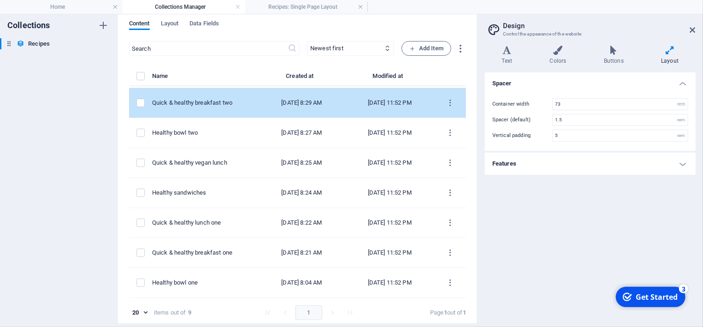
click at [175, 105] on div "Quick & healthy breakfast two" at bounding box center [202, 103] width 100 height 8
select select "Breakfast"
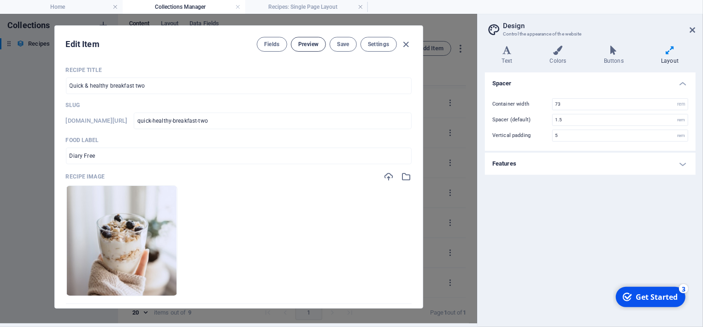
click at [310, 48] on button "Preview" at bounding box center [308, 44] width 35 height 15
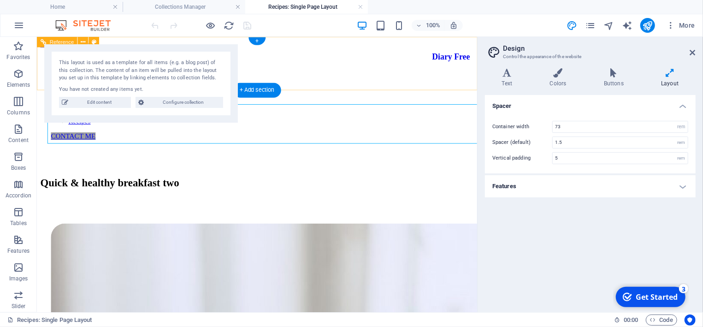
scroll to position [0, 0]
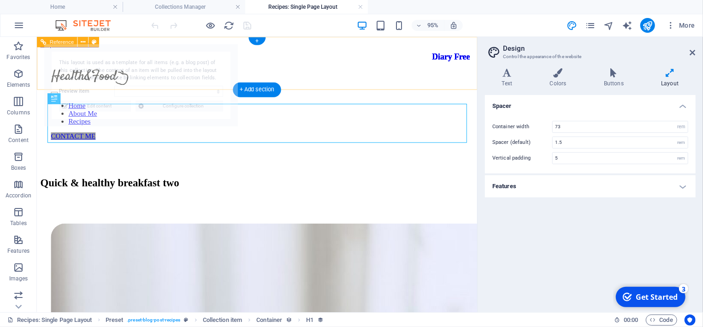
select select "68b92931c70688e51a0dc00f"
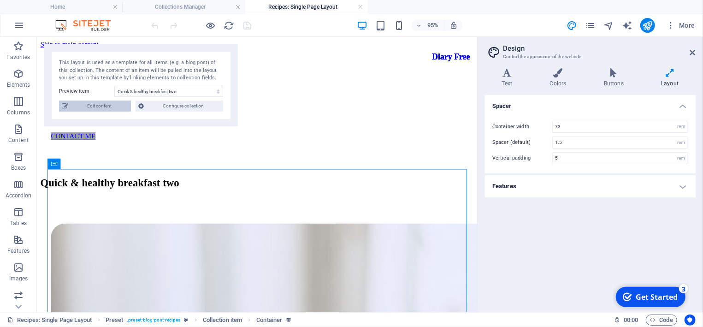
click at [116, 103] on span "Edit content" at bounding box center [99, 105] width 57 height 11
checkbox input "false"
type input "quick-healthy-breakfast-two"
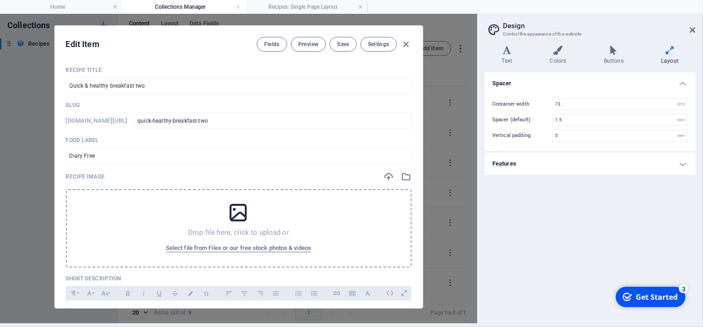
checkbox input "true"
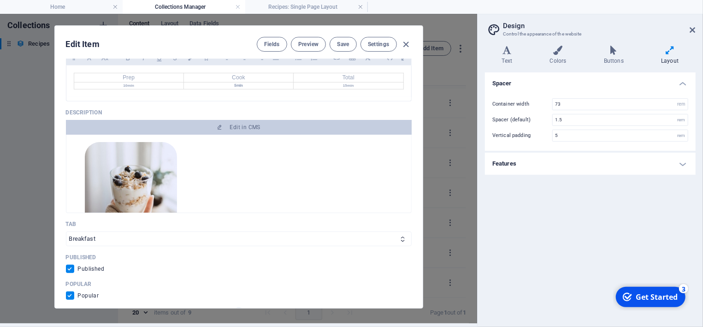
scroll to position [346, 0]
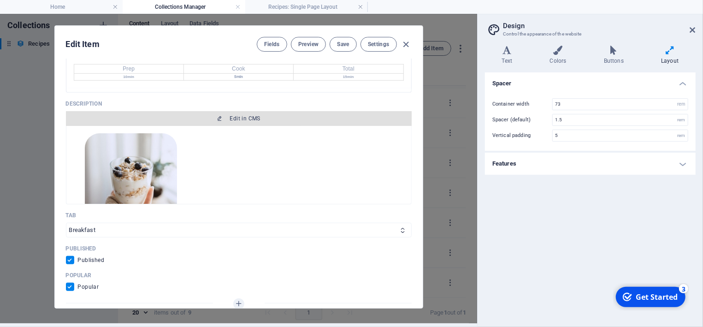
click at [241, 118] on span "Edit in CMS" at bounding box center [245, 118] width 30 height 7
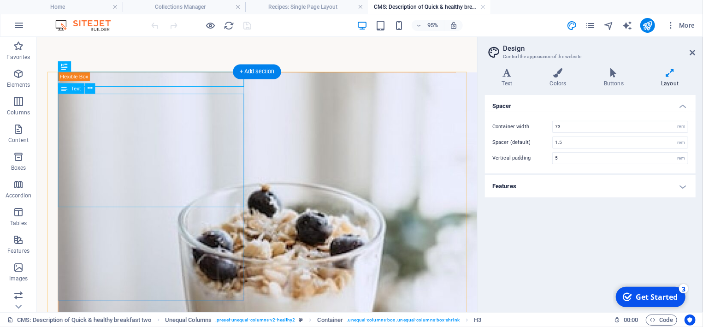
scroll to position [0, 0]
click at [78, 90] on span "Text" at bounding box center [76, 88] width 10 height 5
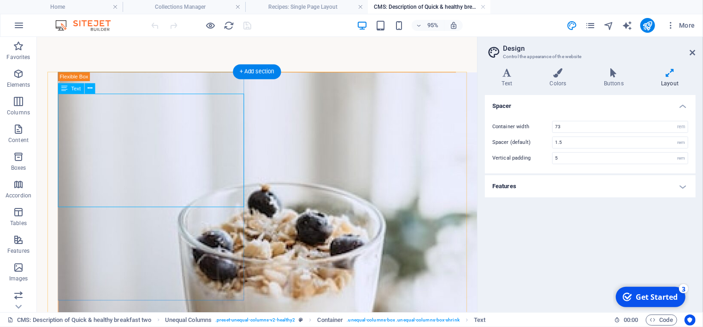
click at [93, 88] on button at bounding box center [90, 88] width 11 height 11
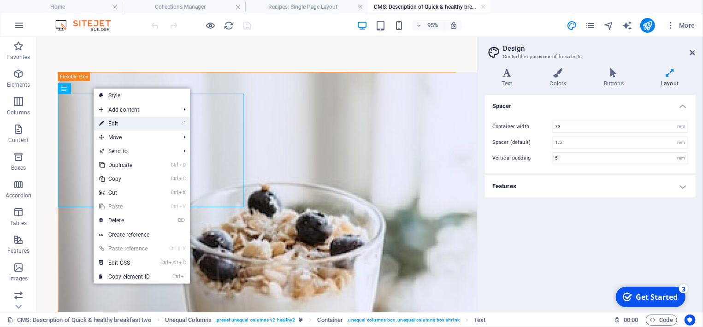
click at [118, 122] on link "⏎ Edit" at bounding box center [125, 124] width 62 height 14
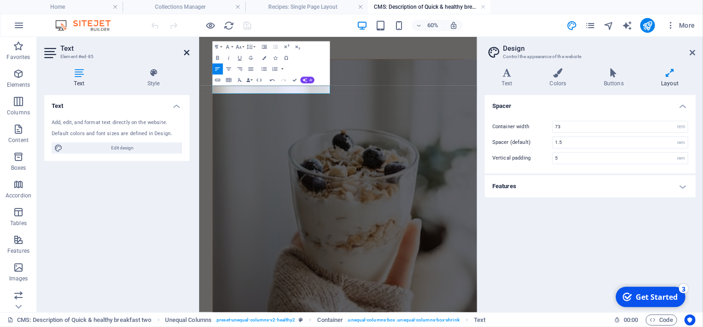
click at [186, 51] on icon at bounding box center [187, 52] width 6 height 7
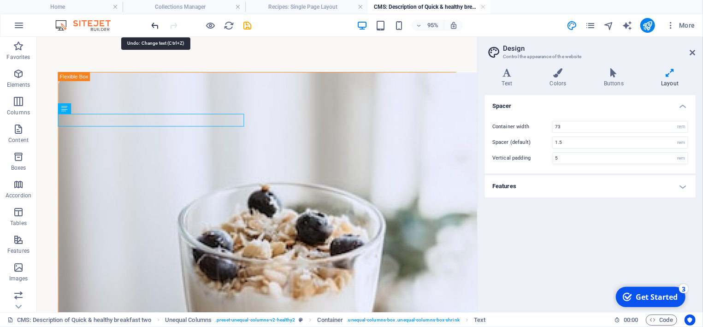
click at [157, 25] on icon "undo" at bounding box center [155, 25] width 11 height 11
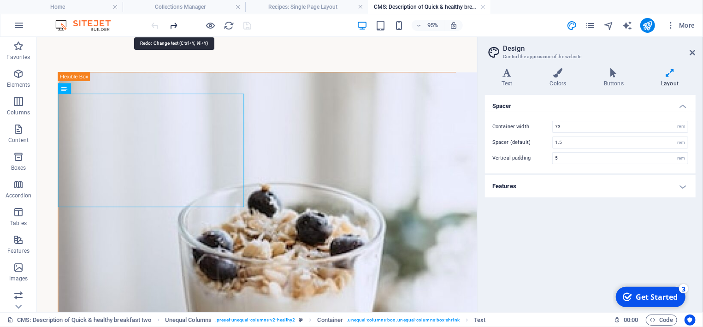
click at [171, 27] on icon "redo" at bounding box center [174, 25] width 11 height 11
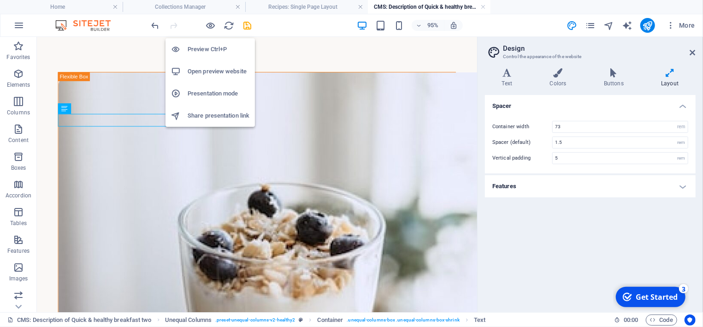
click at [204, 49] on h6 "Preview Ctrl+P" at bounding box center [219, 49] width 62 height 11
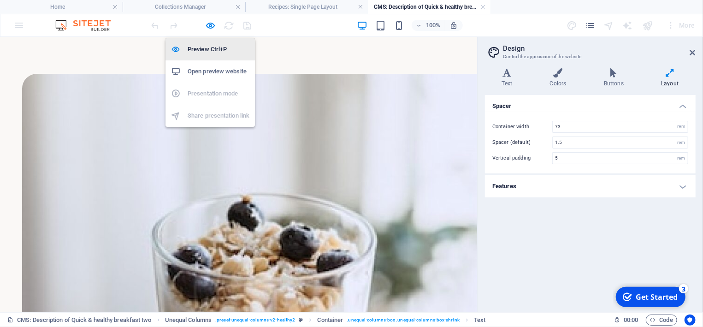
click at [204, 49] on h6 "Preview Ctrl+P" at bounding box center [219, 49] width 62 height 11
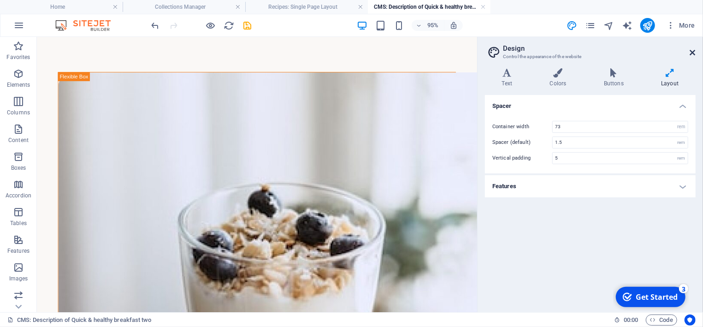
click at [691, 52] on icon at bounding box center [693, 52] width 6 height 7
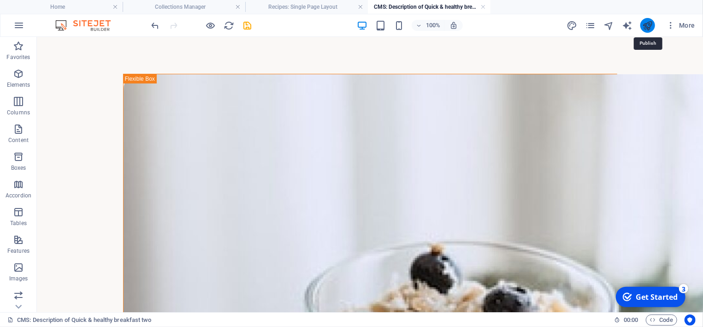
click at [644, 22] on icon "publish" at bounding box center [647, 25] width 11 height 11
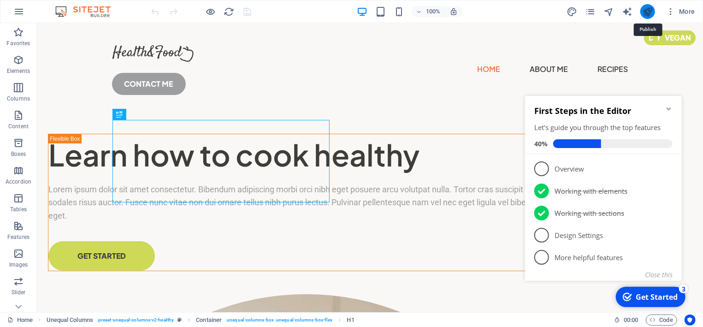
click at [647, 8] on icon "publish" at bounding box center [640, 14] width 35 height 15
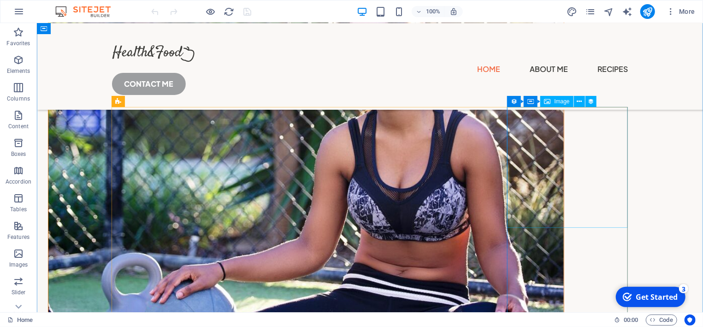
scroll to position [1334, 0]
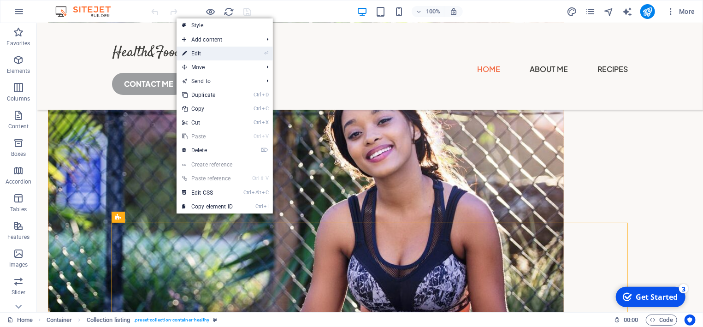
drag, startPoint x: 200, startPoint y: 53, endPoint x: 1, endPoint y: 30, distance: 200.4
click at [200, 53] on link "⏎ Edit" at bounding box center [208, 54] width 62 height 14
select select "createdAt_DESC"
select select "columns.popular"
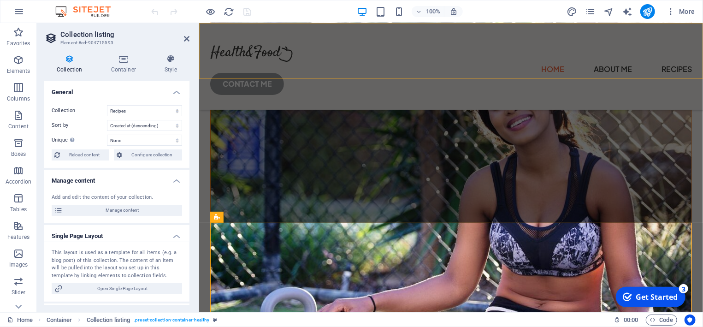
scroll to position [1316, 0]
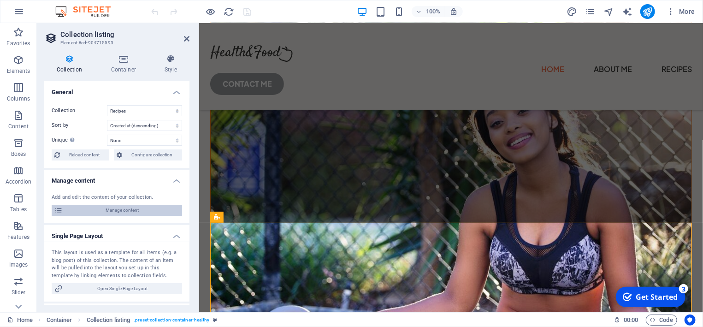
click at [128, 208] on span "Manage content" at bounding box center [122, 210] width 114 height 11
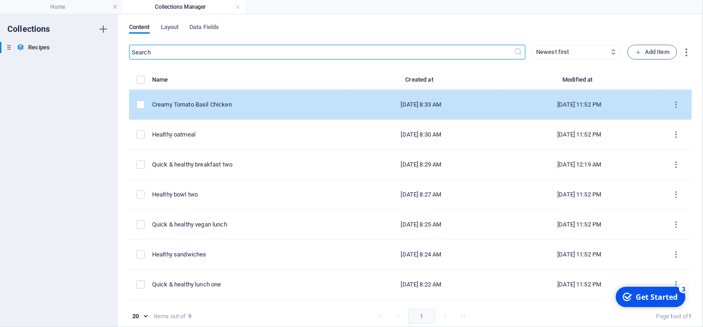
click at [210, 105] on div "Creamy Tomato Basil Chicken" at bounding box center [244, 104] width 185 height 8
select select "Lunch"
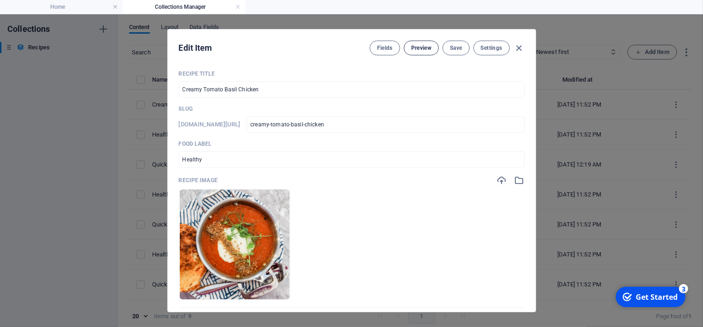
click at [426, 47] on span "Preview" at bounding box center [421, 47] width 20 height 7
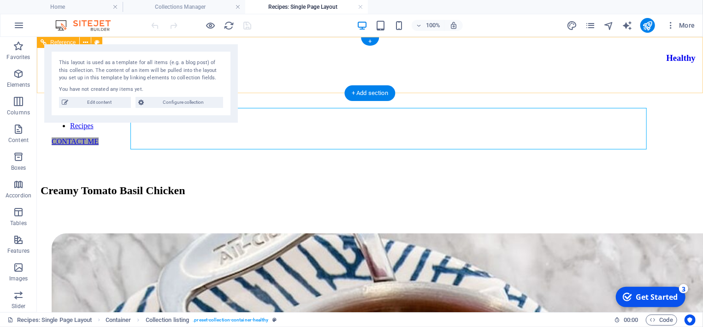
scroll to position [0, 0]
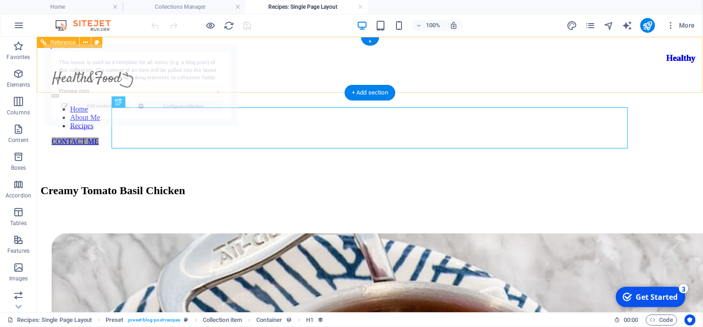
select select "68b92931c70688e51a0dc009"
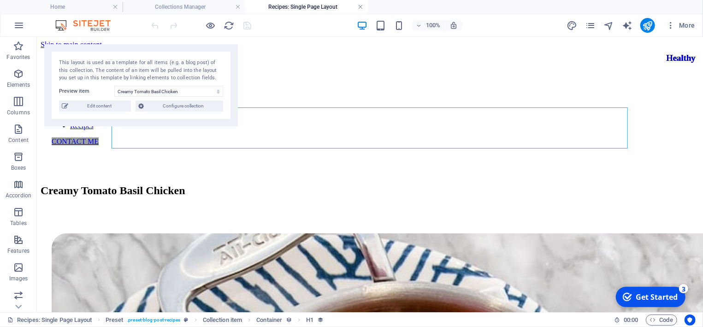
click at [360, 7] on link at bounding box center [361, 7] width 6 height 9
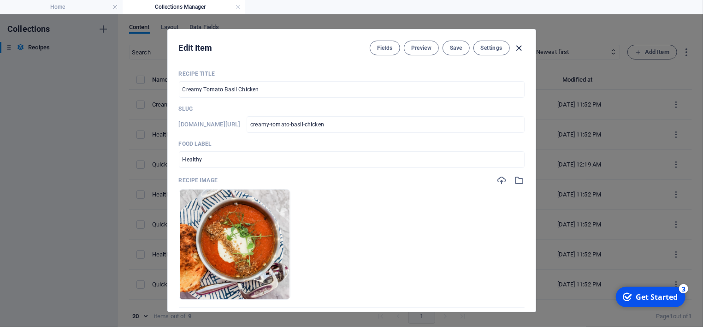
click at [520, 48] on icon "button" at bounding box center [519, 48] width 11 height 11
checkbox input "false"
type input "creamy-tomato-basil-chicken"
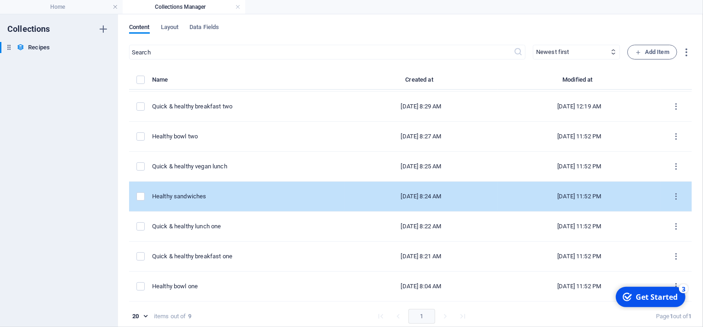
scroll to position [4, 0]
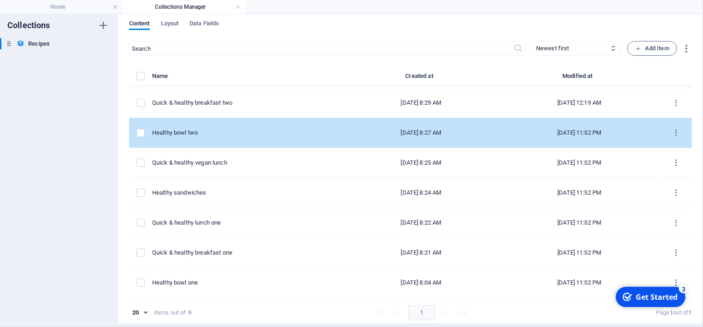
click at [180, 133] on div "Healthy bowl two" at bounding box center [244, 133] width 185 height 8
select select "Lunch"
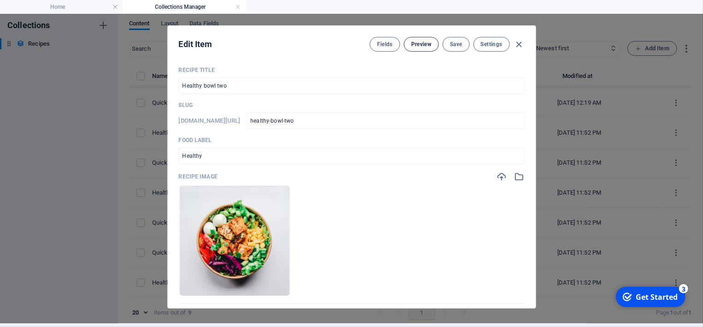
click at [423, 45] on span "Preview" at bounding box center [421, 44] width 20 height 7
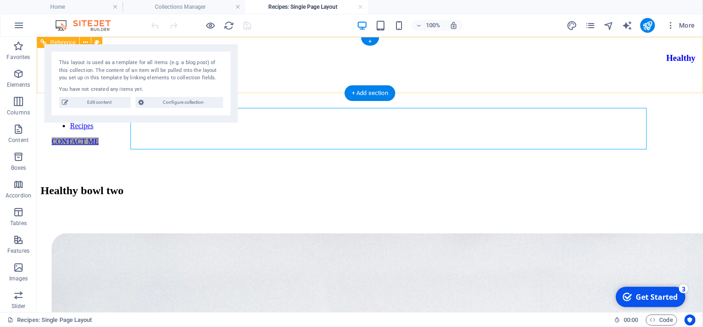
scroll to position [0, 0]
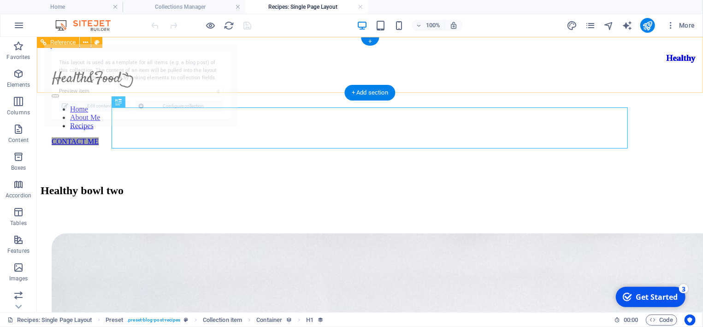
select select "68b92931c70688e51a0dc00b"
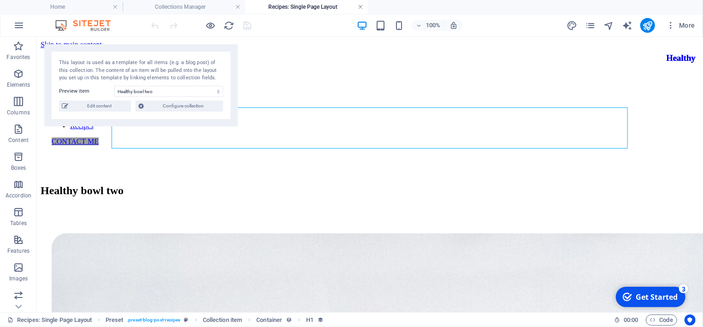
click at [361, 8] on link at bounding box center [361, 7] width 6 height 9
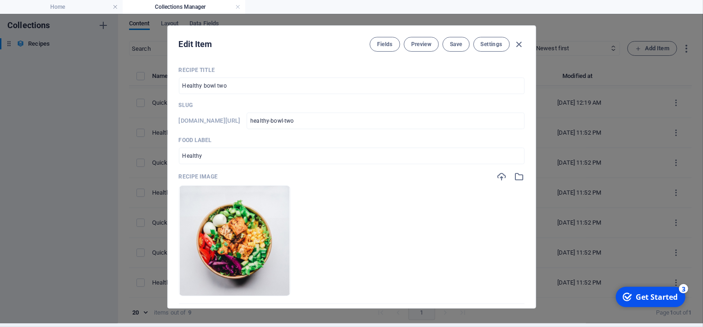
scroll to position [4, 0]
click at [517, 45] on icon "button" at bounding box center [519, 44] width 11 height 11
checkbox input "false"
type input "healthy-bowl-two"
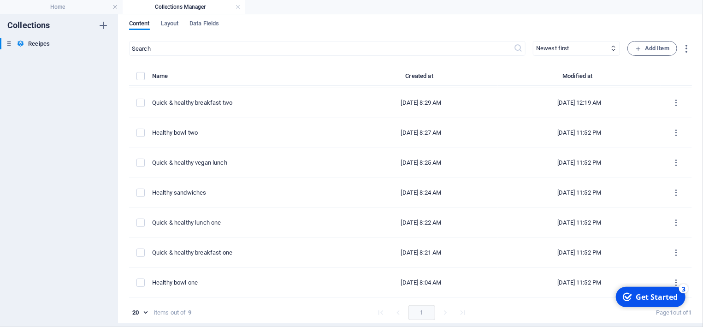
scroll to position [58, 0]
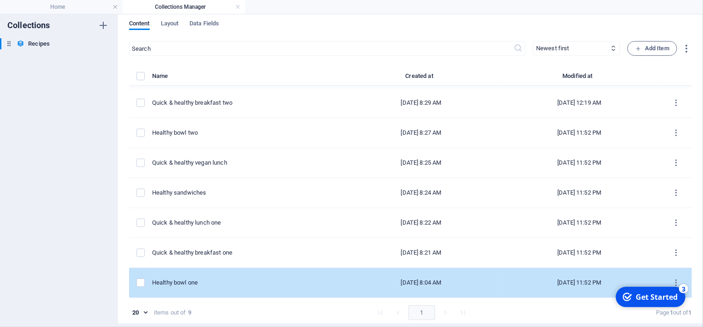
click at [184, 282] on div "Healthy bowl one" at bounding box center [244, 282] width 185 height 8
select select "Breakfast"
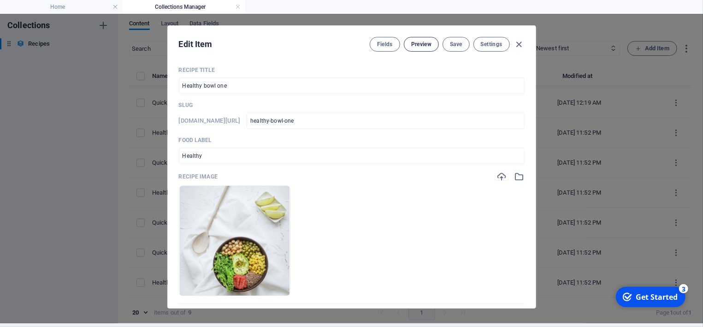
click at [425, 43] on span "Preview" at bounding box center [421, 44] width 20 height 7
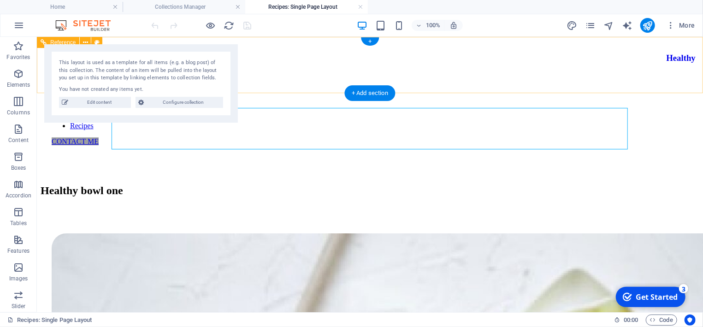
scroll to position [0, 0]
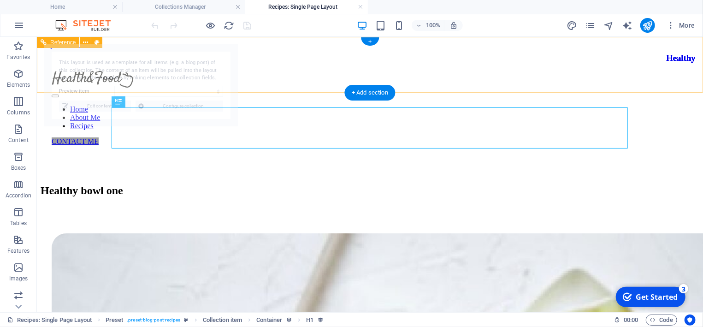
select select "68b92931c70688e51a0dc00a"
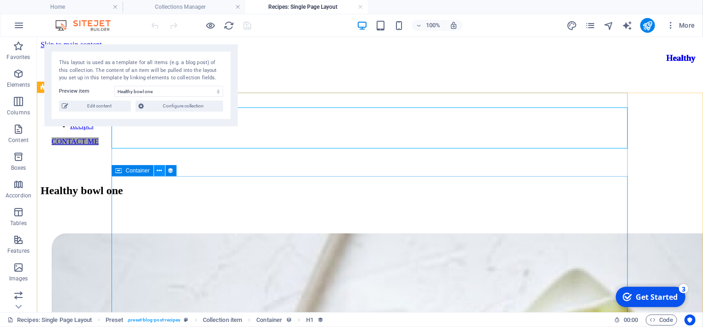
click at [162, 171] on button at bounding box center [159, 170] width 11 height 11
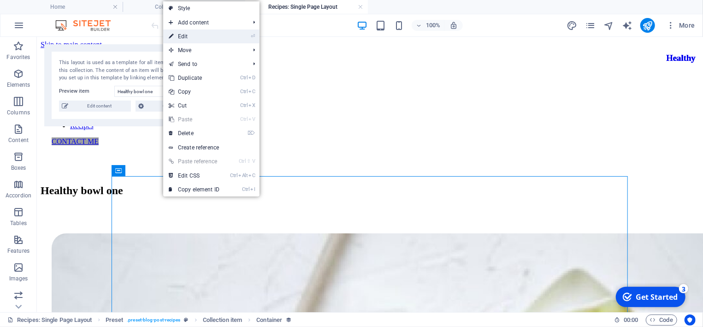
click at [206, 39] on link "⏎ Edit" at bounding box center [194, 37] width 62 height 14
select select "description"
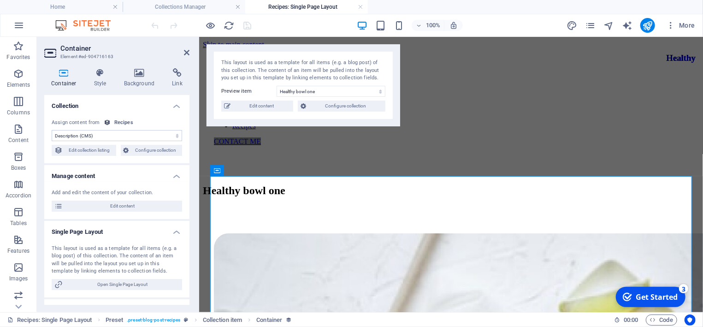
click at [265, 102] on span "Edit content" at bounding box center [261, 105] width 57 height 11
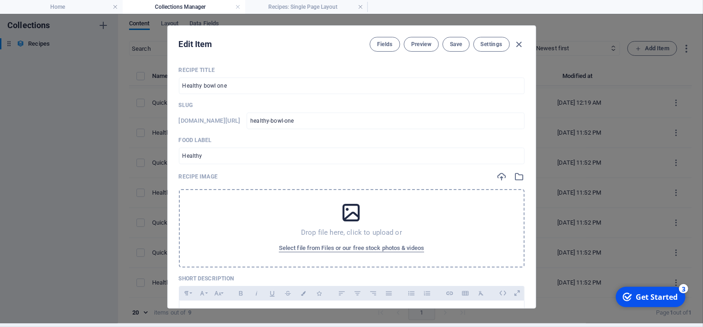
checkbox input "true"
type input "healthy-bowl-one"
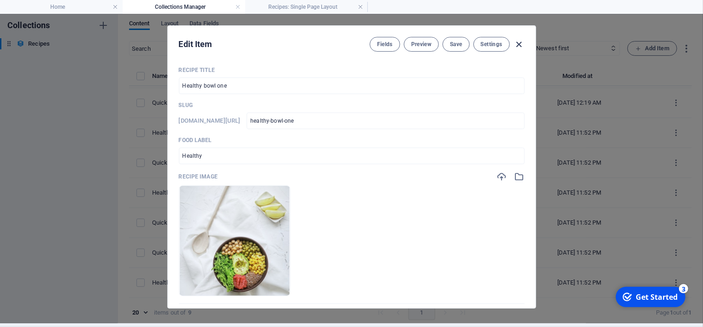
click at [517, 42] on icon "button" at bounding box center [519, 44] width 11 height 11
checkbox input "false"
type input "healthy-bowl-one"
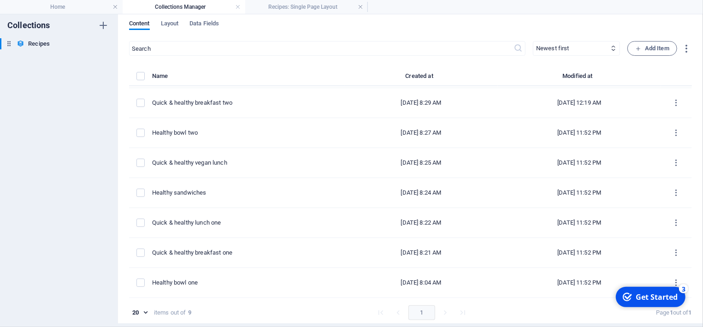
scroll to position [58, 0]
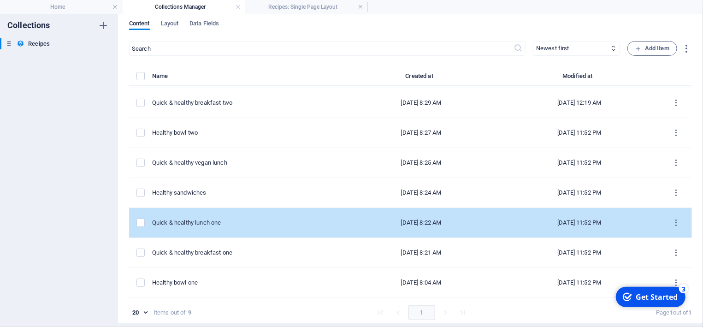
click at [204, 220] on div "Quick & healthy lunch one" at bounding box center [244, 223] width 185 height 8
select select "Lunch"
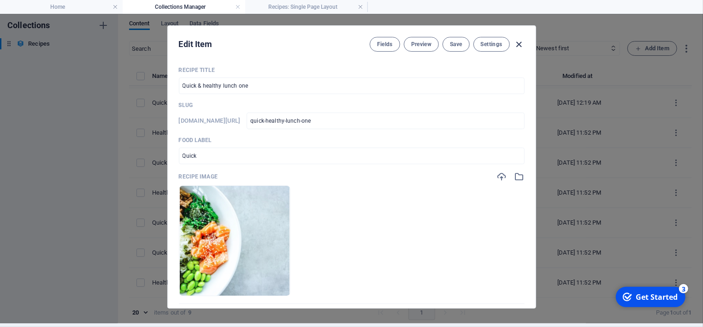
click at [520, 43] on icon "button" at bounding box center [519, 44] width 11 height 11
checkbox input "false"
type input "quick-healthy-lunch-one"
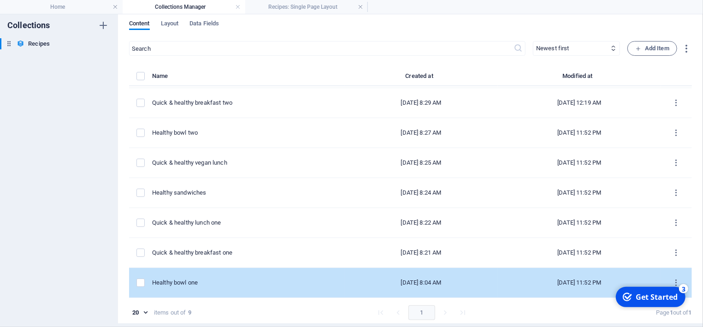
click at [189, 282] on div "Healthy bowl one" at bounding box center [244, 282] width 185 height 8
select select "Breakfast"
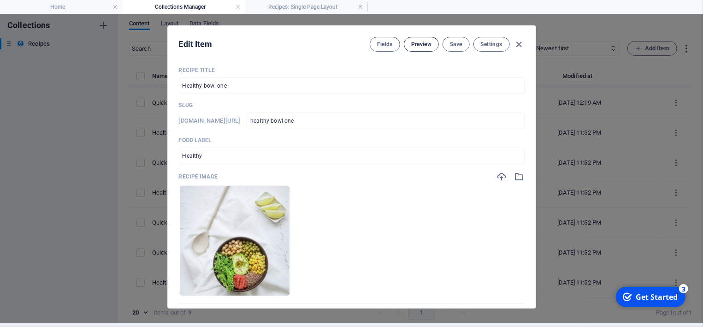
click at [418, 43] on span "Preview" at bounding box center [421, 44] width 20 height 7
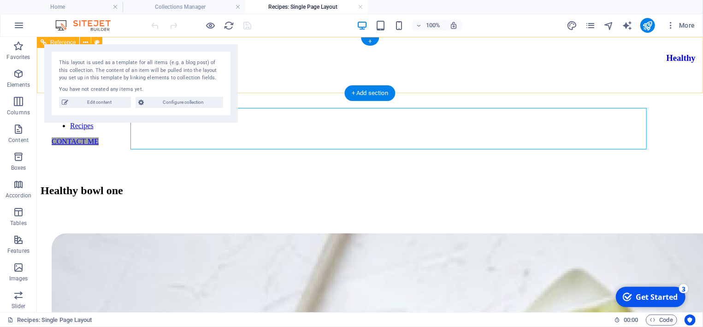
scroll to position [0, 0]
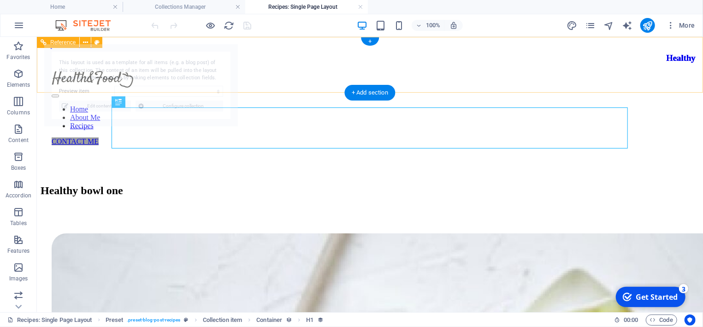
select select "68b92931c70688e51a0dc00a"
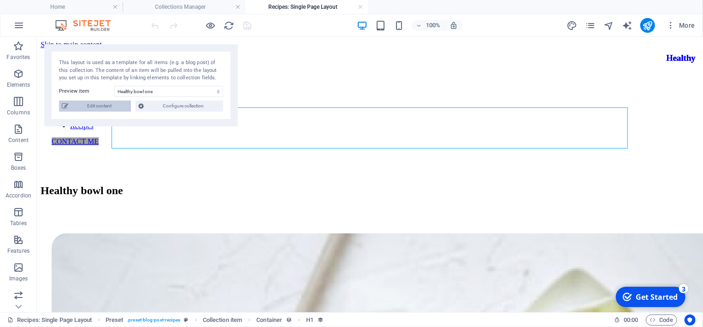
click at [100, 106] on span "Edit content" at bounding box center [99, 105] width 57 height 11
checkbox input "false"
type input "healthy-bowl-one"
checkbox input "true"
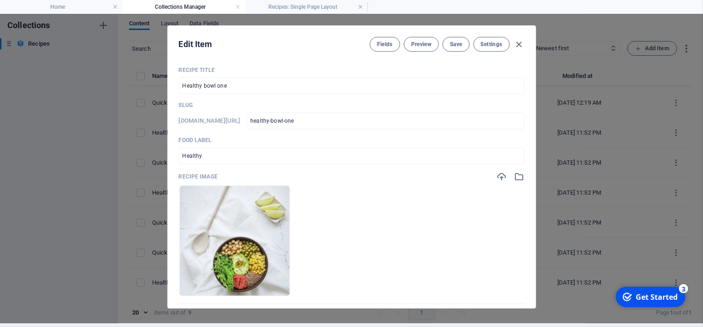
scroll to position [4, 0]
click at [422, 44] on span "Preview" at bounding box center [421, 44] width 20 height 7
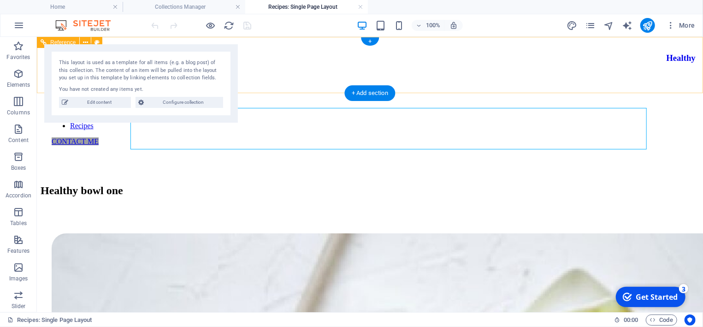
scroll to position [0, 0]
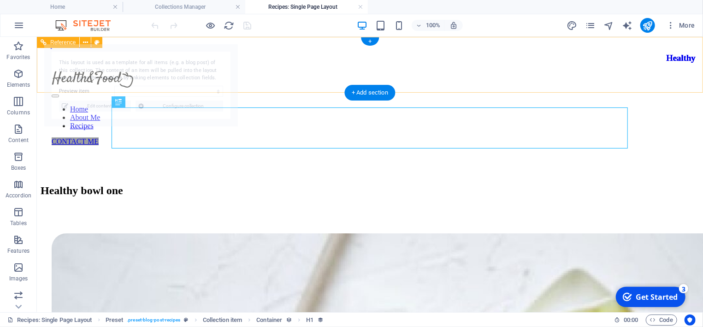
select select "68b92931c70688e51a0dc00a"
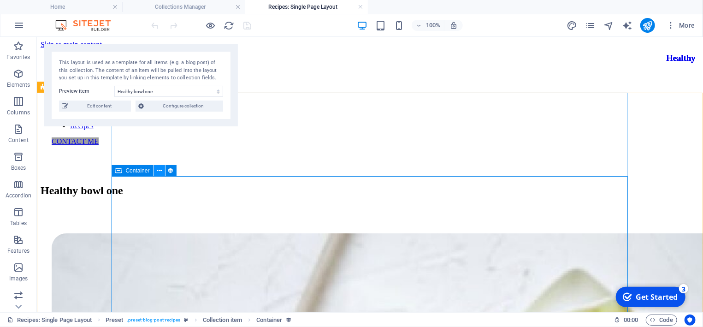
click at [159, 172] on icon at bounding box center [159, 171] width 5 height 10
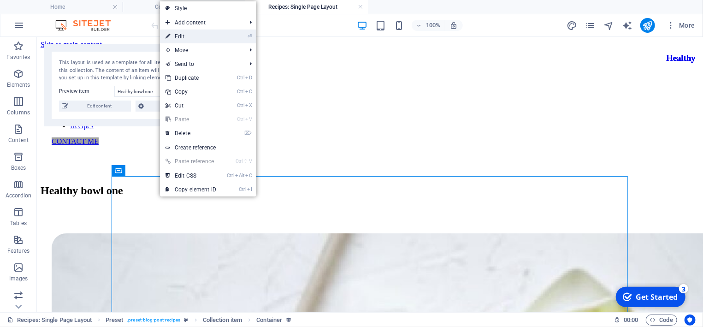
click at [198, 37] on link "⏎ Edit" at bounding box center [191, 37] width 62 height 14
select select "description"
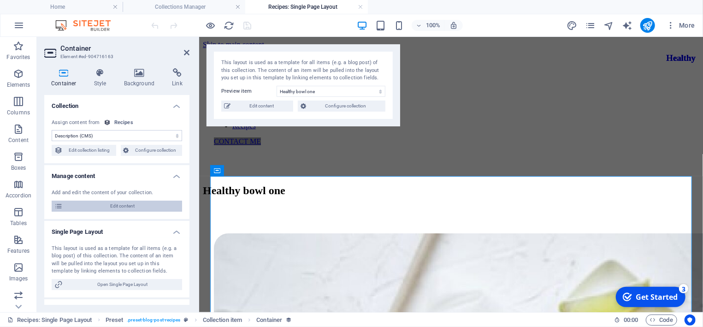
click at [135, 204] on span "Edit content" at bounding box center [122, 206] width 114 height 11
checkbox input "false"
type input "healthy-bowl-one"
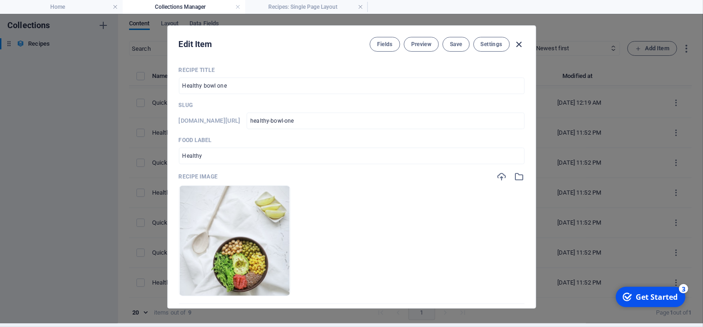
click at [516, 43] on icon "button" at bounding box center [519, 44] width 11 height 11
checkbox input "false"
type input "healthy-bowl-one"
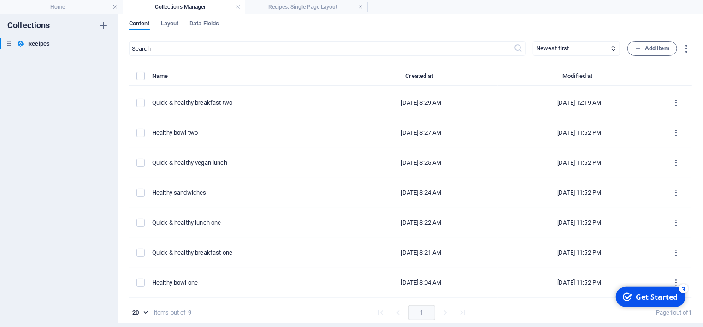
scroll to position [58, 0]
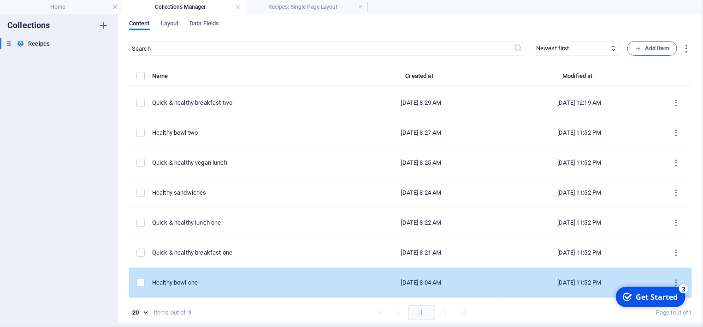
click at [208, 283] on div "Healthy bowl one" at bounding box center [244, 282] width 185 height 8
select select "Breakfast"
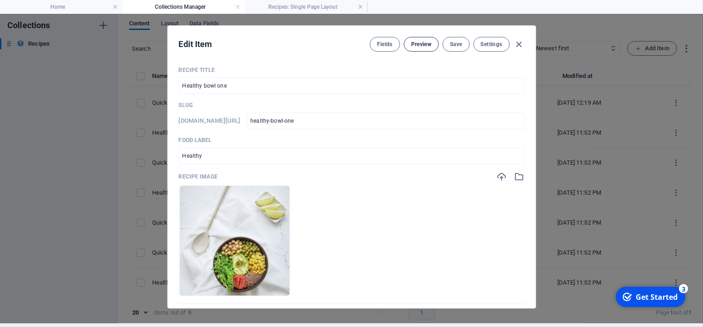
click at [415, 47] on span "Preview" at bounding box center [421, 44] width 20 height 7
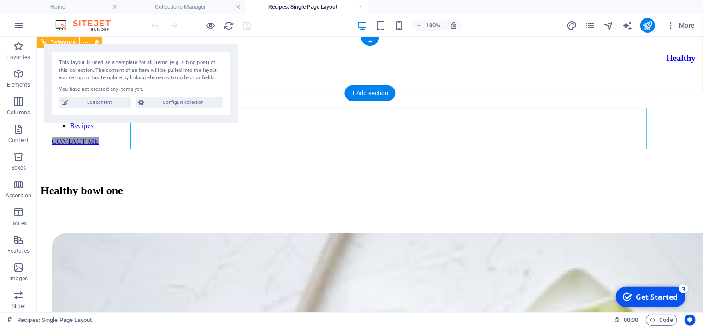
scroll to position [0, 0]
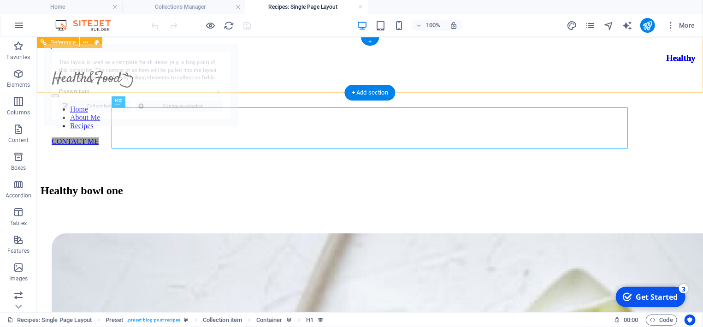
select select "68b92931c70688e51a0dc00a"
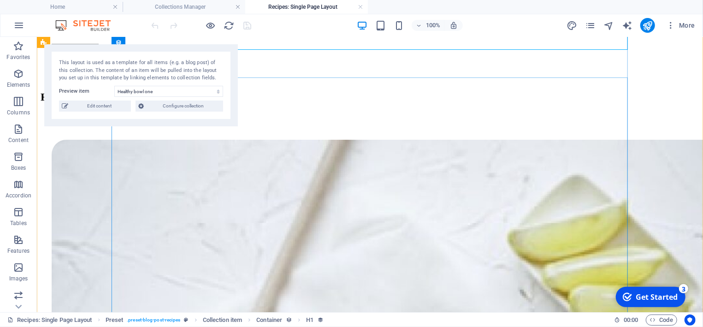
scroll to position [99, 0]
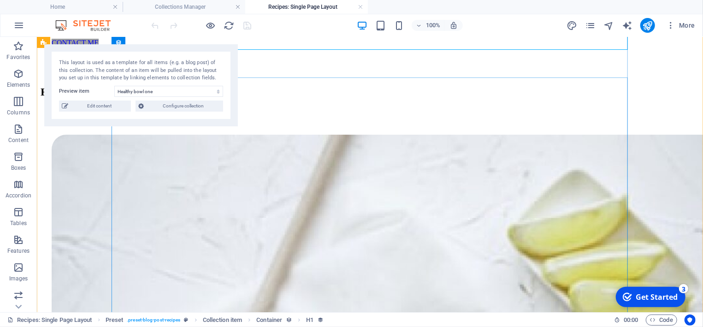
select select "description"
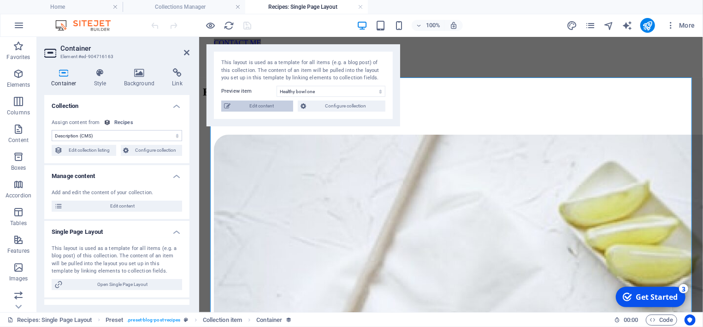
click at [266, 108] on span "Edit content" at bounding box center [261, 105] width 57 height 11
checkbox input "false"
type input "healthy-bowl-one"
checkbox input "true"
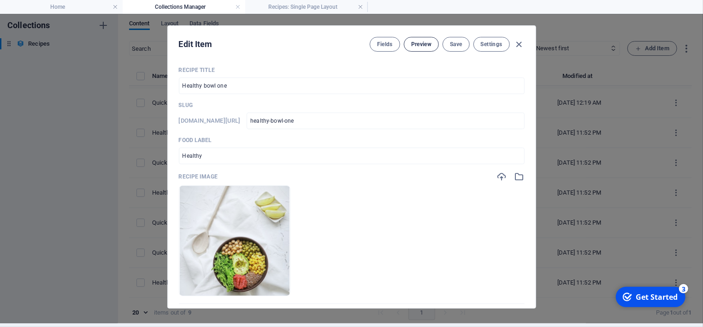
click at [423, 42] on span "Preview" at bounding box center [421, 44] width 20 height 7
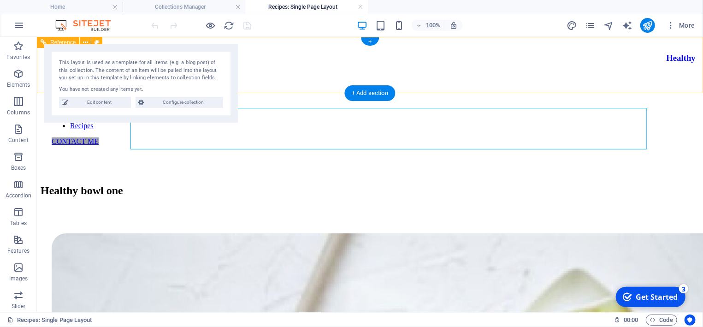
scroll to position [0, 0]
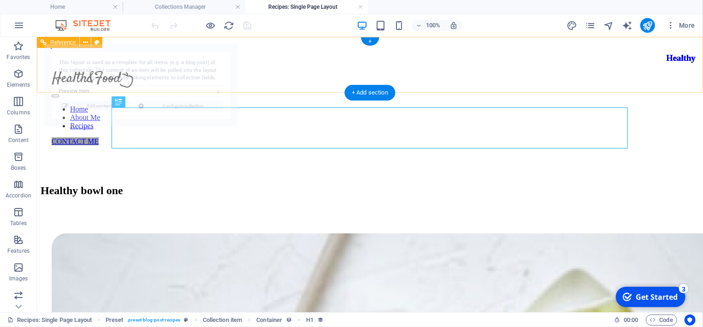
select select "68b92931c70688e51a0dc00a"
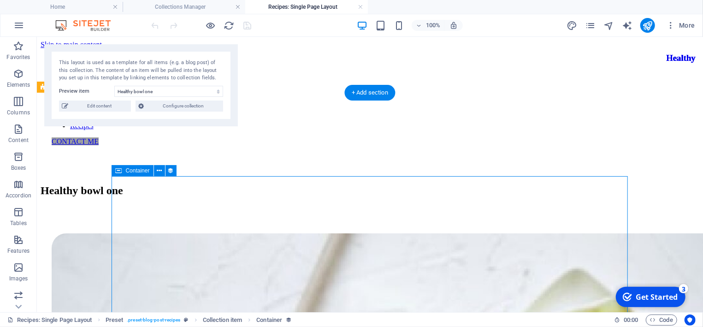
select select "description"
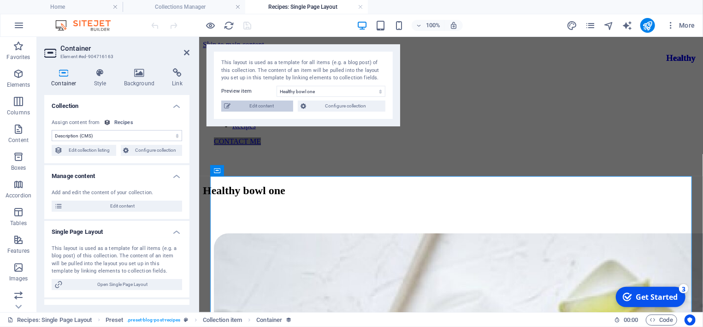
click at [266, 109] on span "Edit content" at bounding box center [261, 105] width 57 height 11
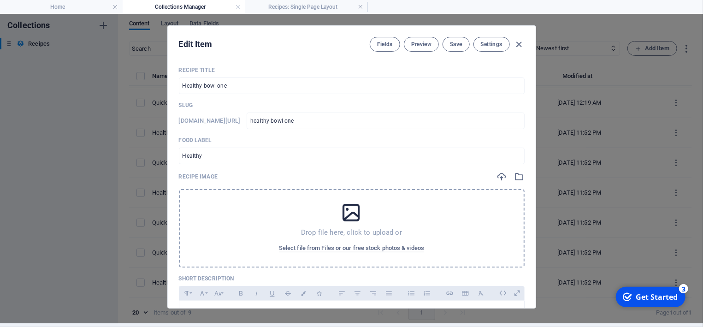
checkbox input "true"
type input "healthy-bowl-one"
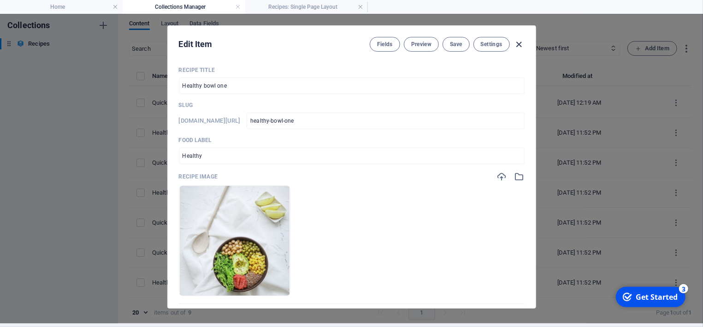
click at [520, 43] on icon "button" at bounding box center [519, 44] width 11 height 11
checkbox input "false"
type input "healthy-bowl-one"
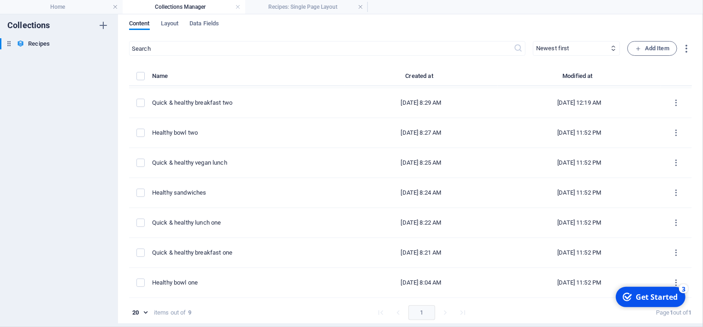
scroll to position [58, 0]
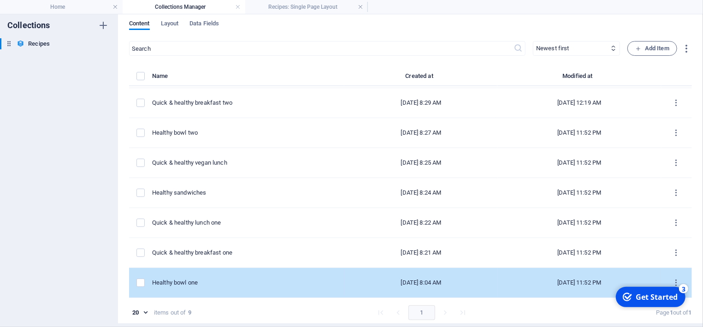
click at [180, 290] on td "Healthy bowl one" at bounding box center [248, 283] width 192 height 30
select select "Breakfast"
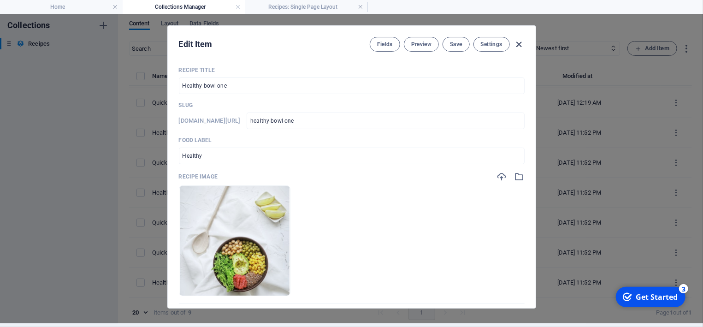
click at [516, 43] on icon "button" at bounding box center [519, 44] width 11 height 11
checkbox input "false"
type input "healthy-bowl-one"
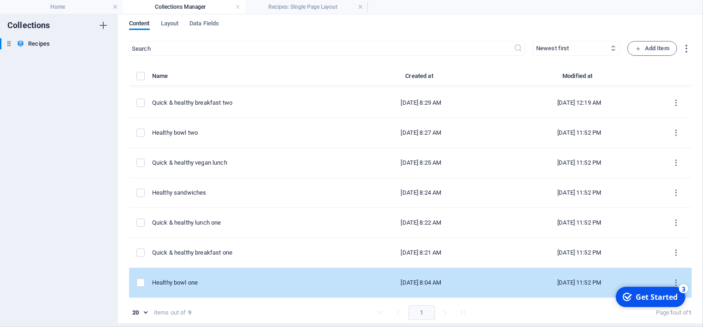
click at [193, 278] on td "Healthy bowl one" at bounding box center [248, 283] width 192 height 30
select select "Breakfast"
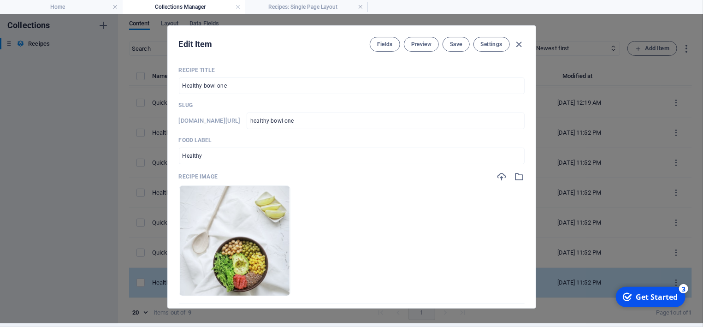
click at [193, 278] on div at bounding box center [234, 282] width 111 height 28
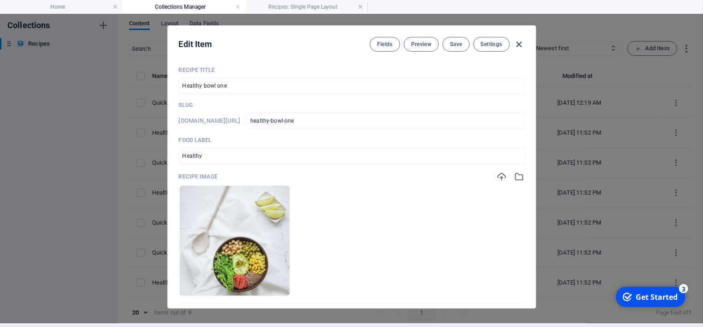
click at [516, 42] on icon "button" at bounding box center [519, 44] width 11 height 11
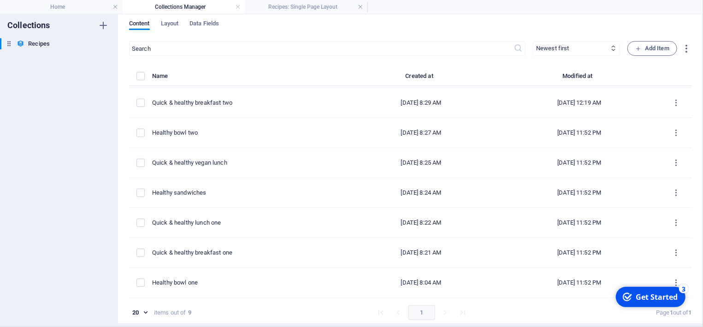
checkbox input "false"
type input "healthy-bowl-one"
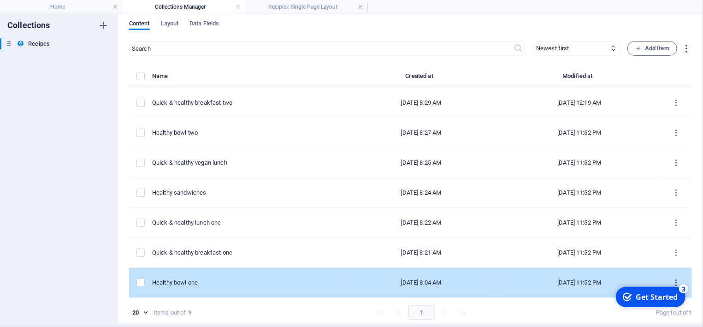
click at [678, 282] on icon "items list" at bounding box center [676, 282] width 9 height 9
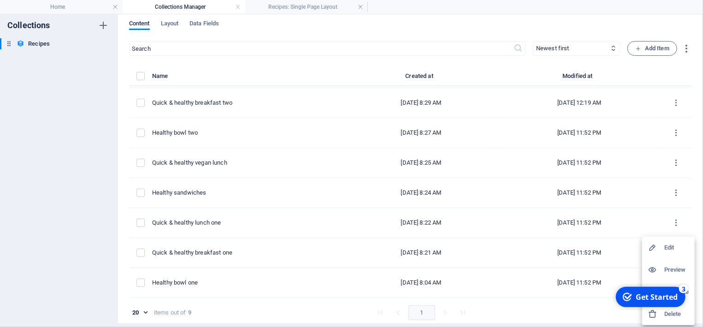
click at [668, 247] on h6 "Edit" at bounding box center [676, 247] width 25 height 11
select select "Breakfast"
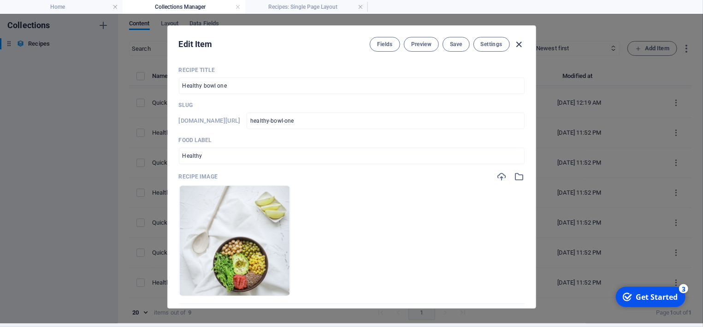
click at [521, 44] on icon "button" at bounding box center [519, 44] width 11 height 11
checkbox input "false"
type input "healthy-bowl-one"
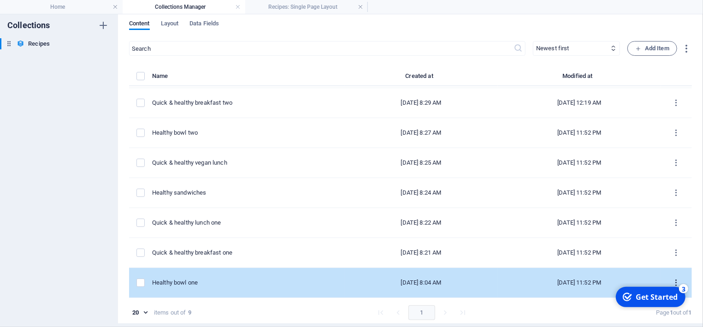
click at [677, 281] on icon "items list" at bounding box center [676, 282] width 9 height 9
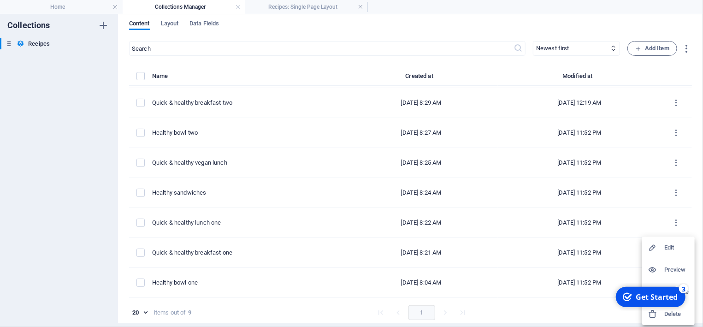
click at [674, 268] on h6 "Preview" at bounding box center [676, 269] width 25 height 11
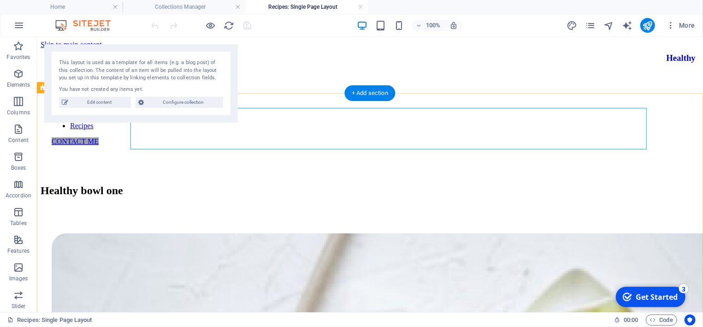
scroll to position [0, 0]
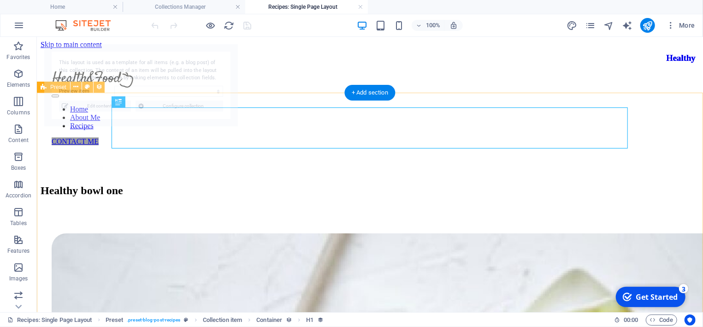
select select "68b92931c70688e51a0dc00a"
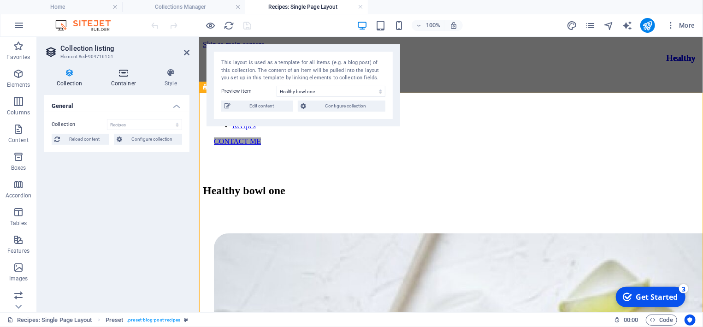
click at [122, 73] on icon at bounding box center [124, 72] width 50 height 9
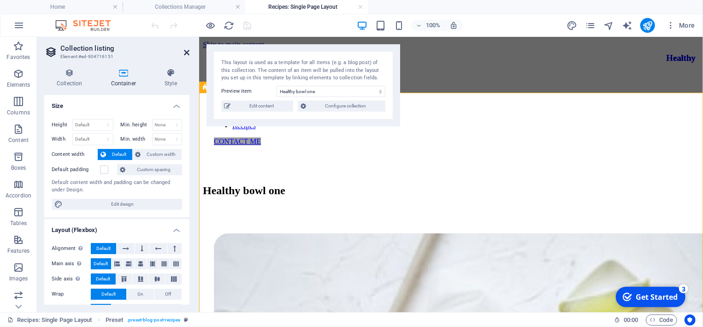
click at [186, 53] on icon at bounding box center [187, 52] width 6 height 7
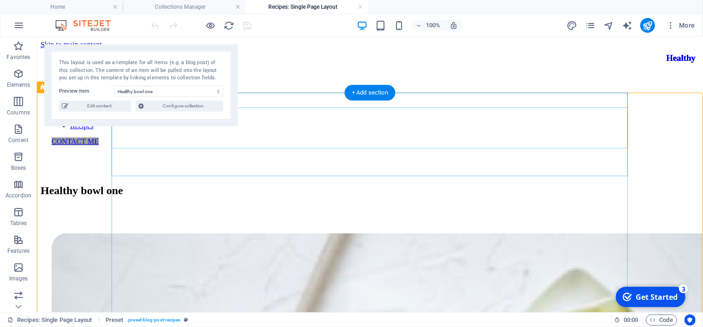
click at [238, 184] on div "Healthy bowl one" at bounding box center [369, 190] width 659 height 12
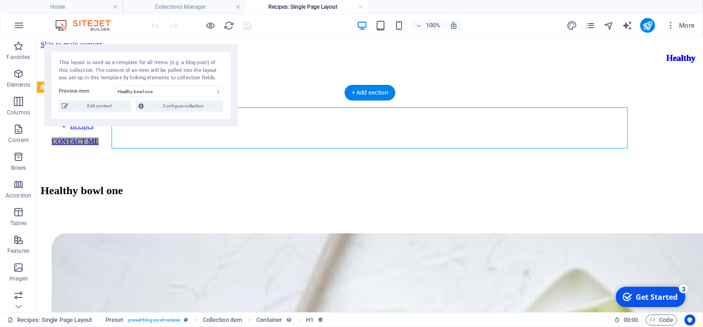
click at [238, 184] on div "Healthy bowl one" at bounding box center [369, 190] width 659 height 12
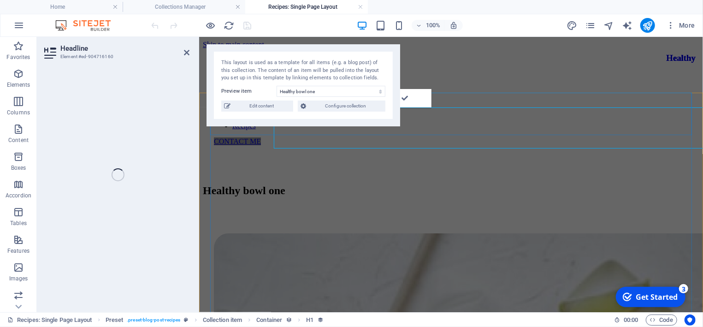
select select "name"
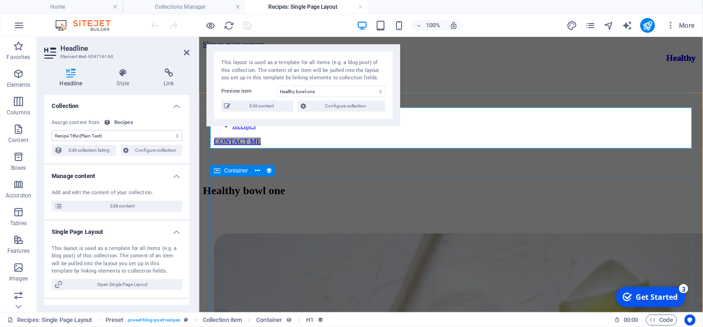
select select "description"
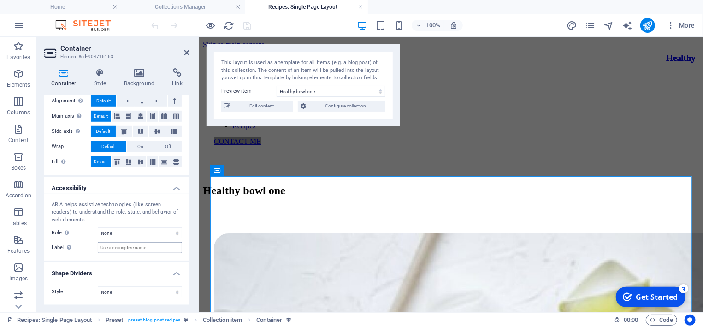
scroll to position [309, 0]
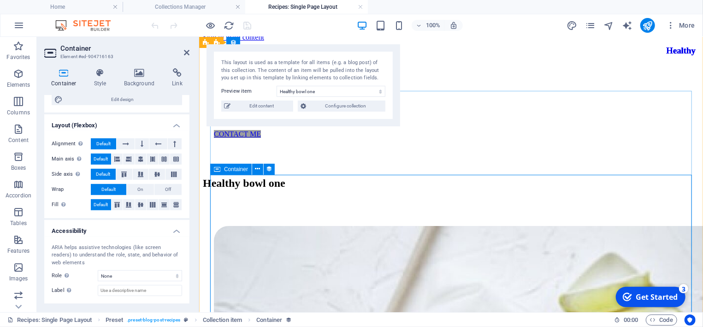
scroll to position [0, 0]
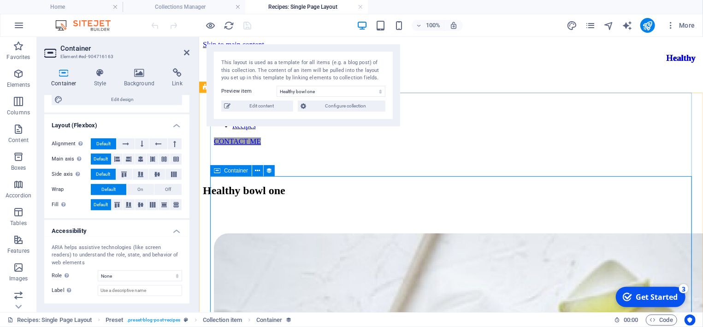
click at [256, 172] on icon at bounding box center [257, 171] width 5 height 10
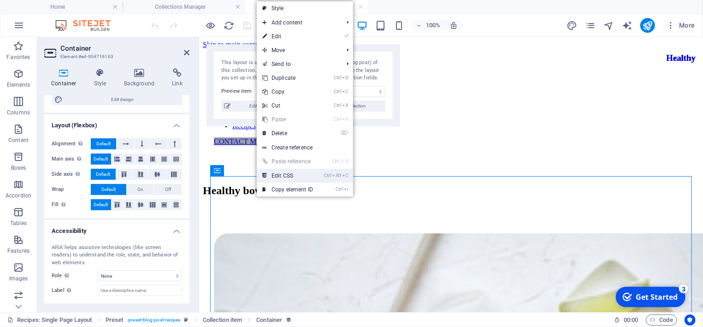
click at [286, 174] on link "Ctrl Alt C Edit CSS" at bounding box center [288, 176] width 62 height 14
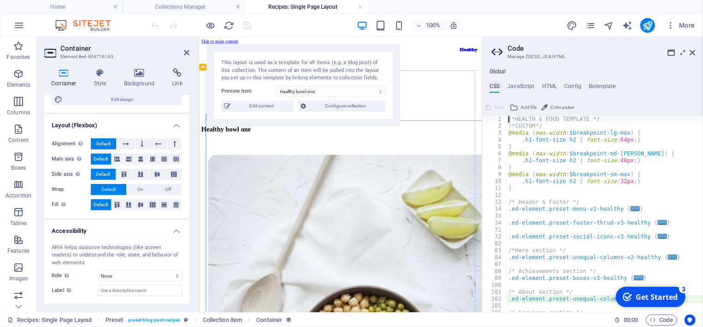
type textarea "@include unequal-columns-v2($box-width: (48%, 100%, 100%), $margin: (100px, 40p…"
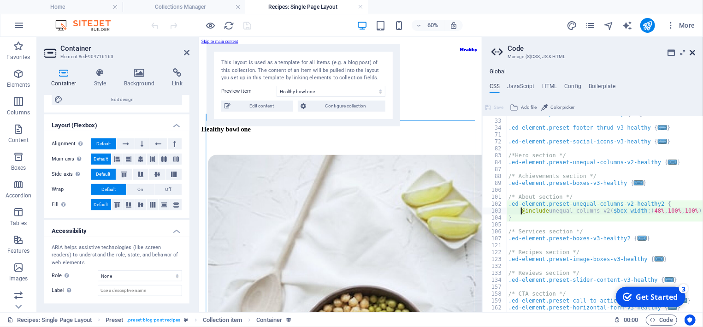
click at [690, 49] on icon at bounding box center [693, 52] width 6 height 7
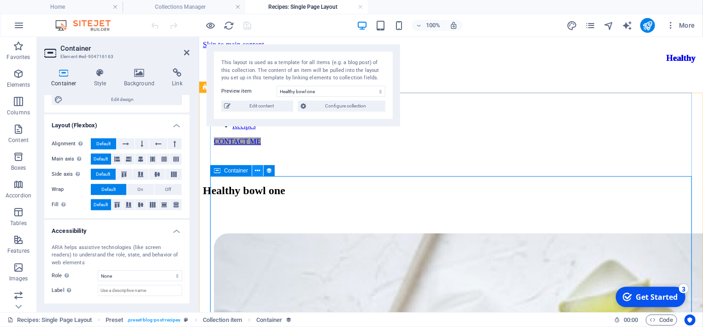
click at [257, 169] on icon at bounding box center [257, 171] width 5 height 10
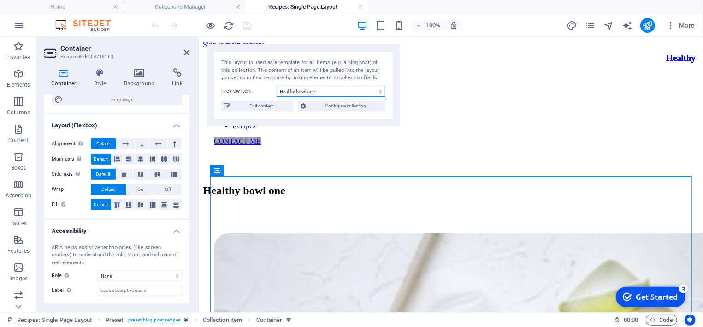
click at [277, 86] on select "Creamy Tomato Basil Chicken Healthy oatmeal Quick & healthy breakfast two Healt…" at bounding box center [331, 91] width 109 height 11
click option "Creamy Tomato Basil Chicken" at bounding box center [0, 0] width 0 height 0
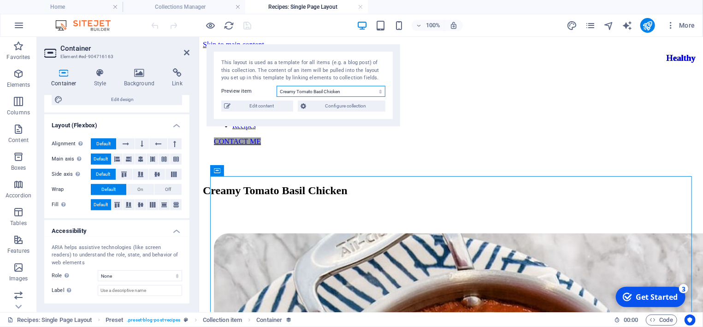
click at [277, 86] on select "Creamy Tomato Basil Chicken Healthy oatmeal Quick & healthy breakfast two Healt…" at bounding box center [331, 91] width 109 height 11
select select "68b92931c70688e51a0dc00a"
click option "Healthy bowl one" at bounding box center [0, 0] width 0 height 0
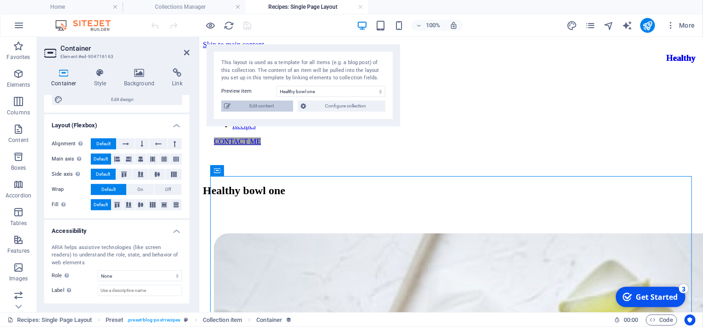
click at [274, 106] on span "Edit content" at bounding box center [261, 105] width 57 height 11
select select "Breakfast"
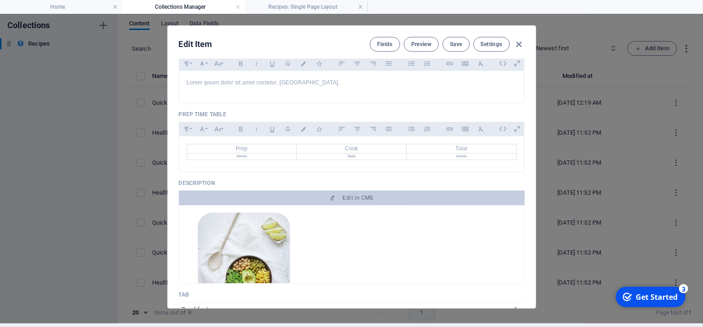
scroll to position [302, 0]
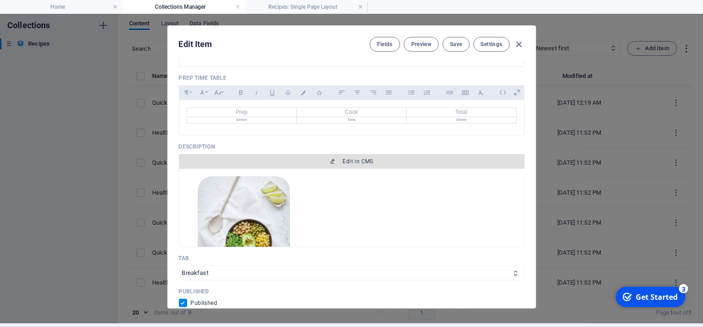
click at [352, 163] on span "Edit in CMS" at bounding box center [358, 161] width 30 height 7
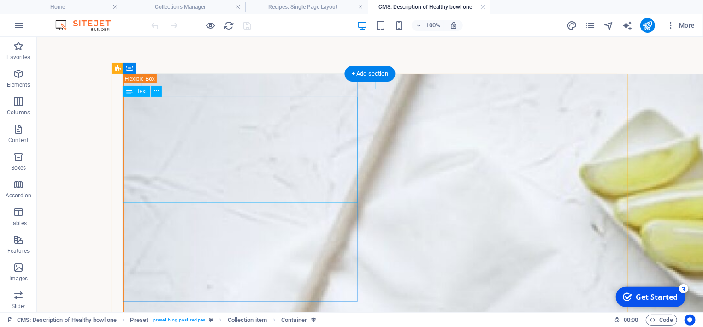
scroll to position [0, 0]
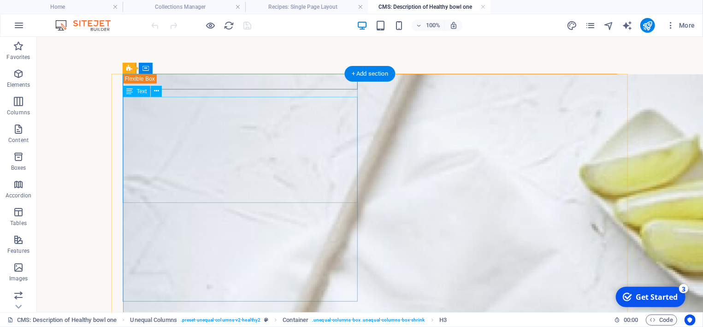
click at [146, 93] on span "Text" at bounding box center [141, 92] width 10 height 6
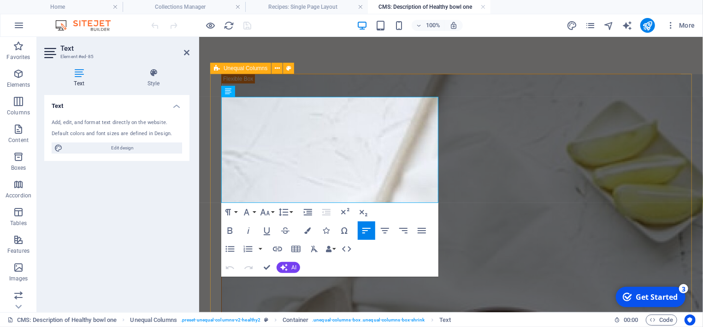
drag, startPoint x: 413, startPoint y: 193, endPoint x: 220, endPoint y: 101, distance: 213.2
click at [185, 53] on icon at bounding box center [187, 52] width 6 height 7
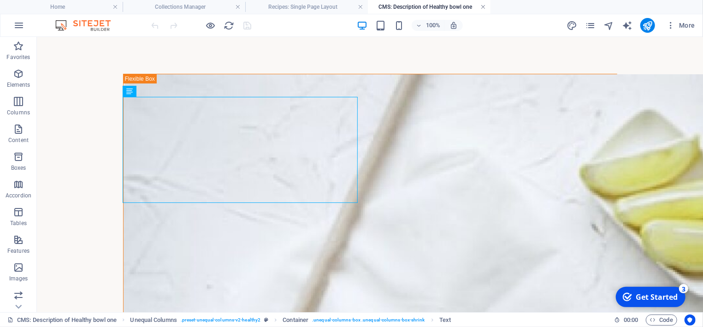
click at [484, 6] on link at bounding box center [483, 7] width 6 height 9
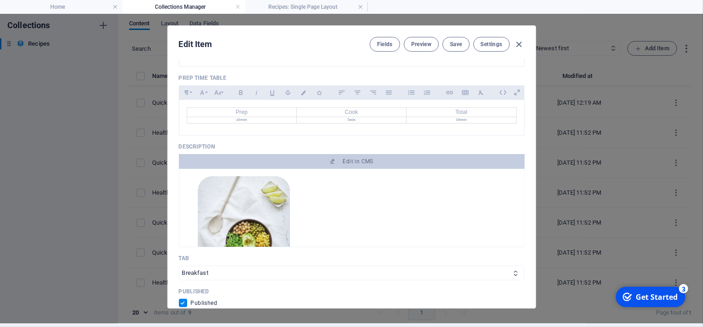
scroll to position [4, 0]
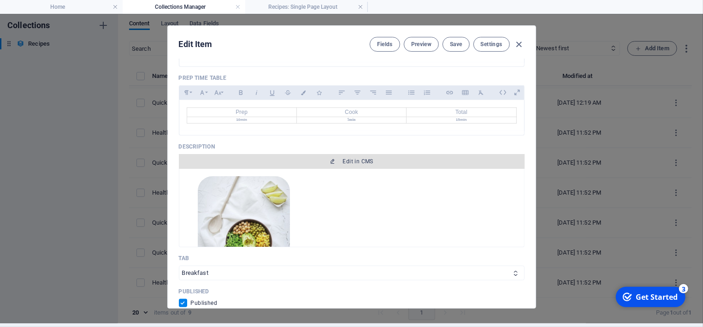
click at [380, 159] on span "Edit in CMS" at bounding box center [352, 161] width 338 height 7
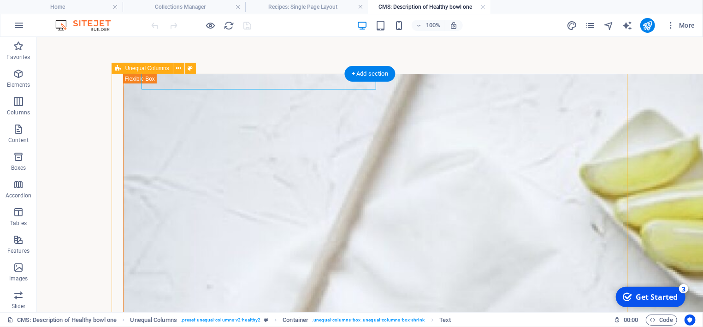
scroll to position [0, 0]
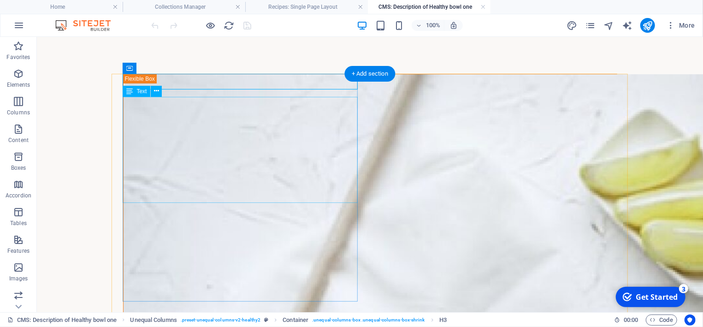
click at [157, 91] on icon at bounding box center [156, 91] width 5 height 10
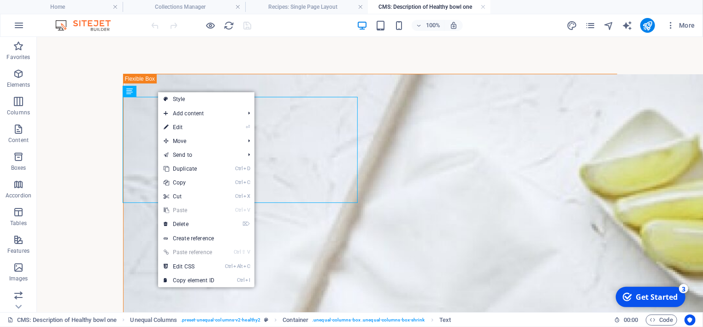
click at [187, 127] on link "⏎ Edit" at bounding box center [189, 127] width 62 height 14
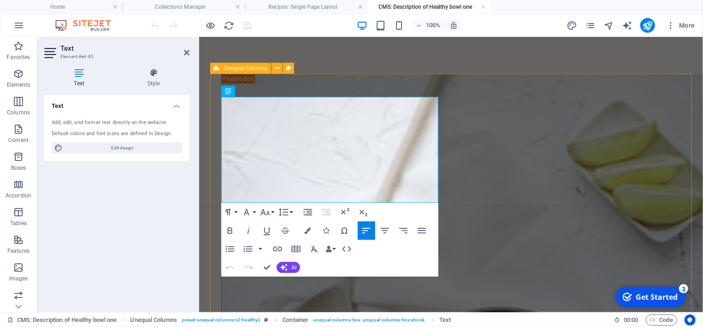
drag, startPoint x: 413, startPoint y: 195, endPoint x: 220, endPoint y: 104, distance: 213.2
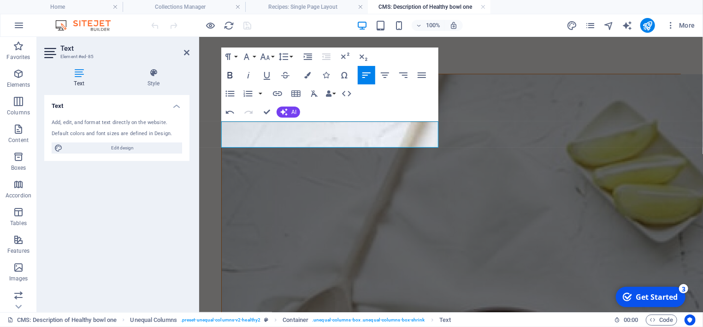
click at [231, 75] on icon "button" at bounding box center [230, 75] width 5 height 6
drag, startPoint x: 248, startPoint y: 137, endPoint x: 221, endPoint y: 126, distance: 29.4
click at [227, 77] on icon "button" at bounding box center [229, 75] width 11 height 11
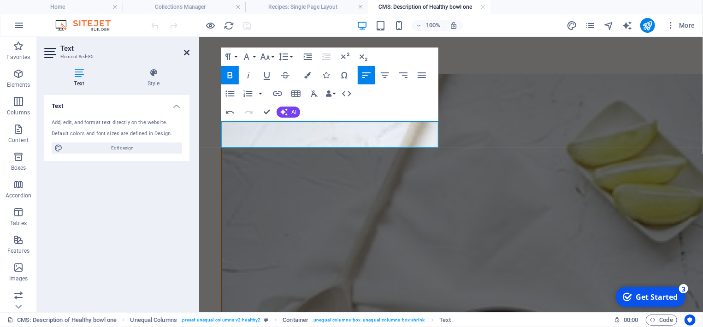
click at [187, 53] on icon at bounding box center [187, 52] width 6 height 7
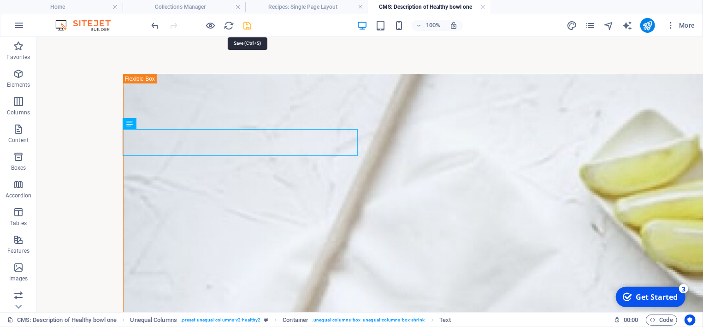
click at [250, 25] on icon "save" at bounding box center [247, 25] width 11 height 11
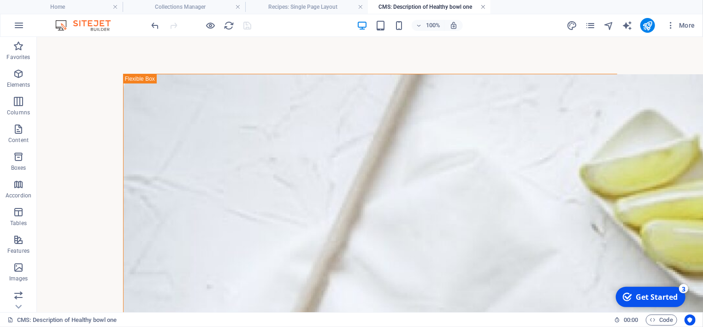
click at [482, 7] on link at bounding box center [483, 7] width 6 height 9
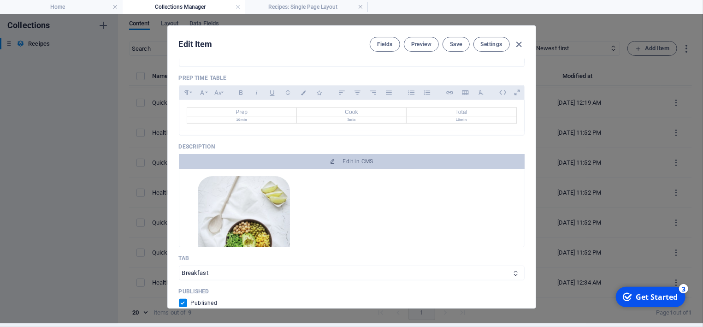
scroll to position [4, 0]
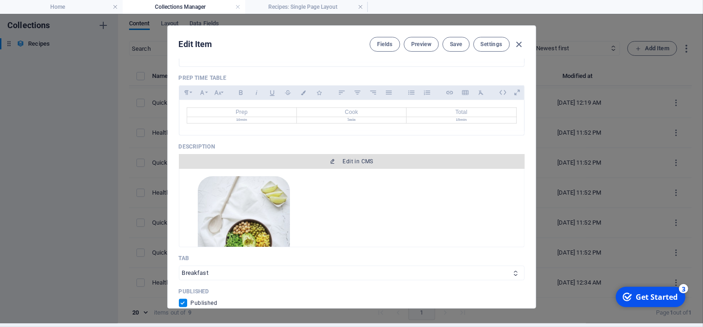
click at [387, 160] on span "Edit in CMS" at bounding box center [352, 161] width 338 height 7
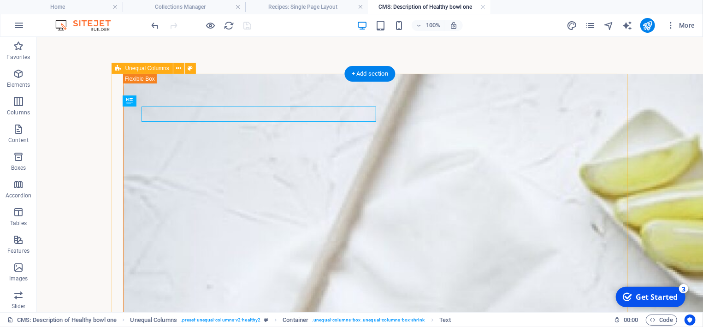
scroll to position [0, 0]
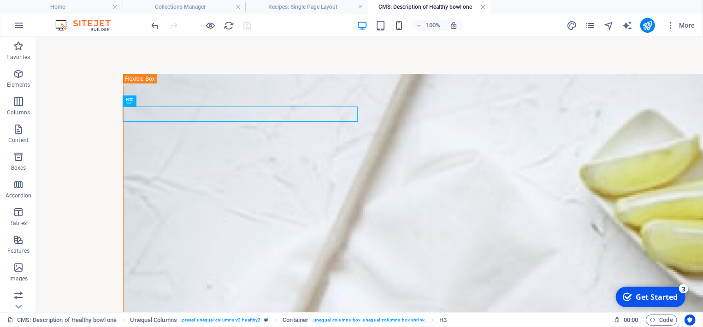
click at [484, 7] on link at bounding box center [483, 7] width 6 height 9
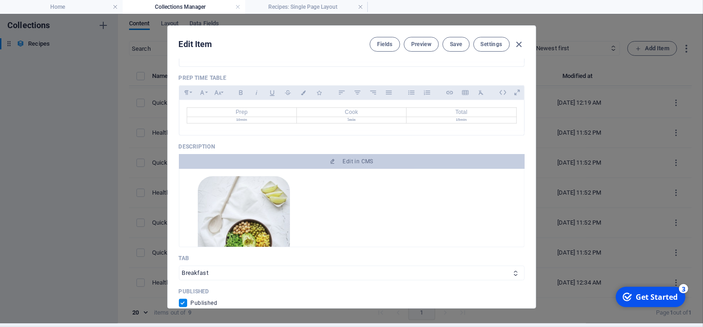
scroll to position [4, 0]
click at [518, 38] on div "Fields Preview Save Settings" at bounding box center [447, 44] width 155 height 15
click at [521, 41] on icon "button" at bounding box center [519, 44] width 11 height 11
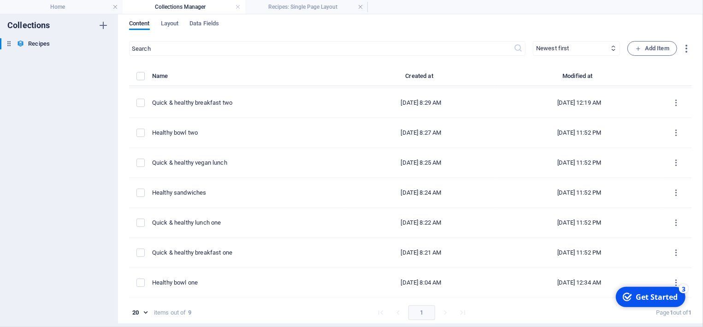
checkbox input "false"
type input "healthy-bowl-one"
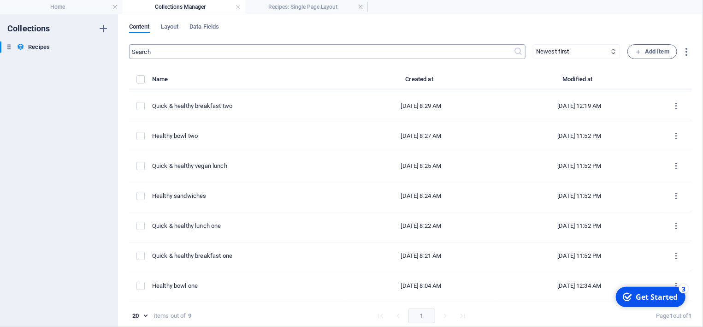
scroll to position [0, 0]
click at [67, 9] on h4 "Home" at bounding box center [61, 7] width 123 height 10
